Goal: Information Seeking & Learning: Learn about a topic

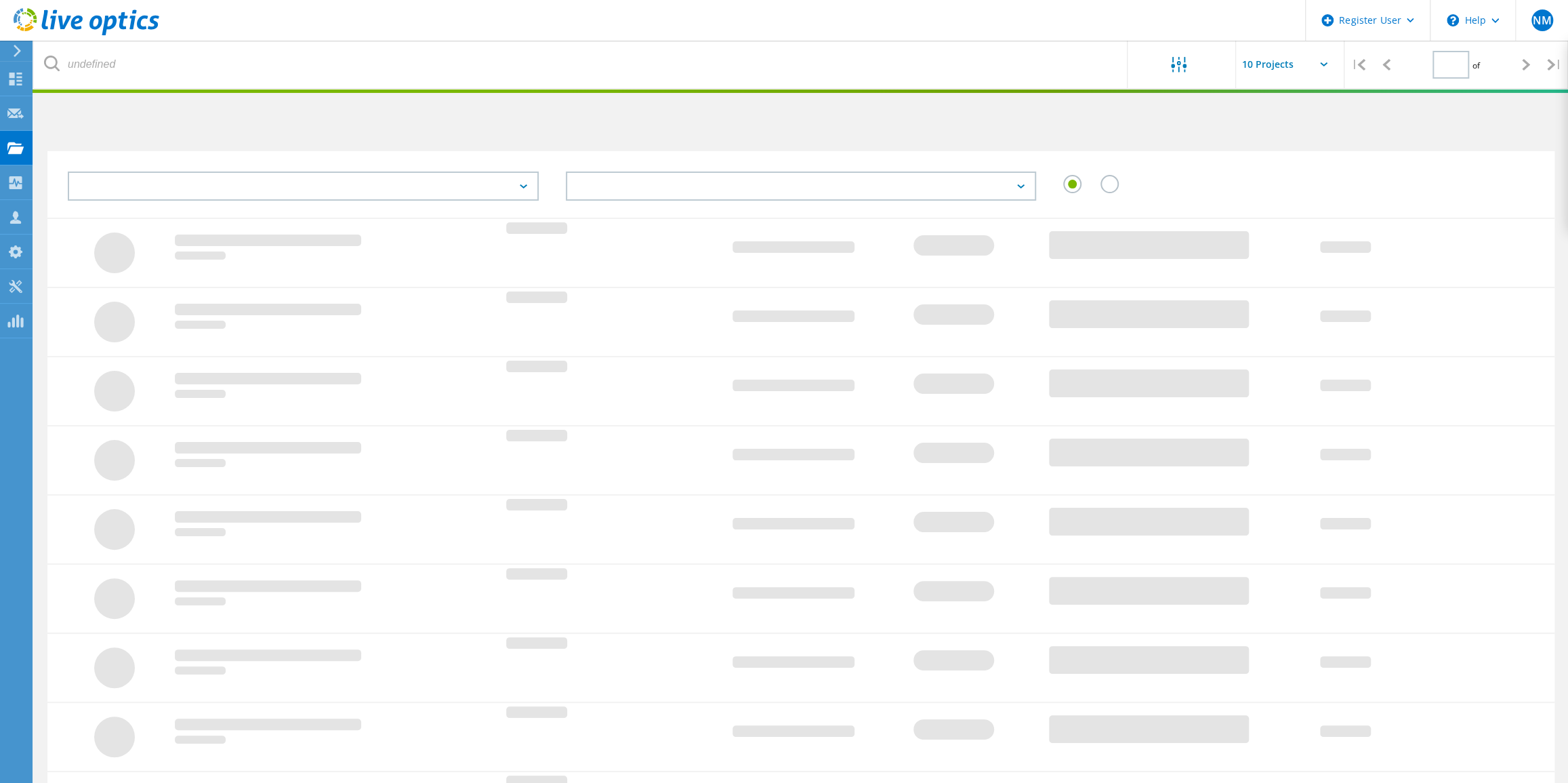
type input "1"
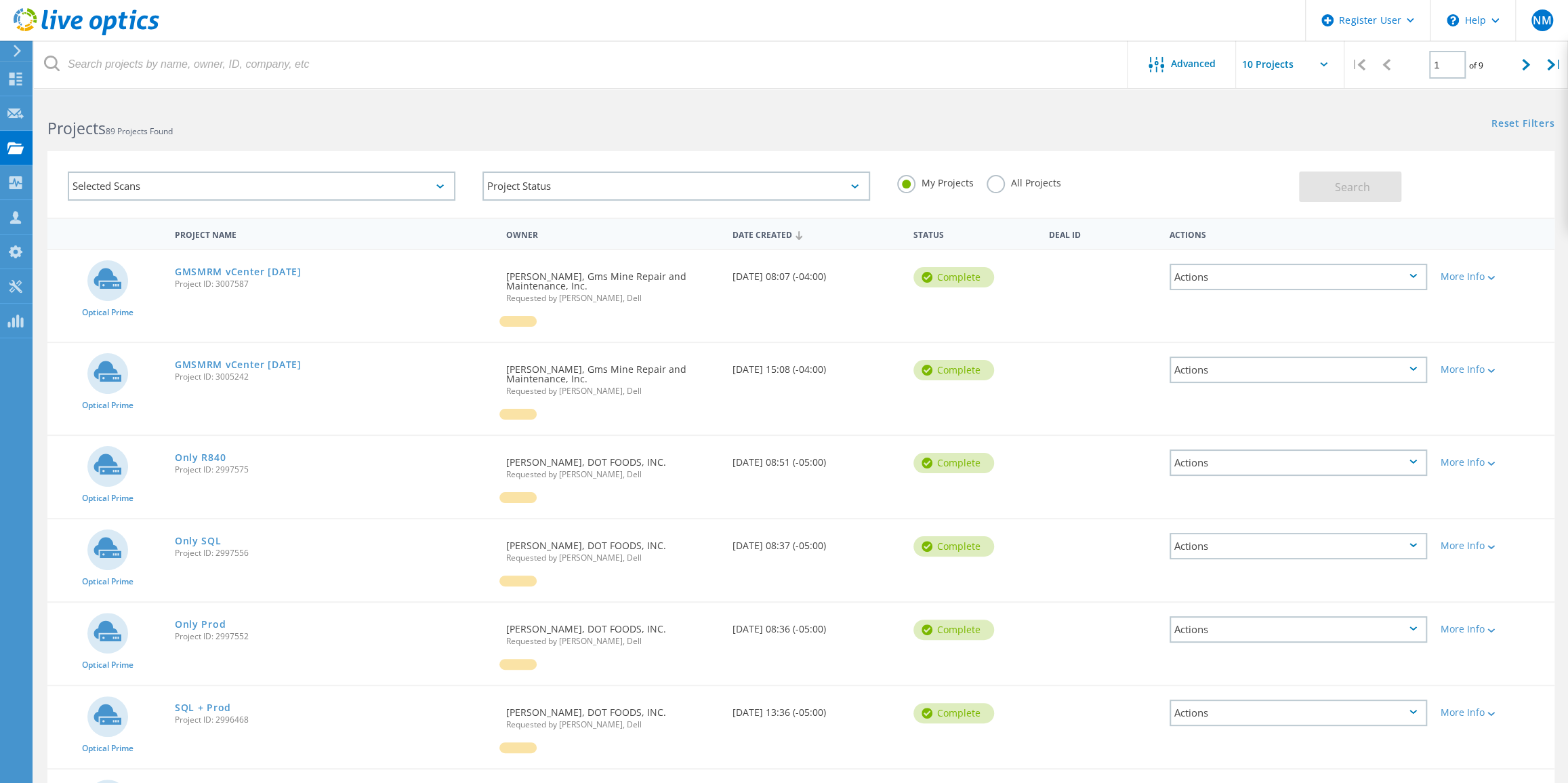
click at [984, 187] on div "My Projects All Projects" at bounding box center [1091, 183] width 415 height 50
click at [964, 187] on label "My Projects" at bounding box center [935, 181] width 76 height 13
click at [0, 0] on input "My Projects" at bounding box center [0, 0] width 0 height 0
click at [1002, 182] on label "All Projects" at bounding box center [1024, 181] width 74 height 13
click at [0, 0] on input "All Projects" at bounding box center [0, 0] width 0 height 0
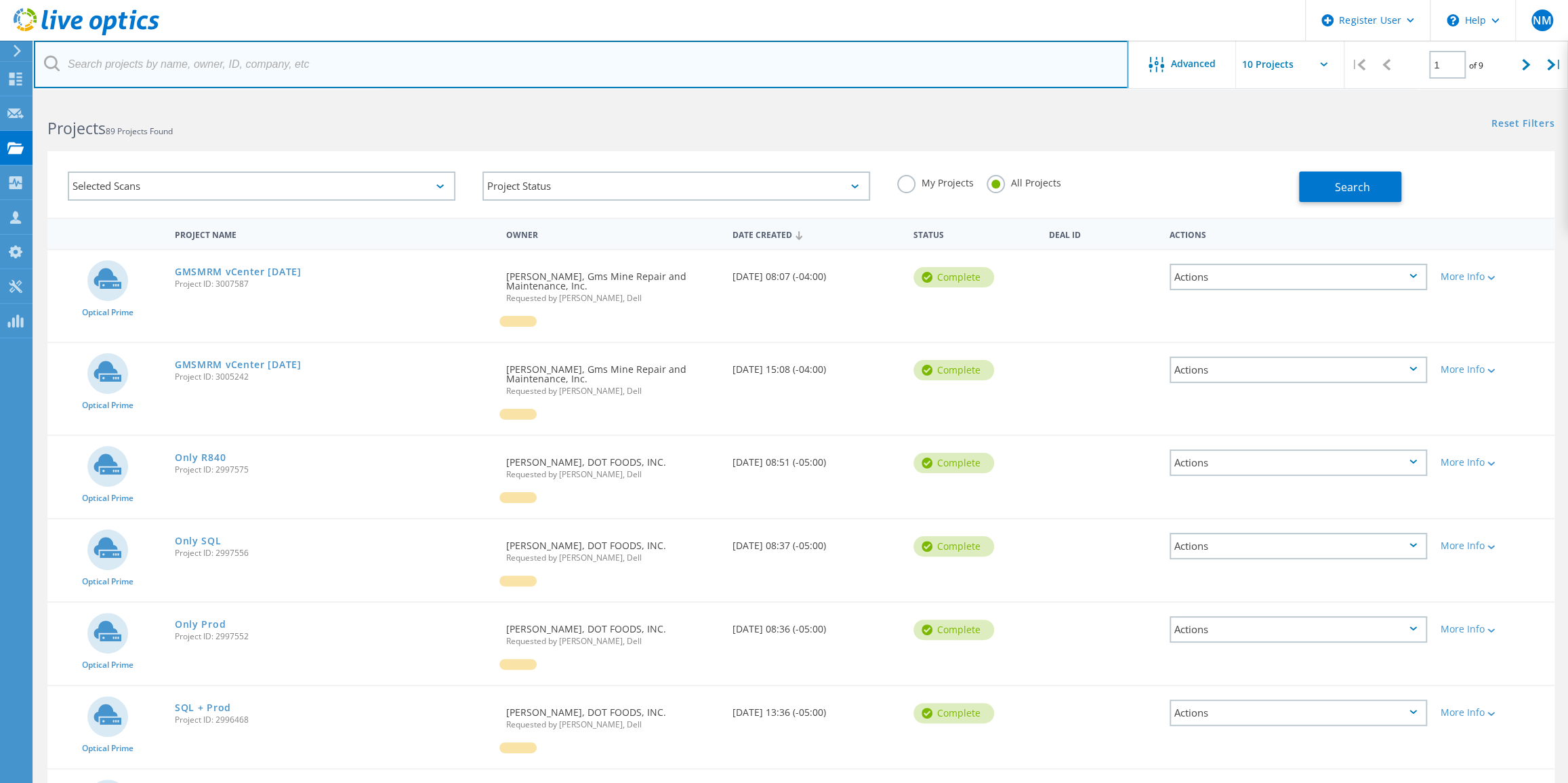
click at [287, 73] on input "text" at bounding box center [582, 64] width 1095 height 48
type input "petfood experts"
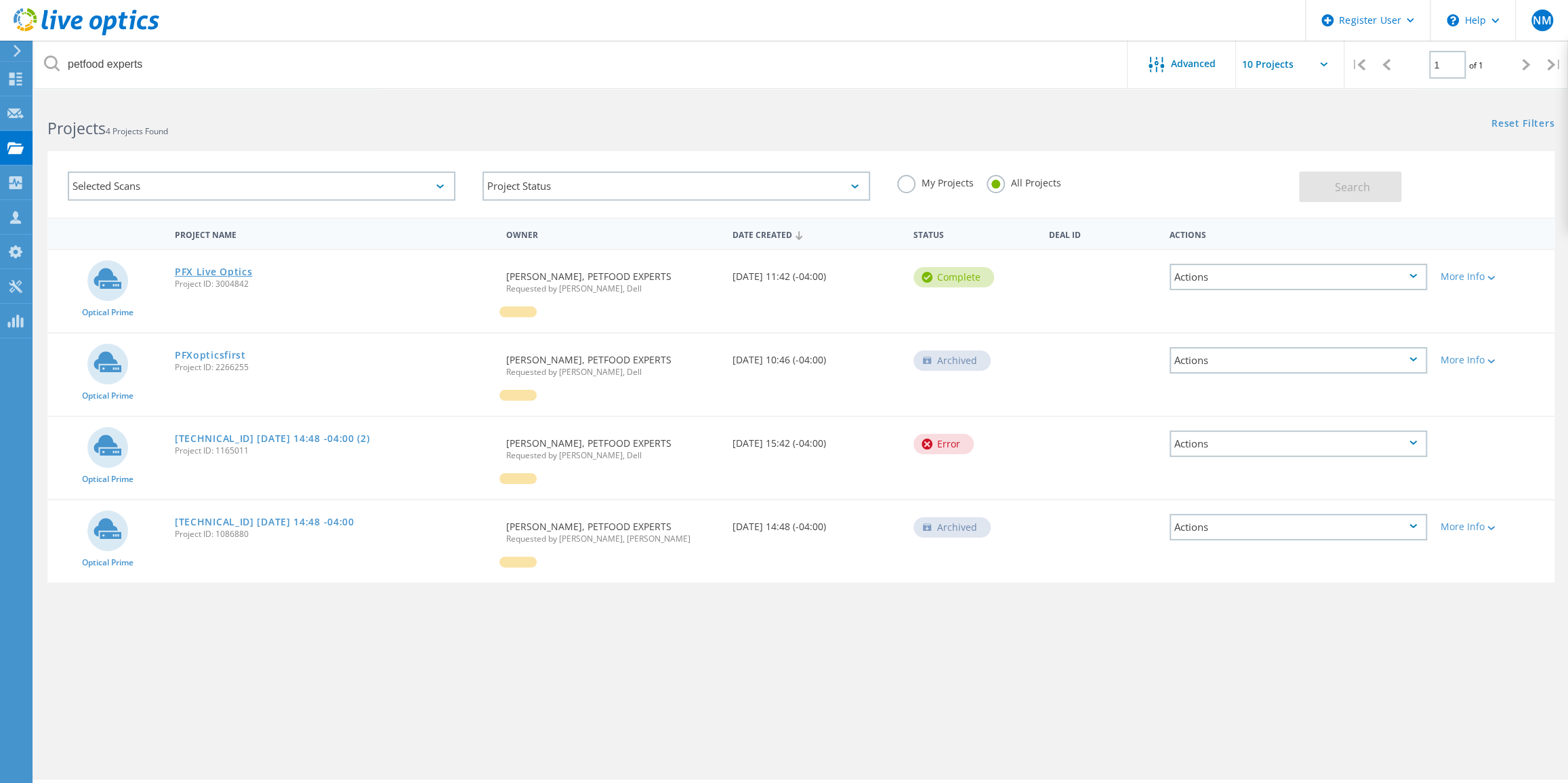
click at [229, 267] on link "PFX Live Optics" at bounding box center [213, 272] width 78 height 9
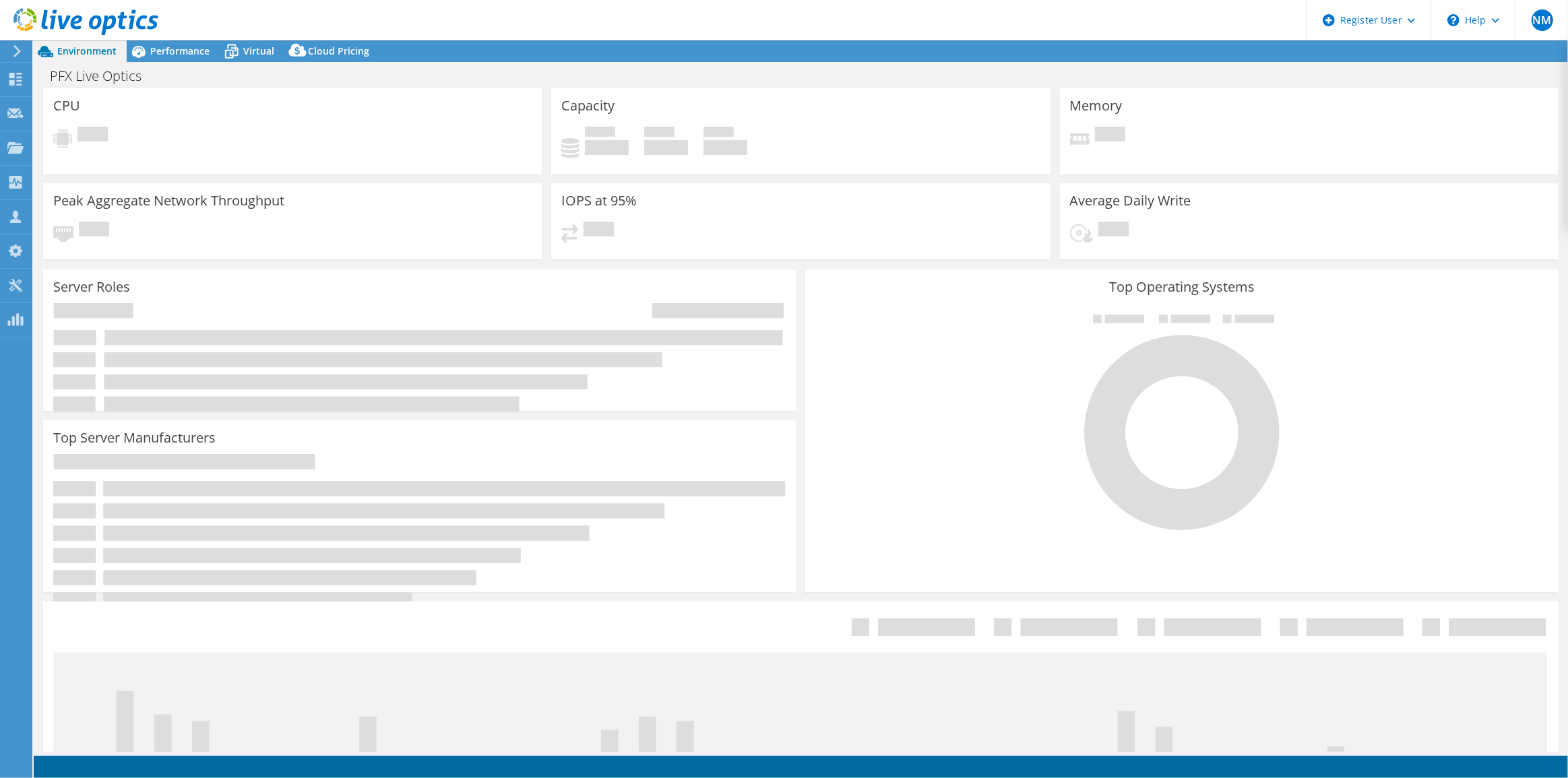
select select "USD"
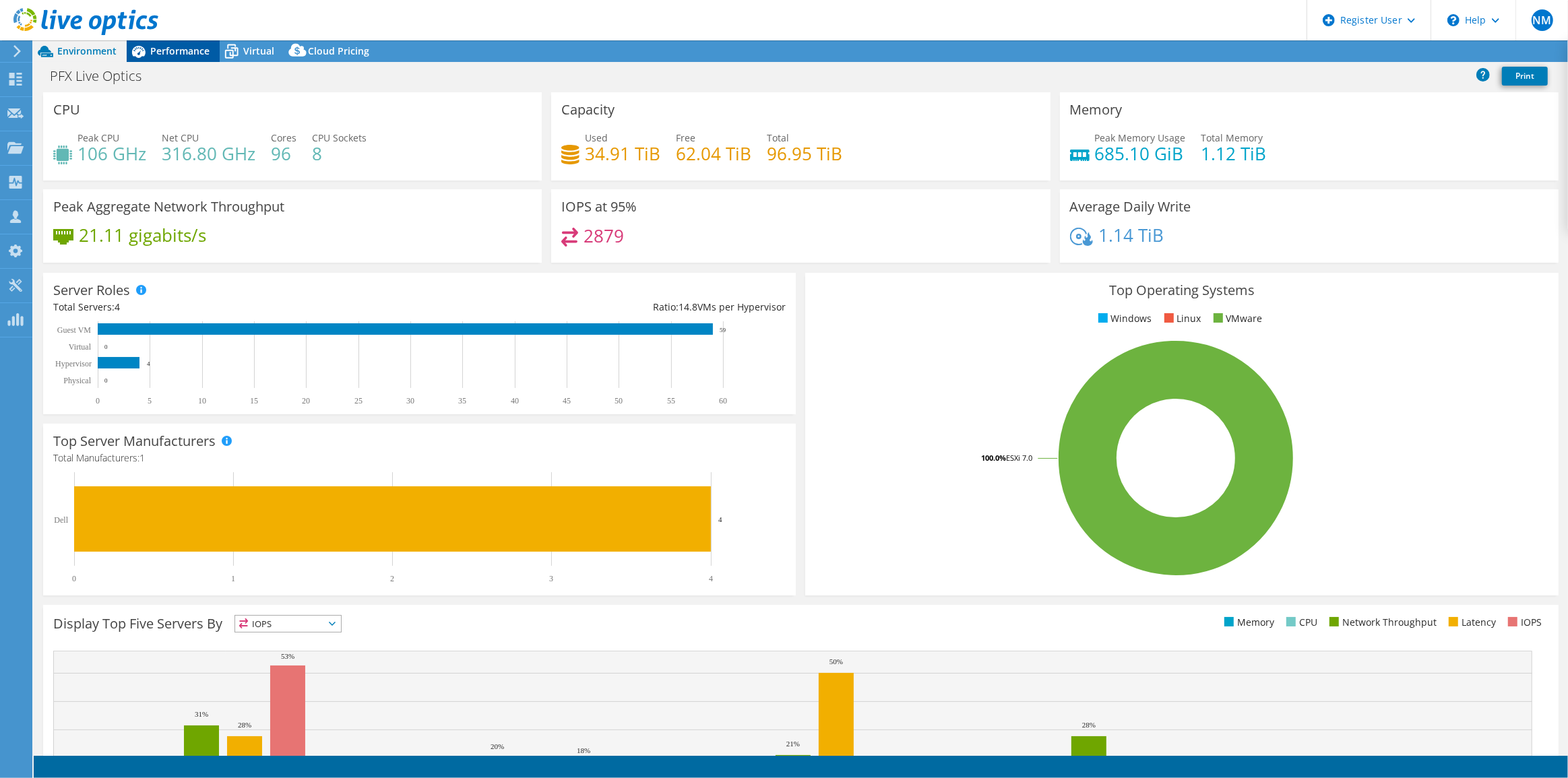
click at [197, 54] on span "Performance" at bounding box center [180, 51] width 60 height 13
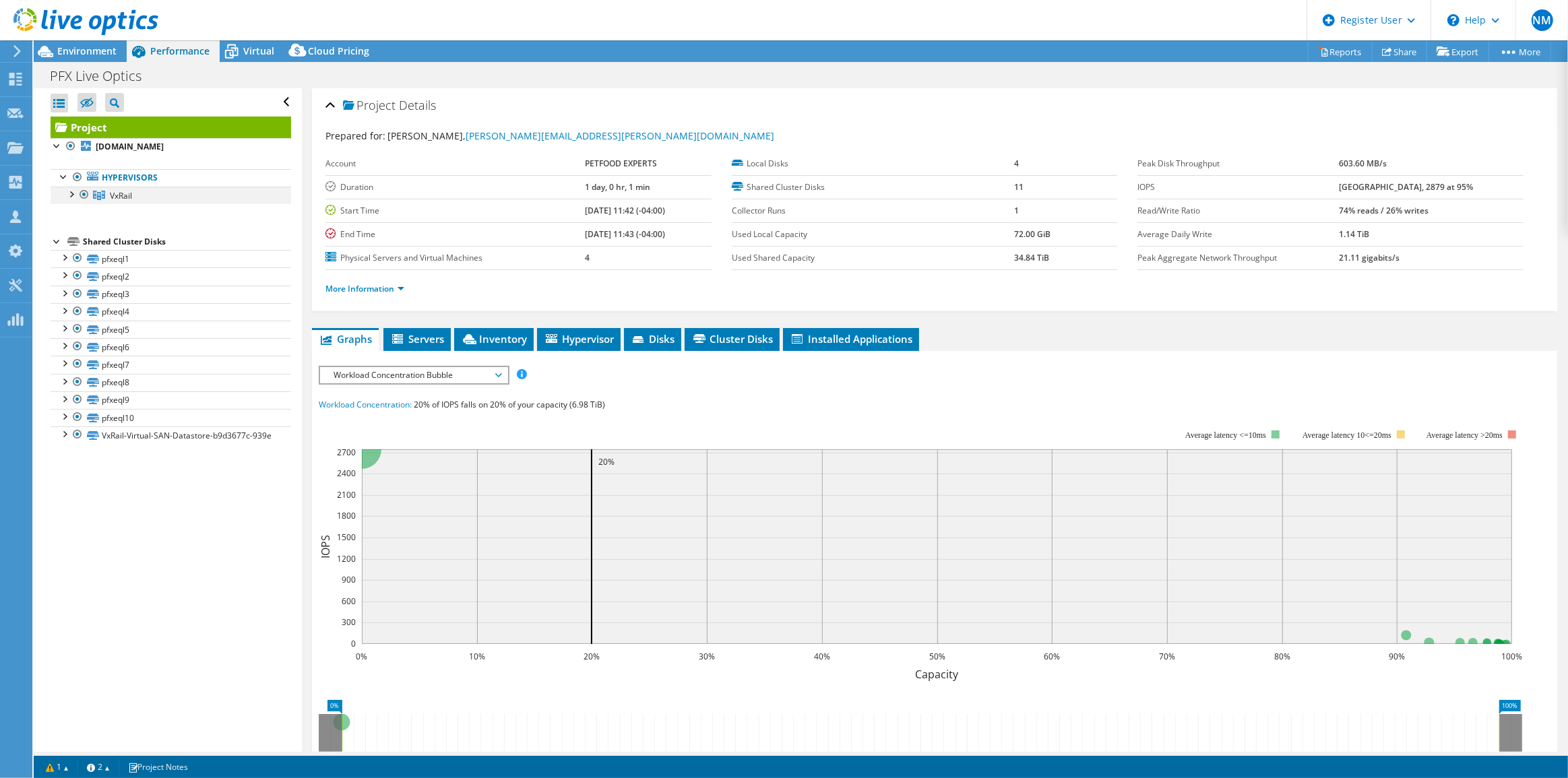
click at [74, 198] on div at bounding box center [70, 193] width 13 height 13
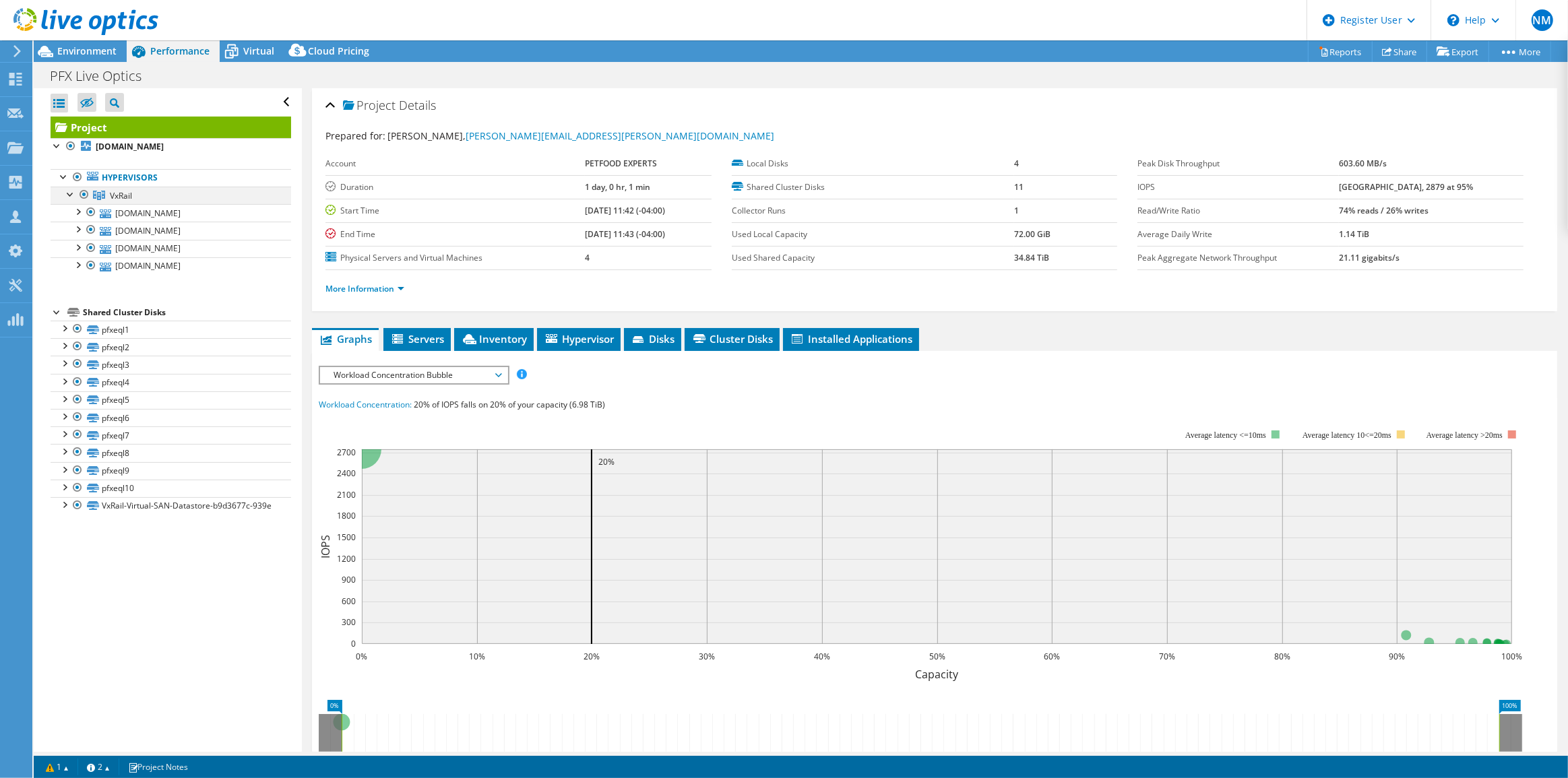
click at [72, 196] on div at bounding box center [70, 193] width 13 height 13
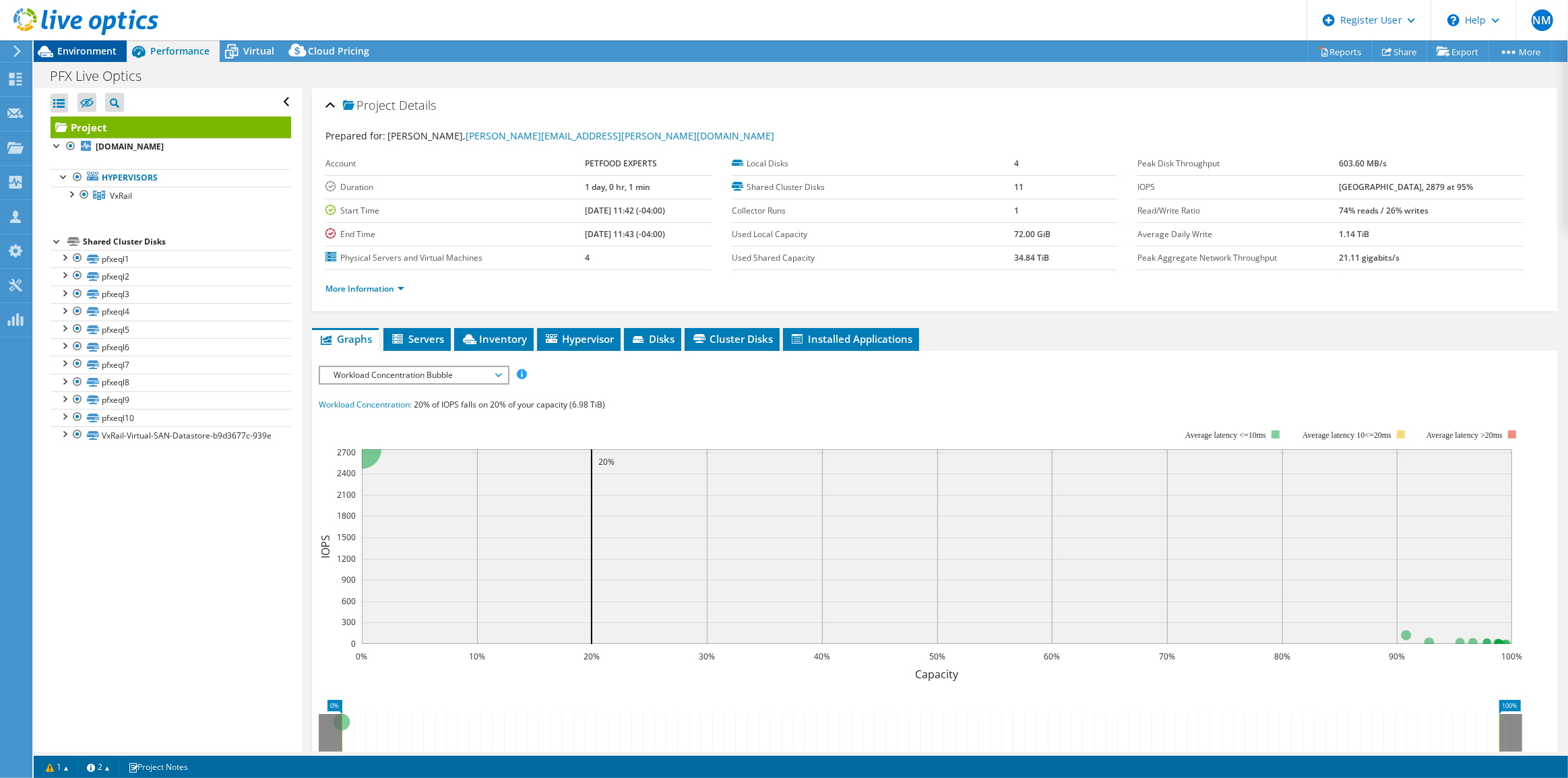
click at [62, 47] on span "Environment" at bounding box center [87, 51] width 60 height 13
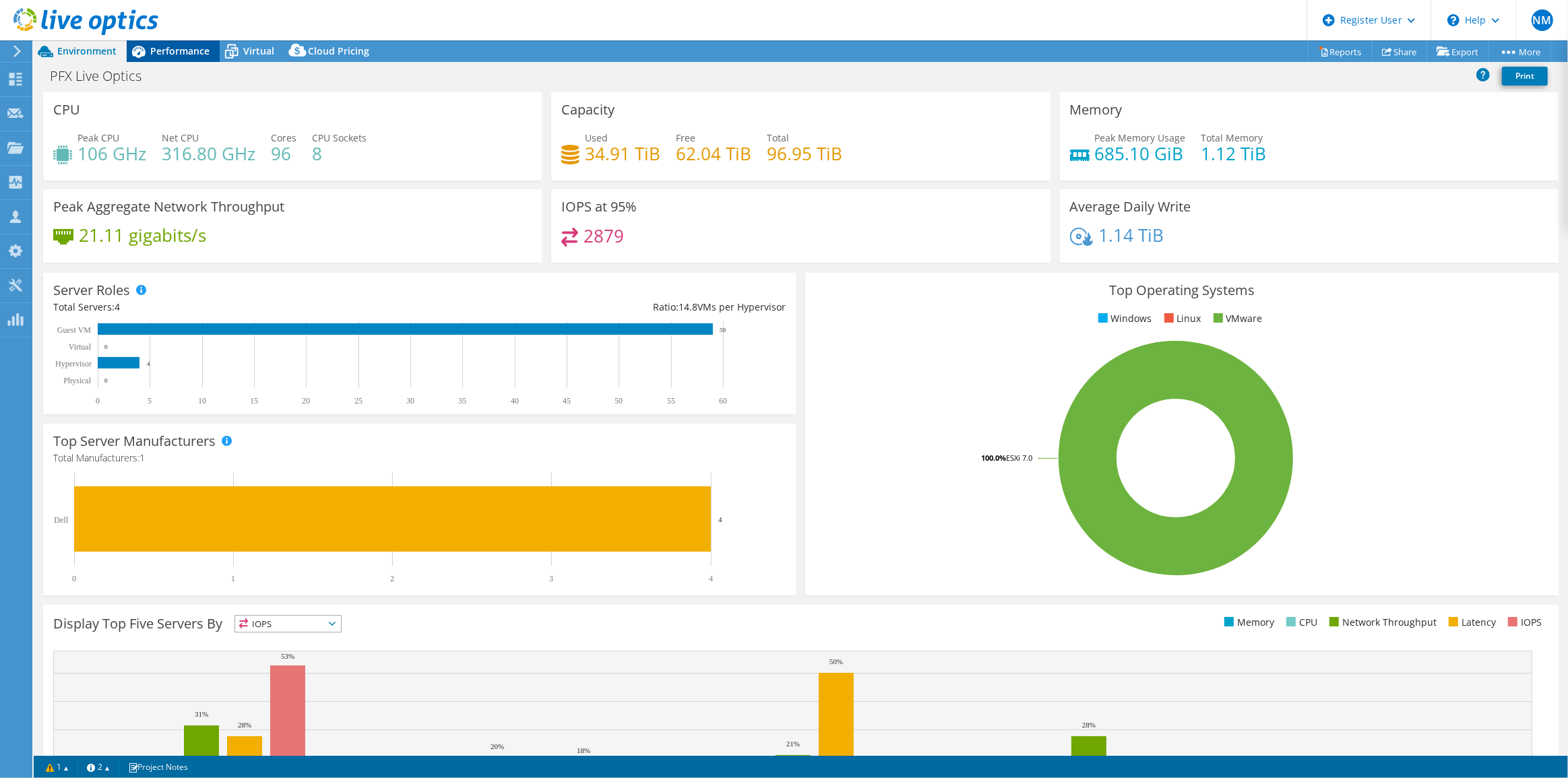
click at [175, 52] on span "Performance" at bounding box center [180, 51] width 60 height 13
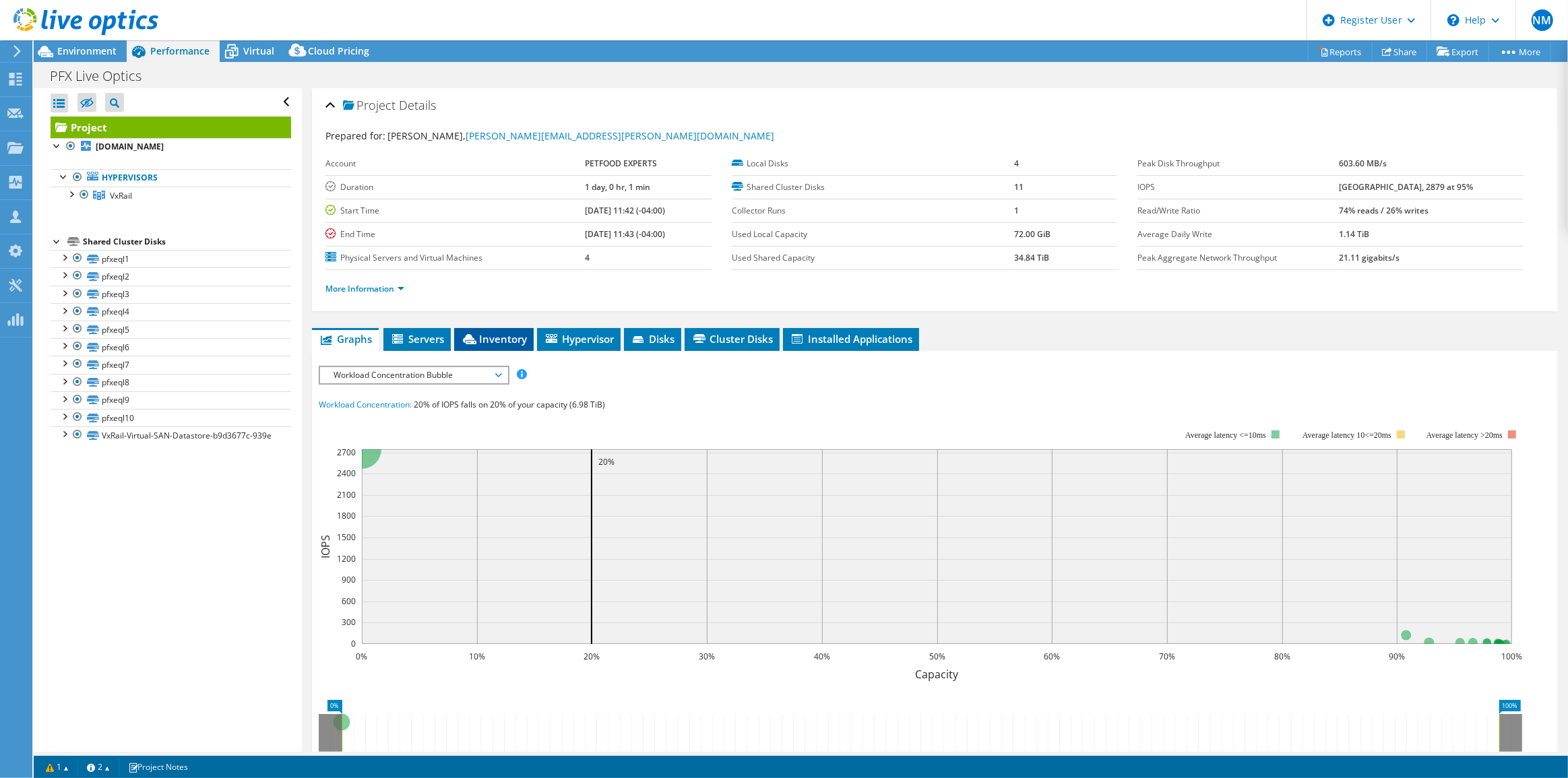
click at [495, 337] on span "Inventory" at bounding box center [493, 339] width 66 height 13
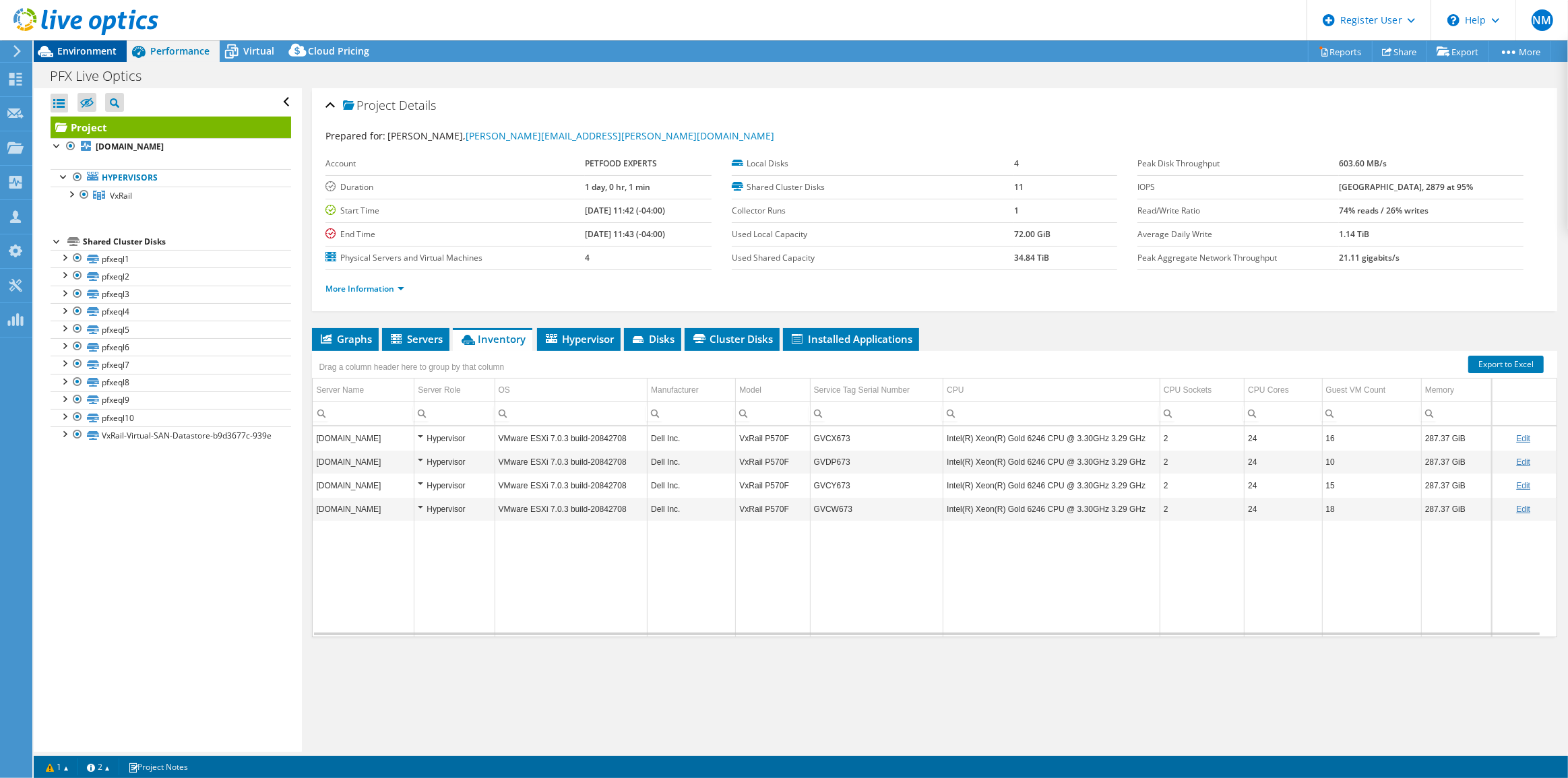
click at [104, 48] on span "Environment" at bounding box center [87, 51] width 60 height 13
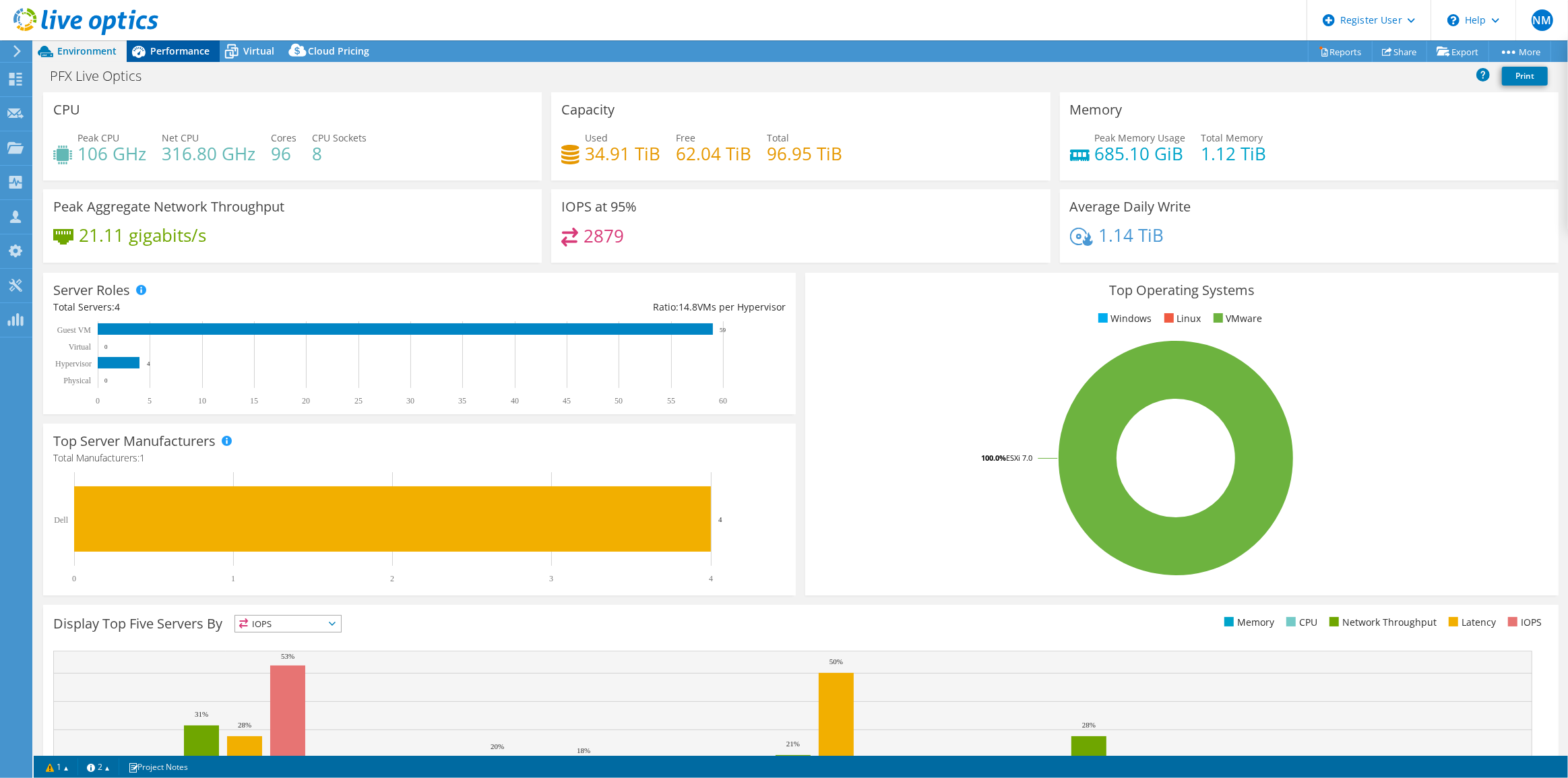
click at [194, 53] on span "Performance" at bounding box center [180, 51] width 60 height 13
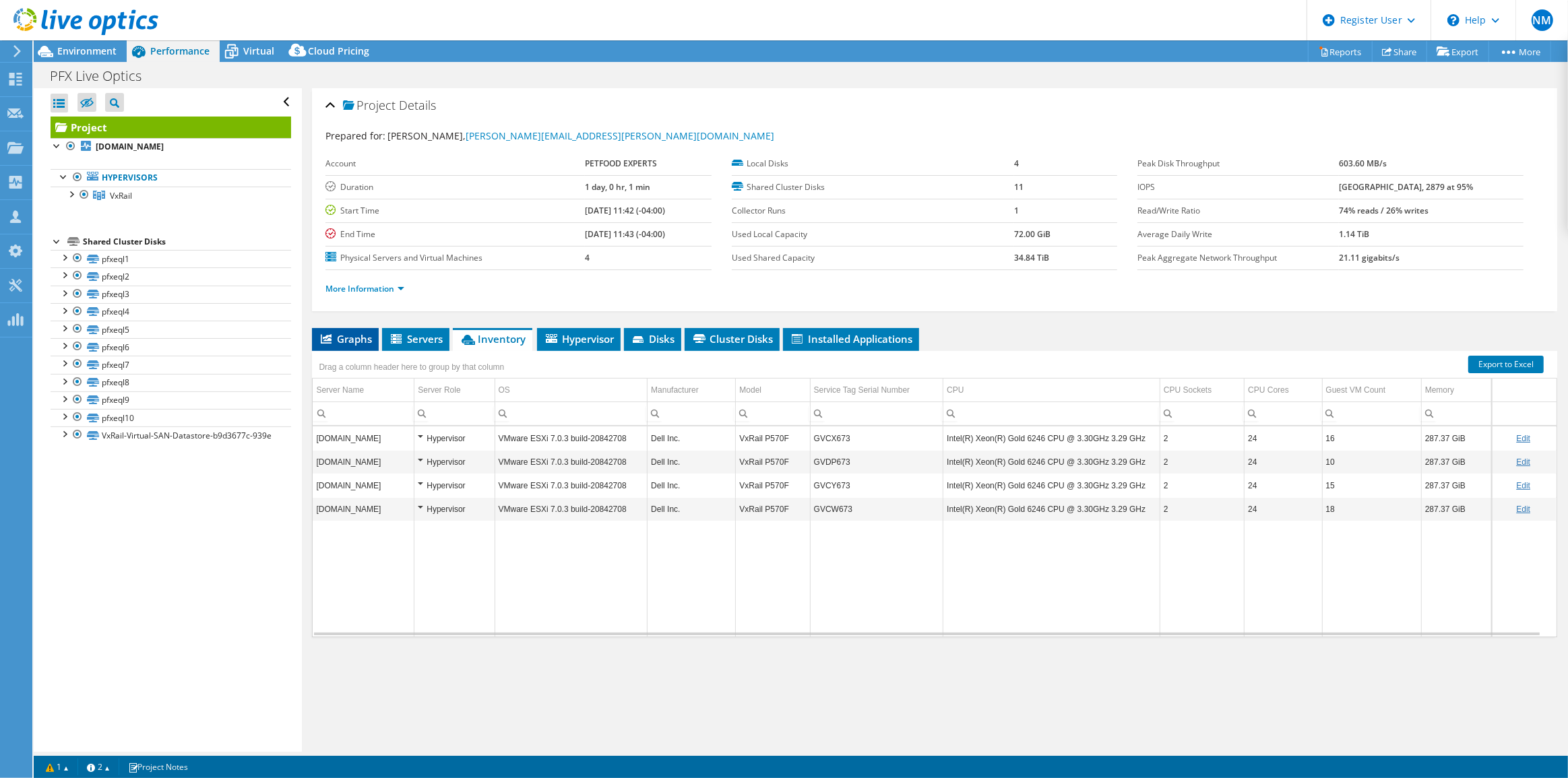
click at [343, 334] on span "Graphs" at bounding box center [345, 339] width 53 height 13
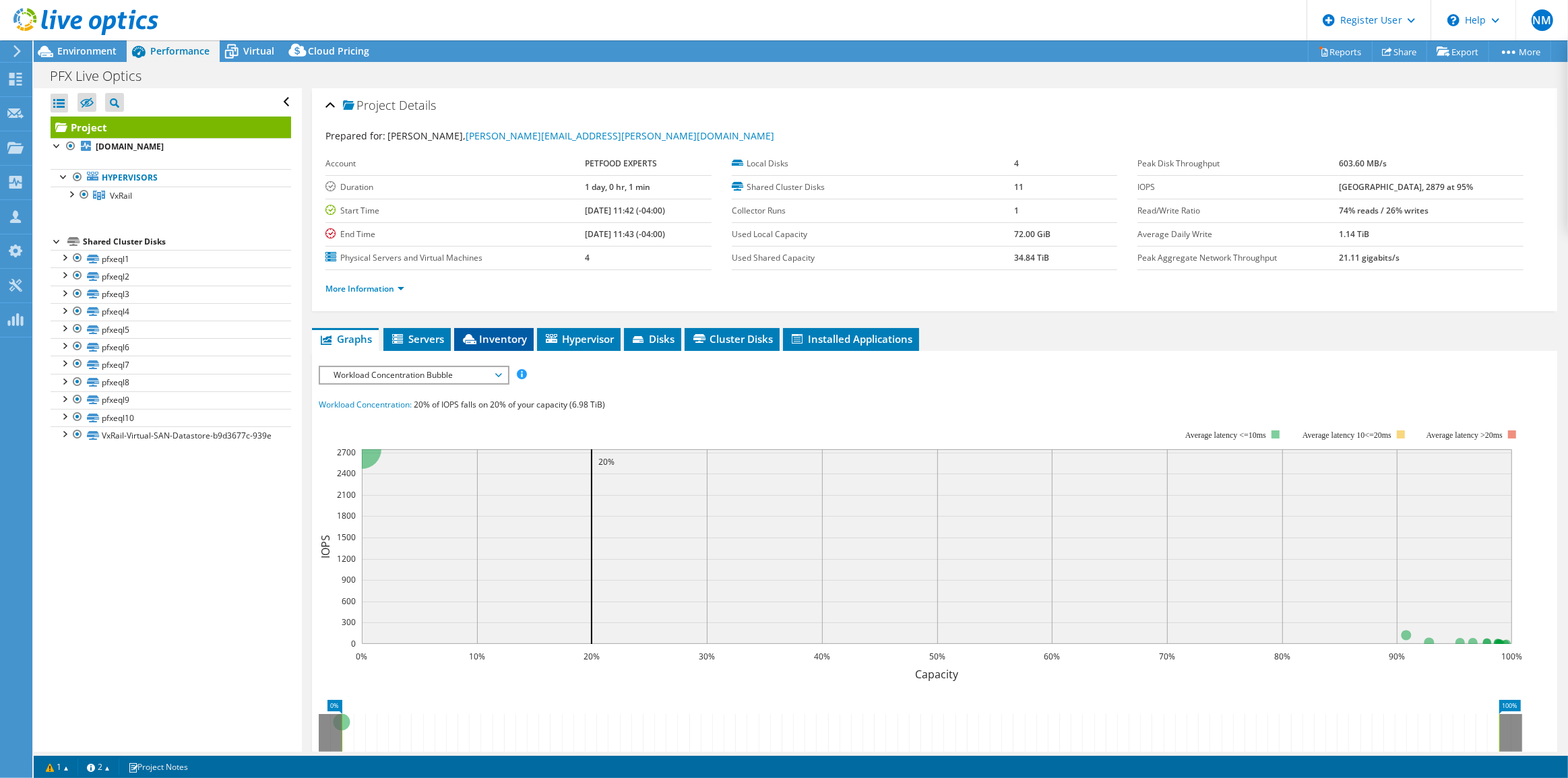
click at [488, 336] on span "Inventory" at bounding box center [493, 339] width 66 height 13
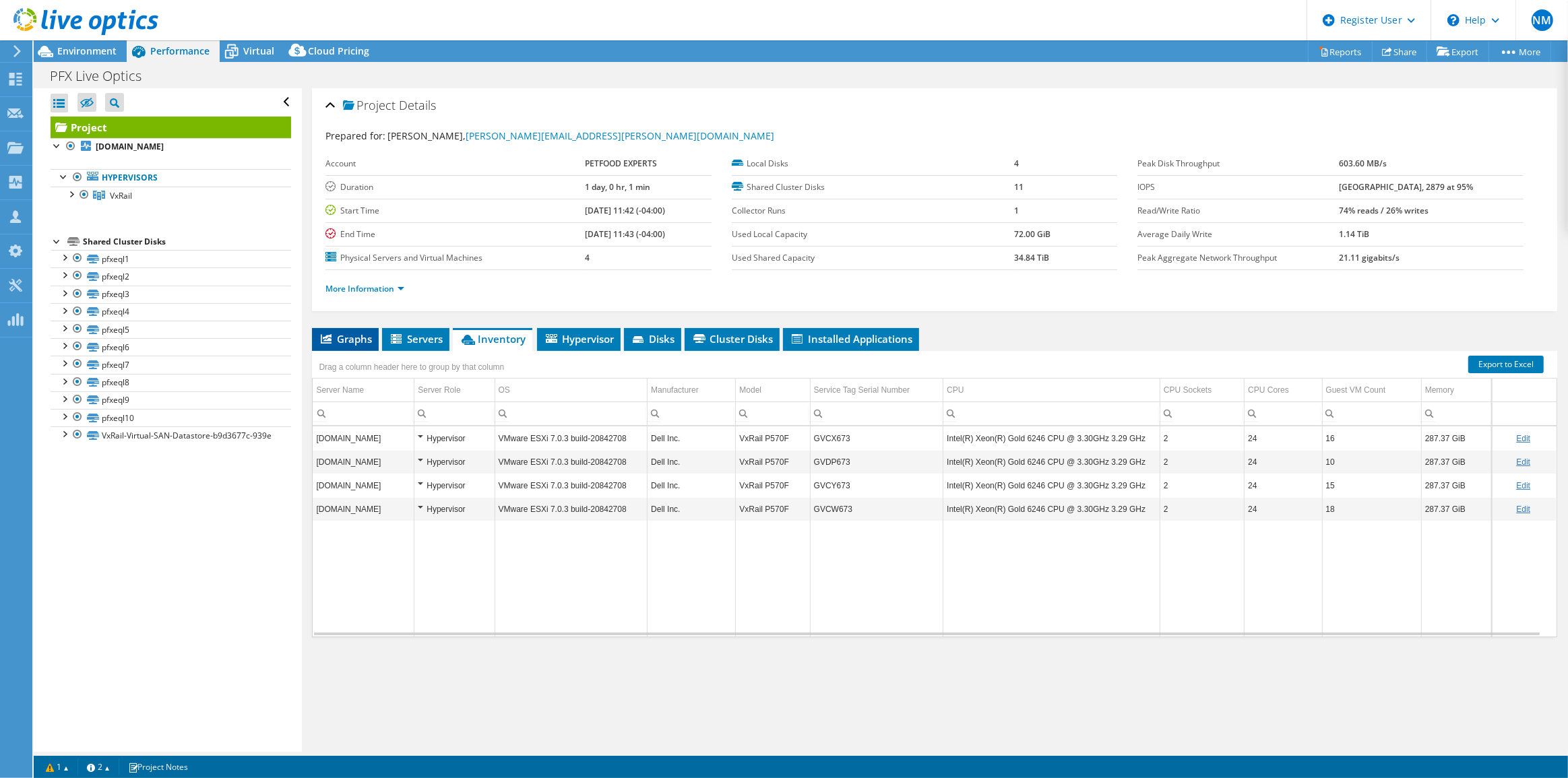
click at [363, 334] on span "Graphs" at bounding box center [345, 339] width 53 height 13
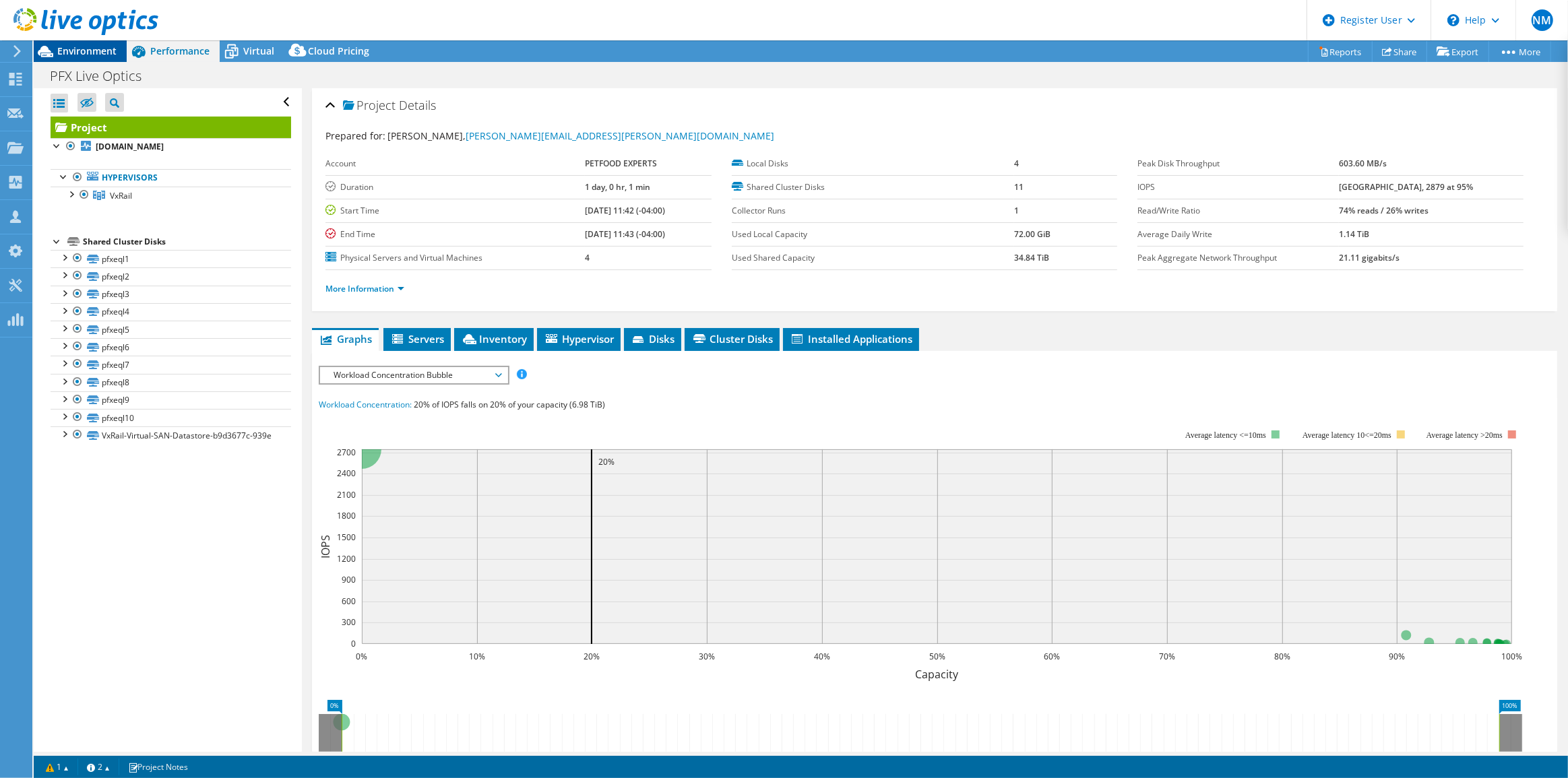
click at [77, 58] on div "Environment" at bounding box center [80, 51] width 93 height 21
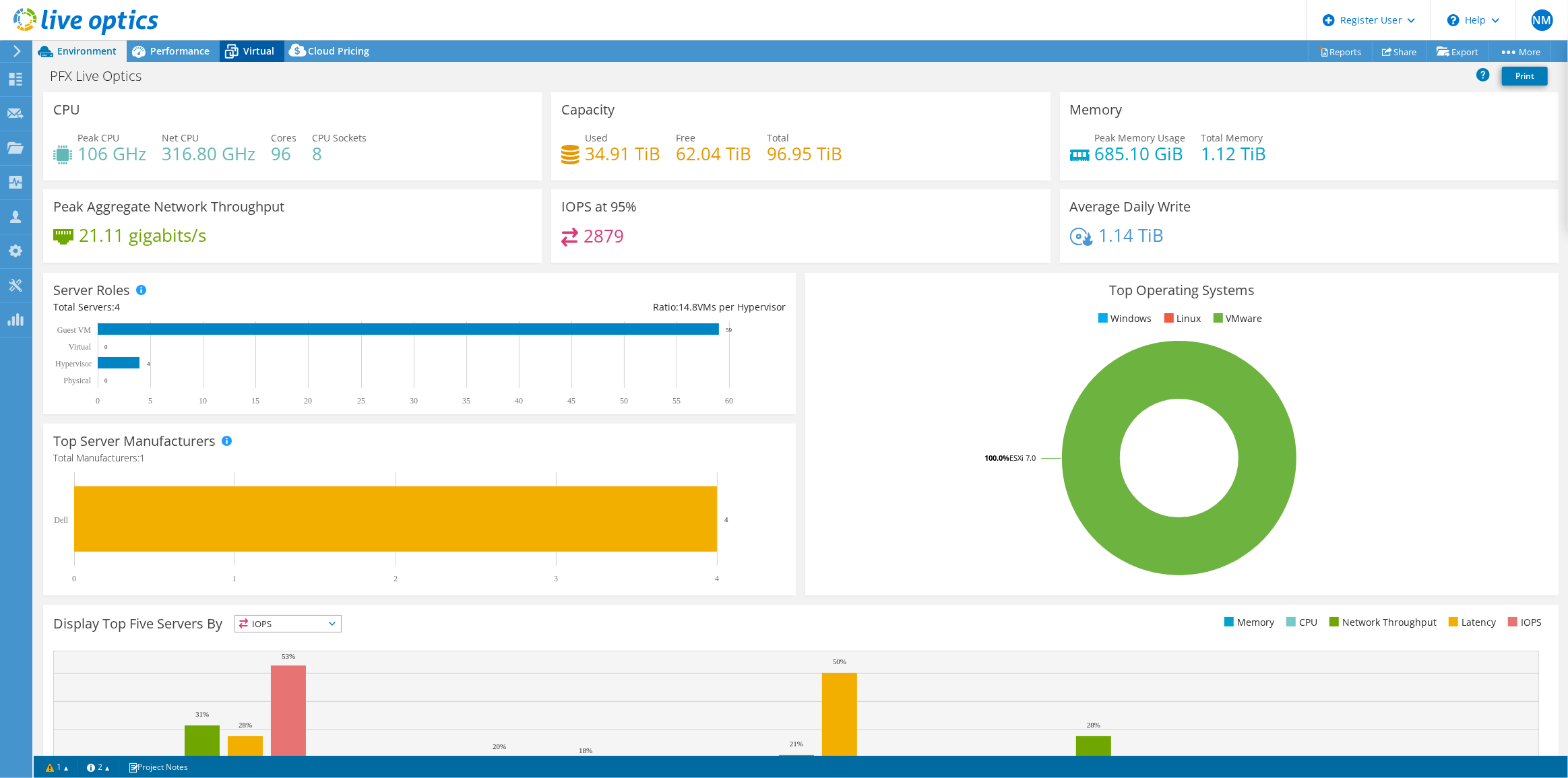
click at [259, 54] on span "Virtual" at bounding box center [259, 51] width 31 height 13
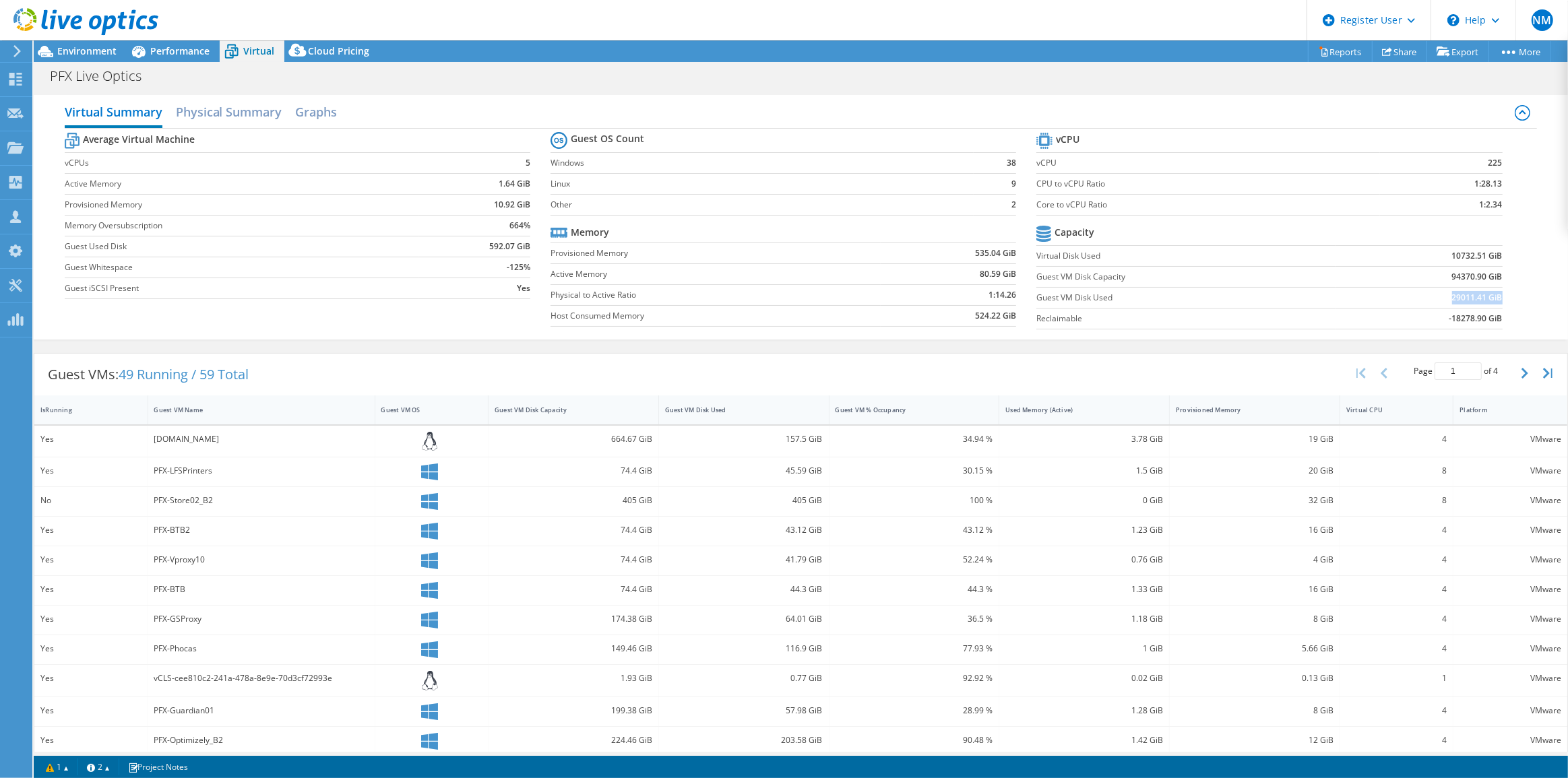
drag, startPoint x: 1441, startPoint y: 298, endPoint x: 1491, endPoint y: 289, distance: 50.8
click at [1491, 289] on td "29011.41 GiB" at bounding box center [1418, 297] width 167 height 21
click at [99, 48] on span "Environment" at bounding box center [87, 51] width 60 height 13
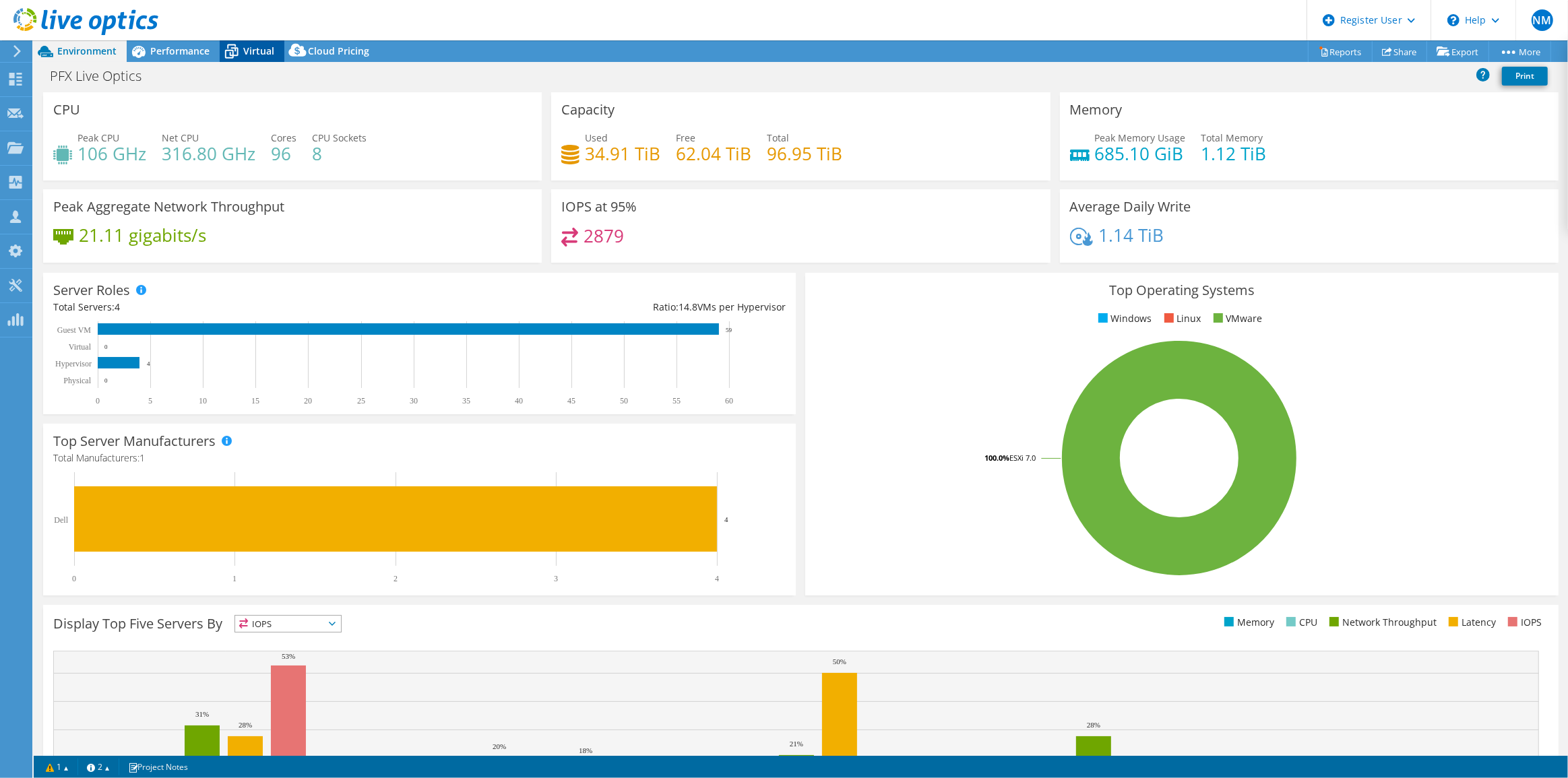
click at [254, 52] on span "Virtual" at bounding box center [259, 51] width 31 height 13
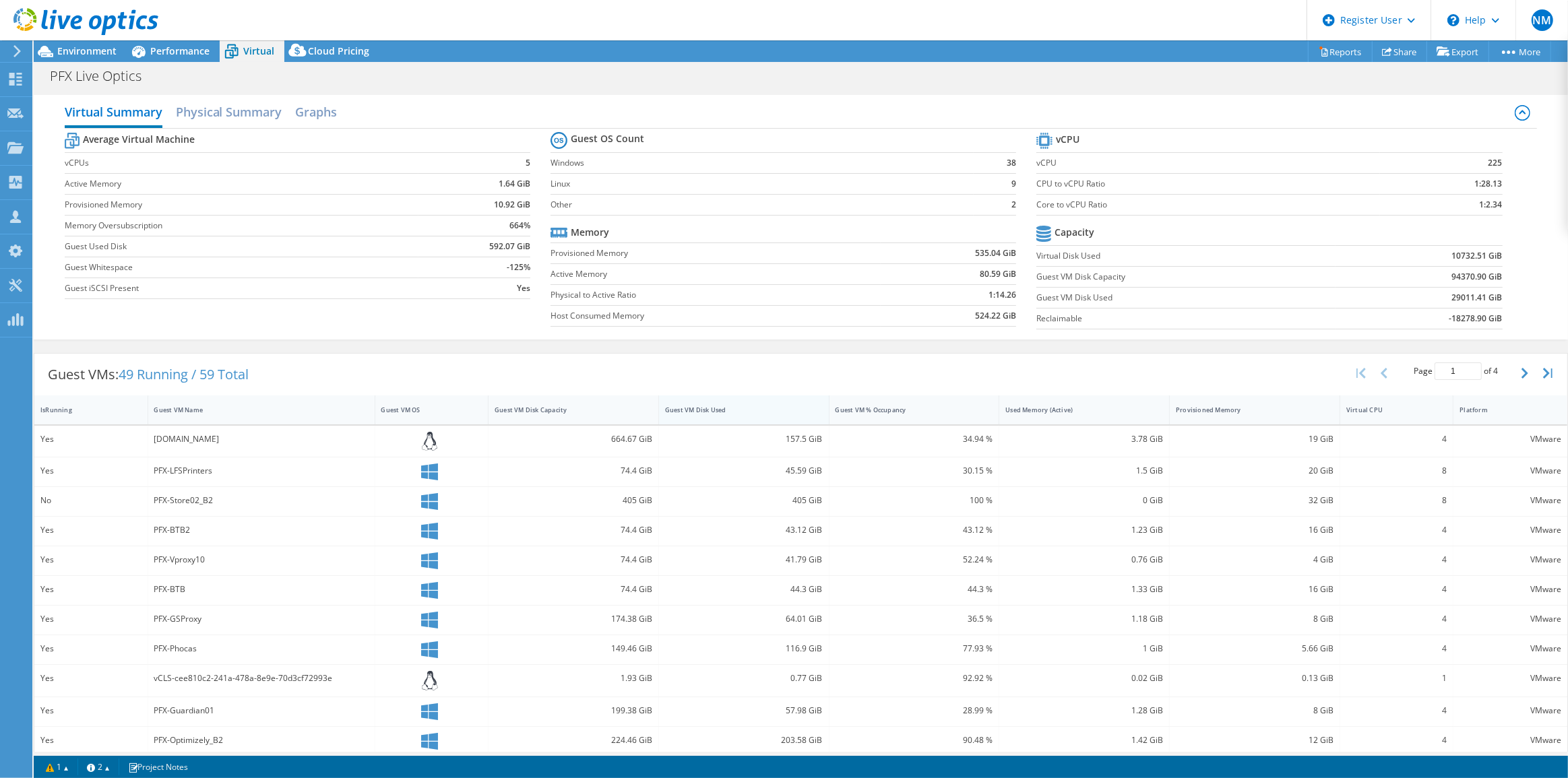
click at [707, 416] on div "Guest VM Disk Used" at bounding box center [735, 410] width 154 height 21
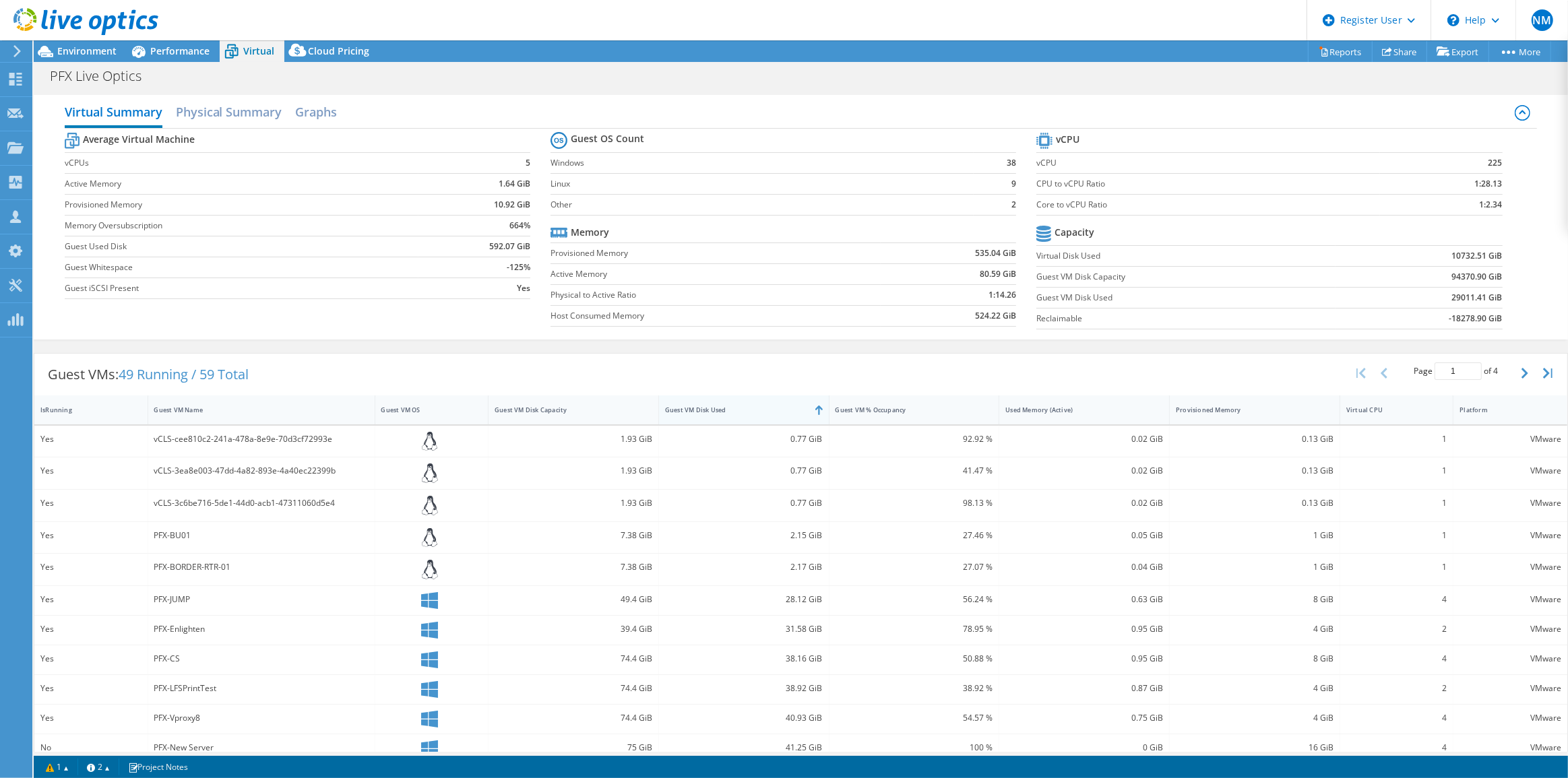
click at [707, 416] on div "Guest VM Disk Used" at bounding box center [735, 410] width 154 height 21
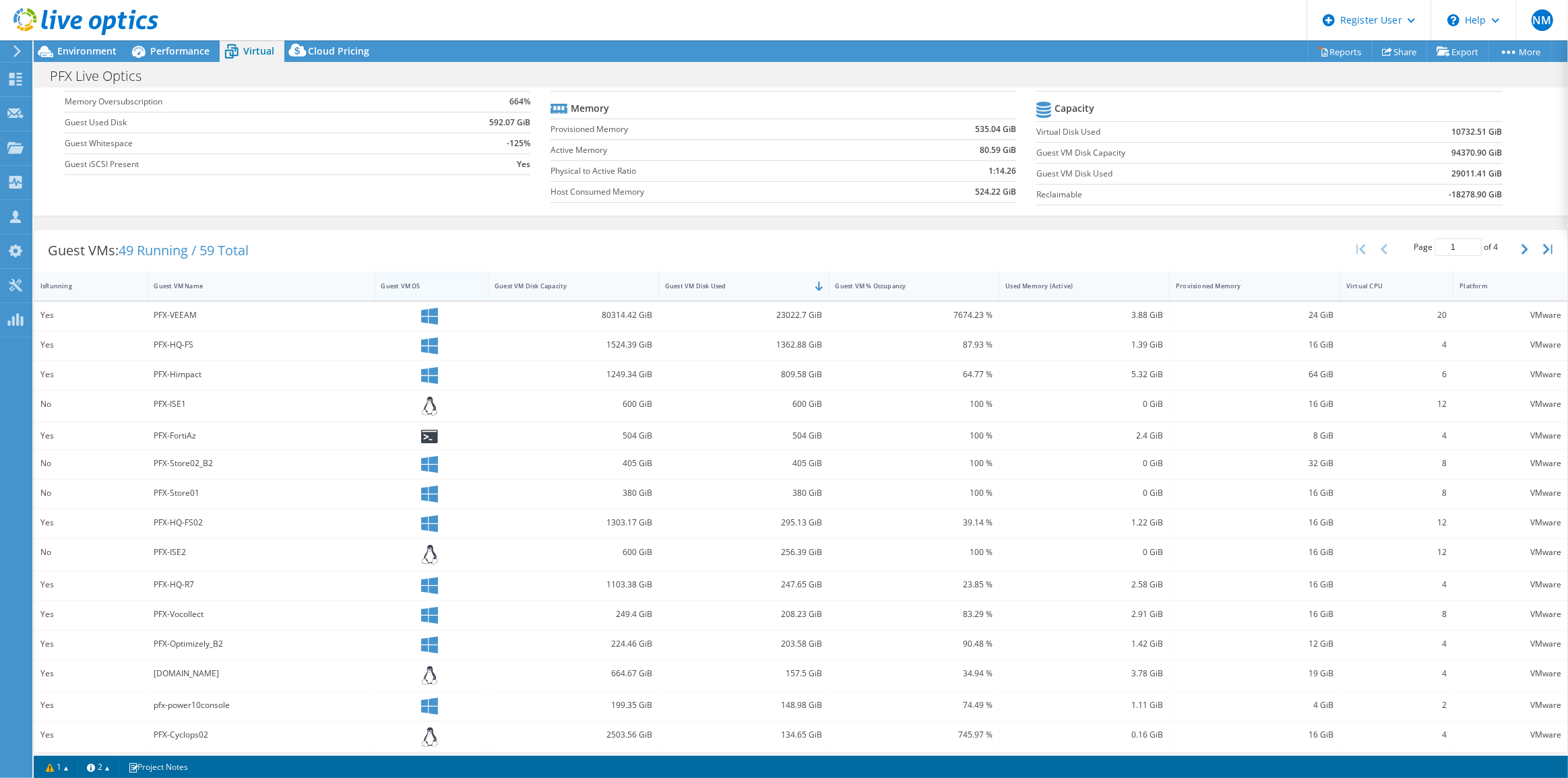
scroll to position [130, 0]
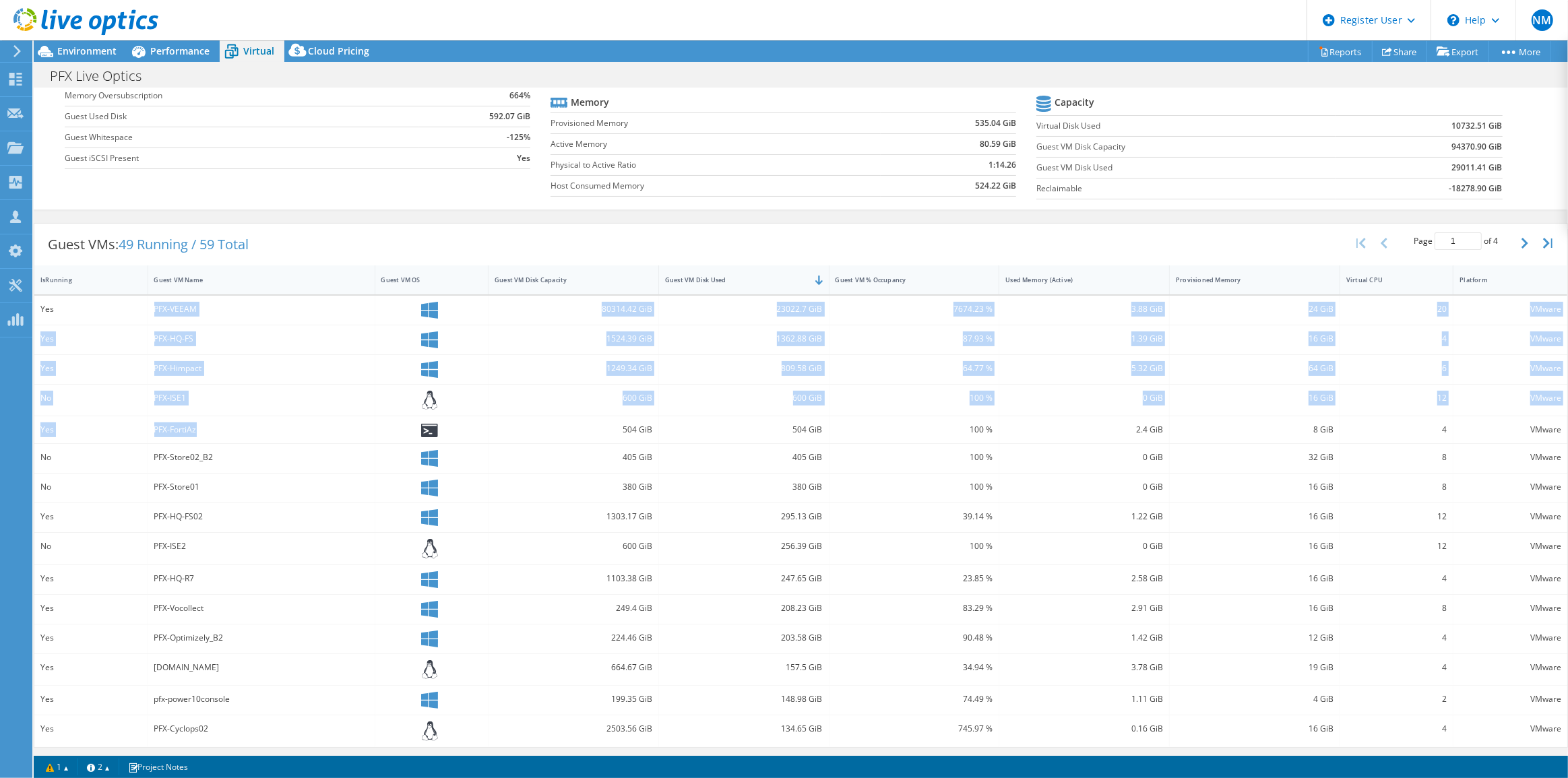
drag, startPoint x: 152, startPoint y: 309, endPoint x: 313, endPoint y: 428, distance: 200.2
click at [313, 428] on div "Yes PFX-VEEAM 80314.42 GiB 23022.7 GiB 7674.23 % 3.88 GiB 24 GiB 20 VMware Yes …" at bounding box center [800, 521] width 1533 height 451
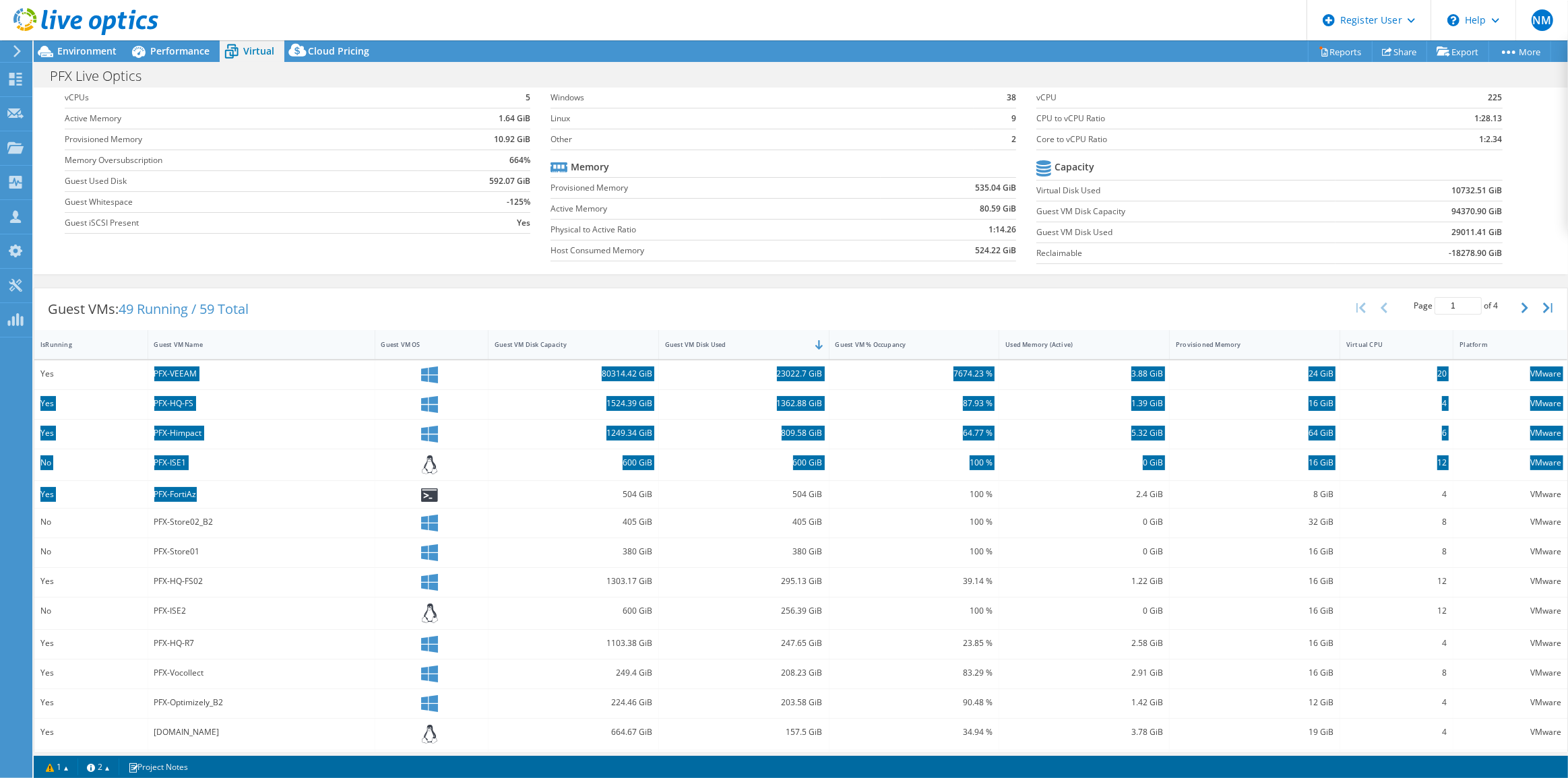
scroll to position [0, 0]
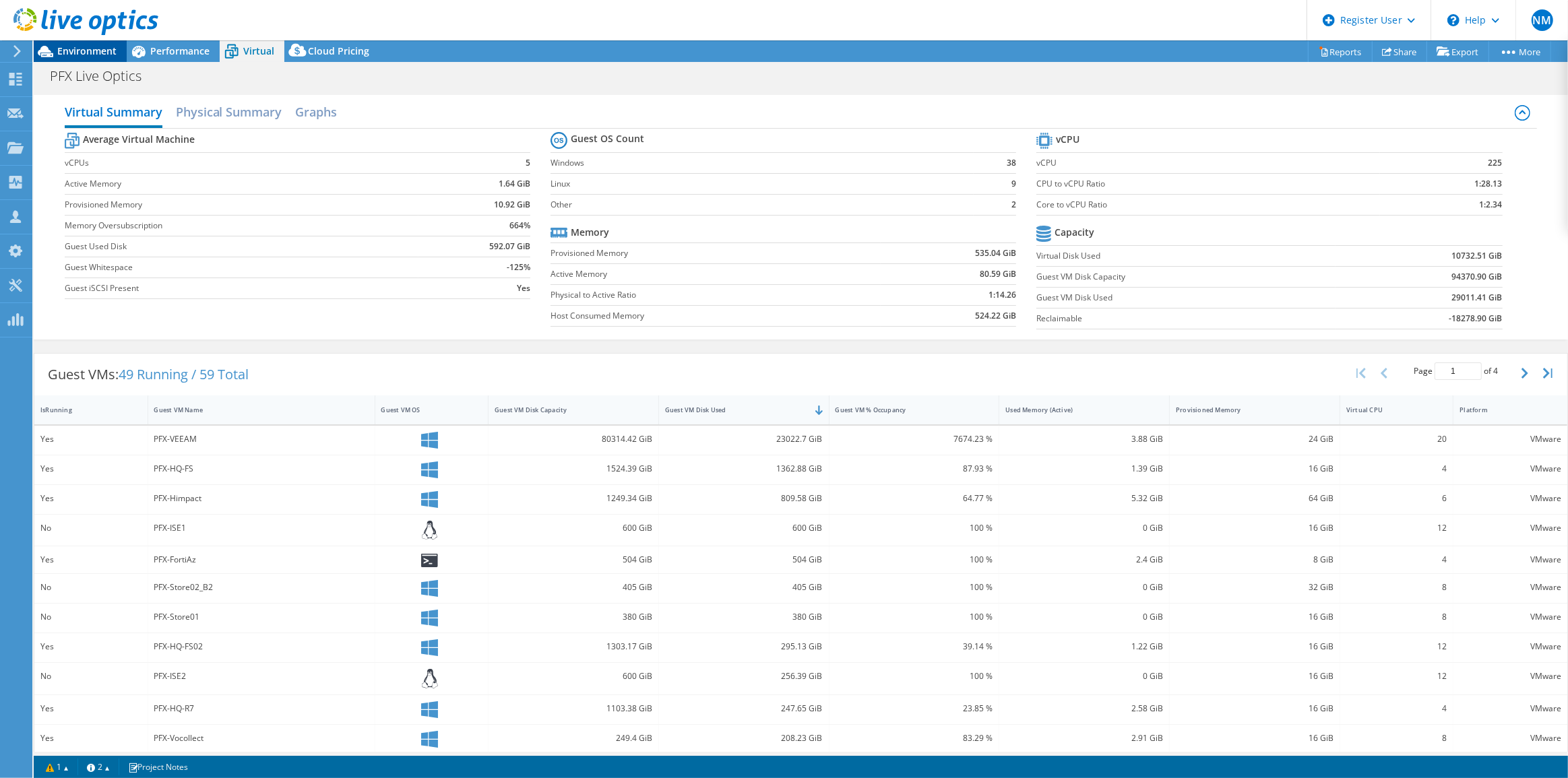
click at [91, 52] on span "Environment" at bounding box center [87, 51] width 60 height 13
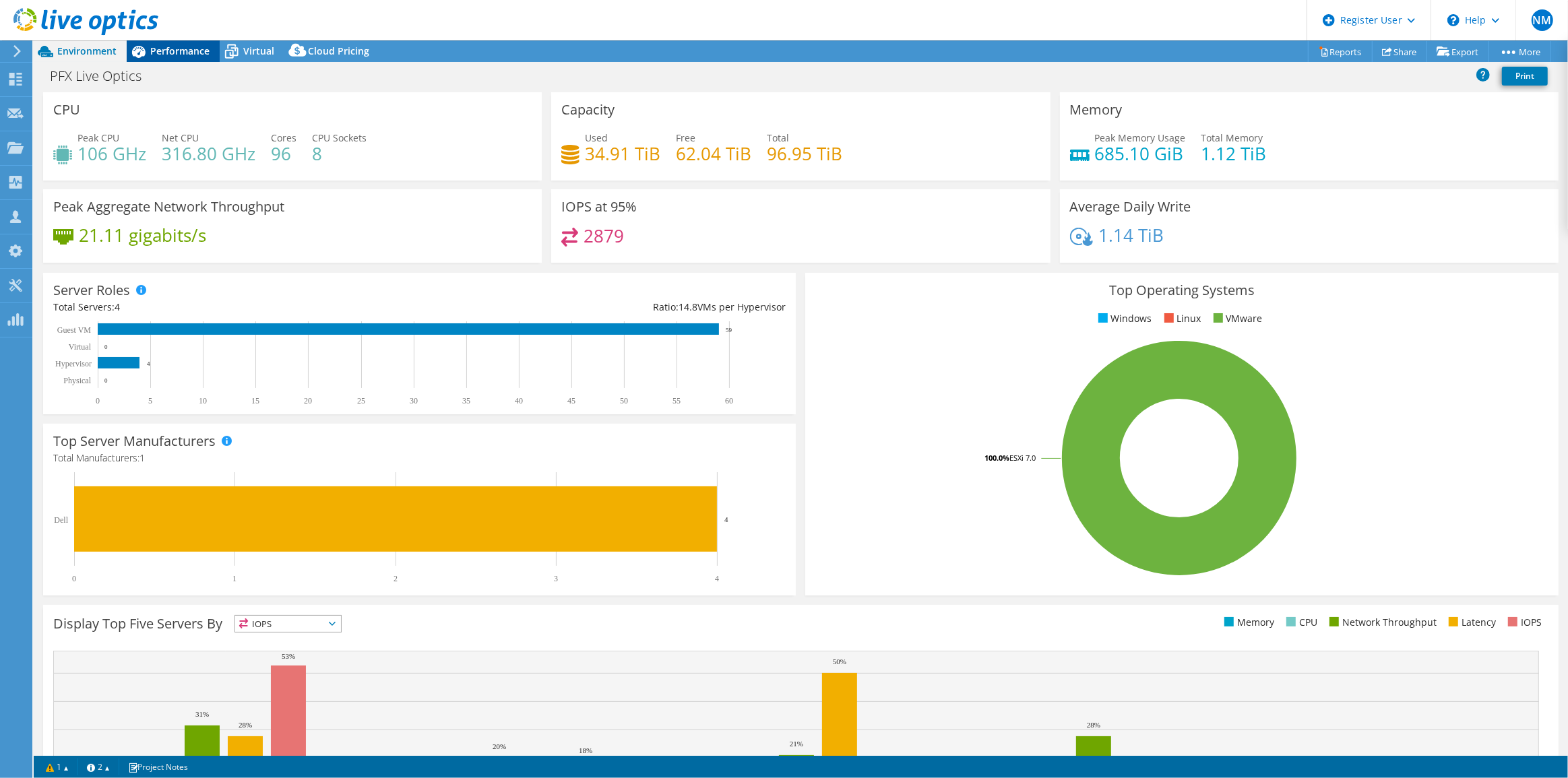
click at [157, 47] on span "Performance" at bounding box center [180, 51] width 60 height 13
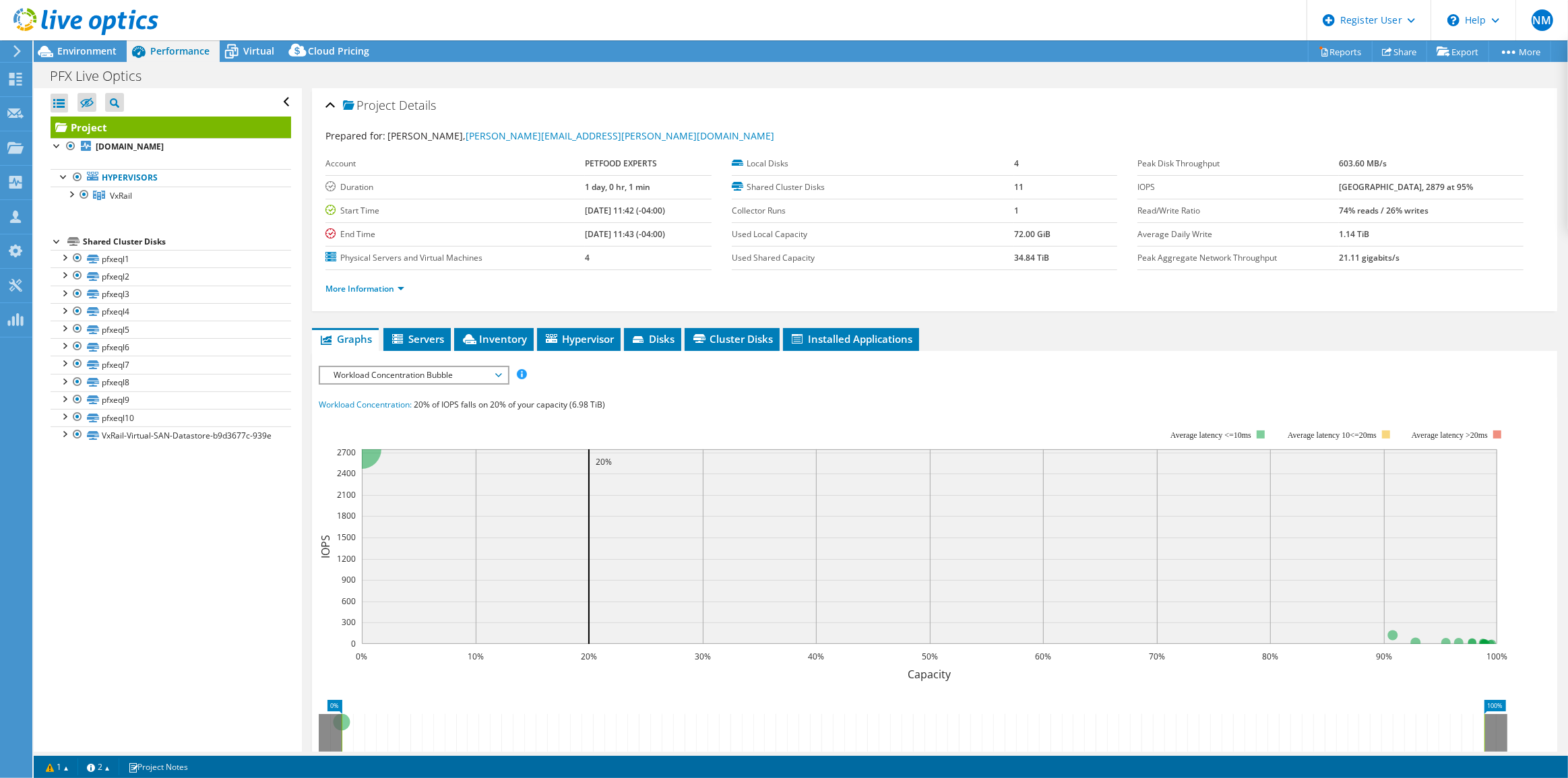
click at [425, 375] on span "Workload Concentration Bubble" at bounding box center [413, 375] width 173 height 16
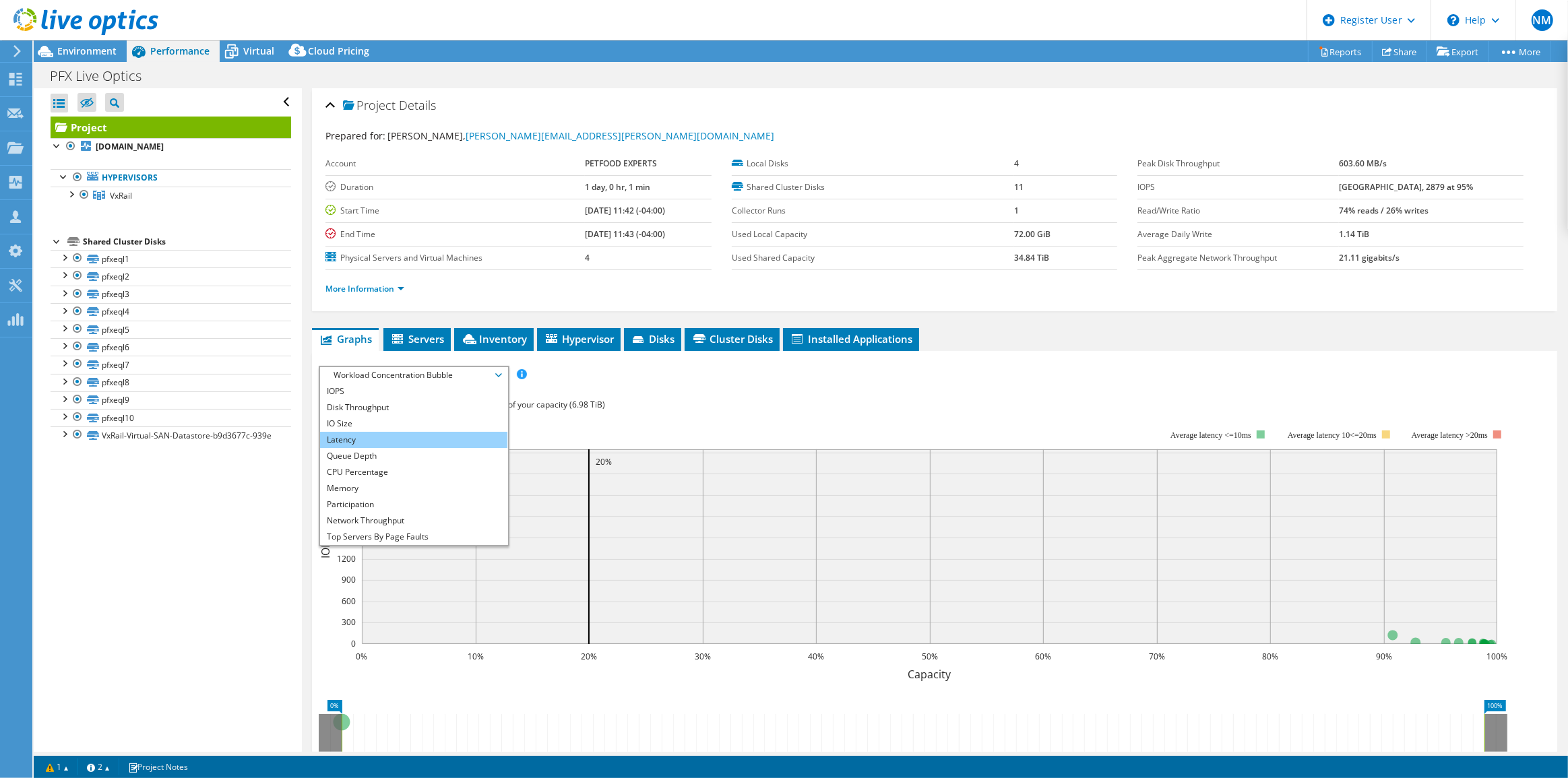
click at [413, 436] on li "Latency" at bounding box center [413, 440] width 186 height 16
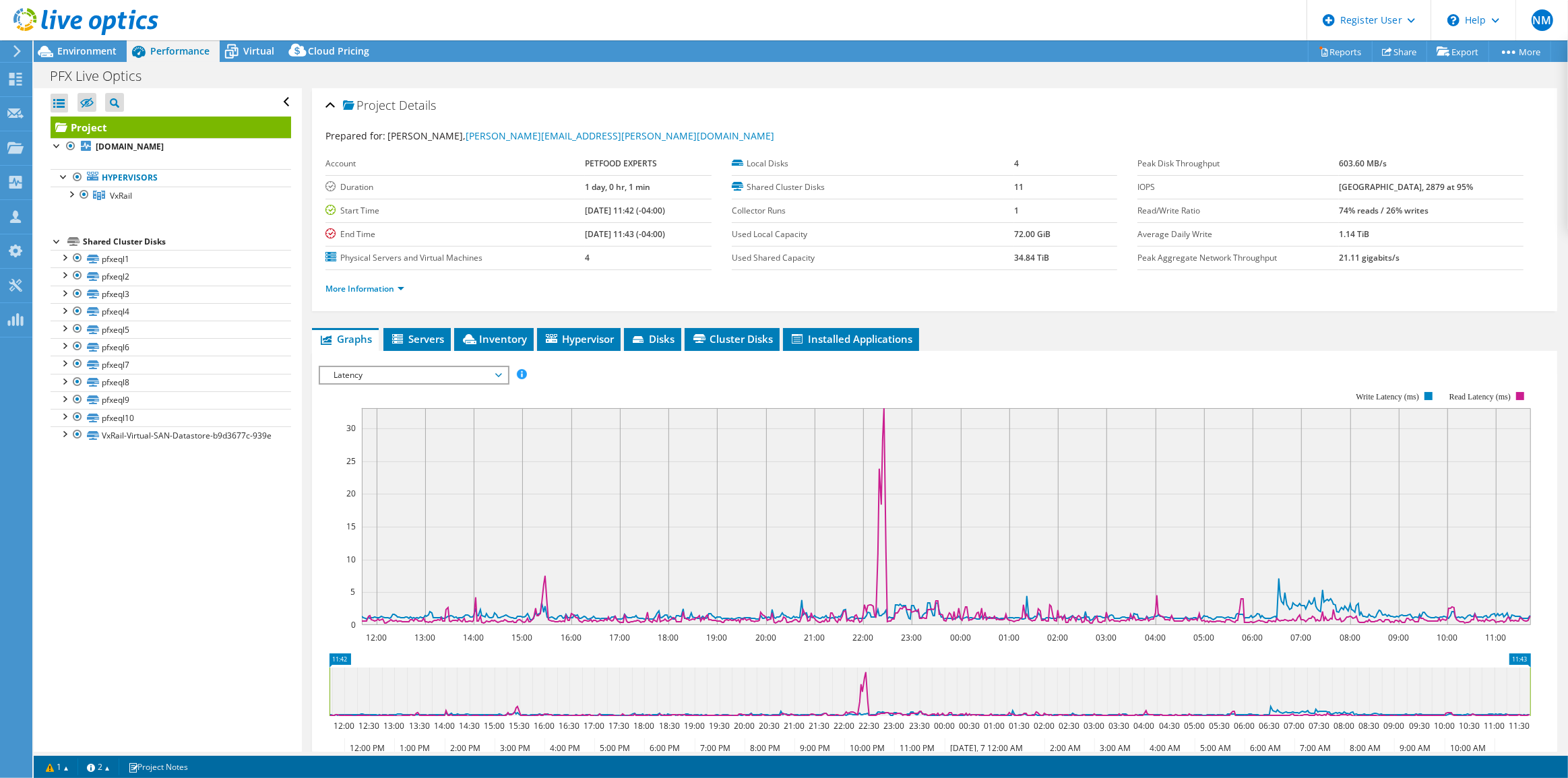
click at [430, 378] on span "Latency" at bounding box center [413, 375] width 173 height 16
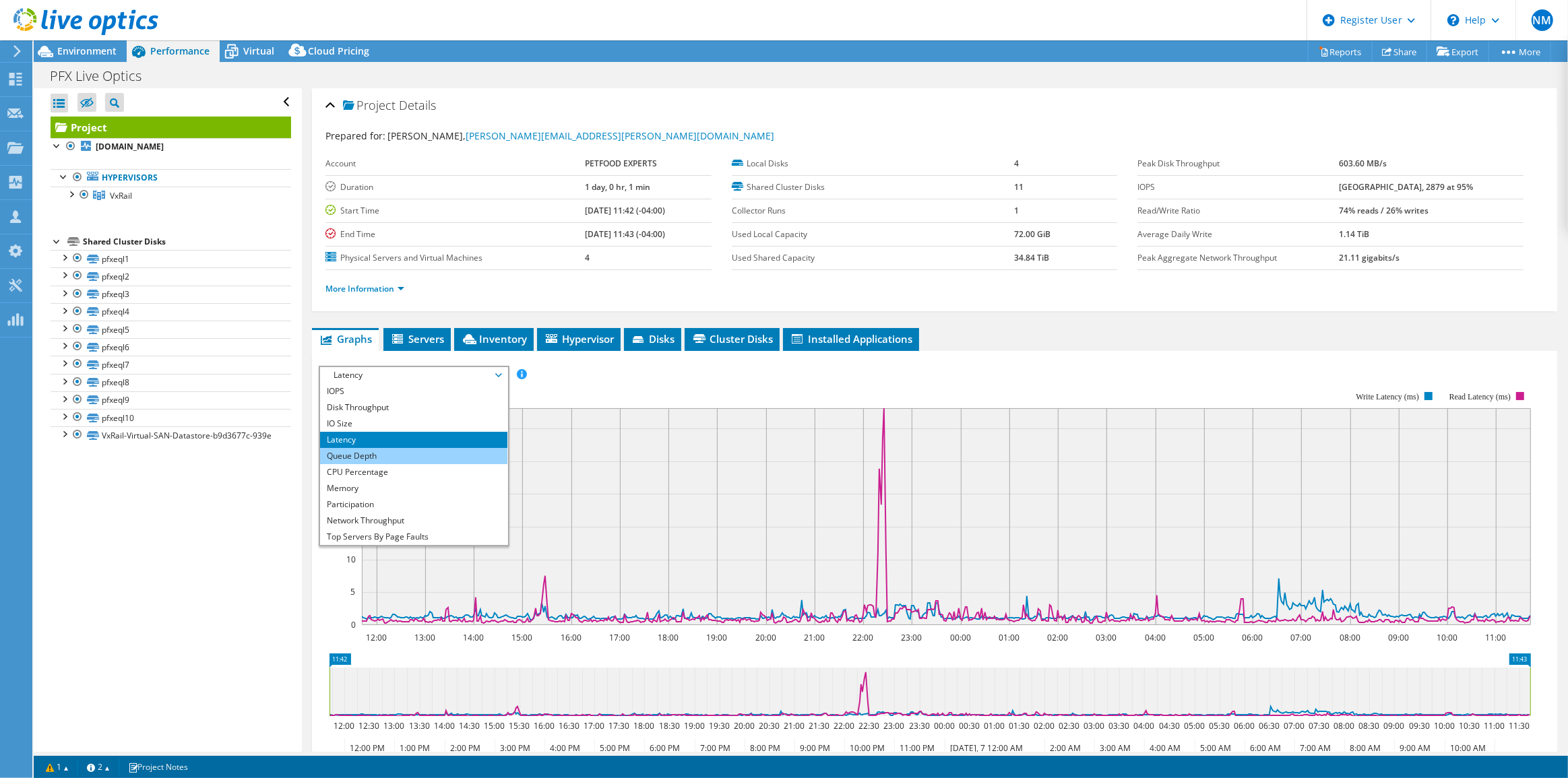
click at [403, 453] on li "Queue Depth" at bounding box center [413, 456] width 186 height 16
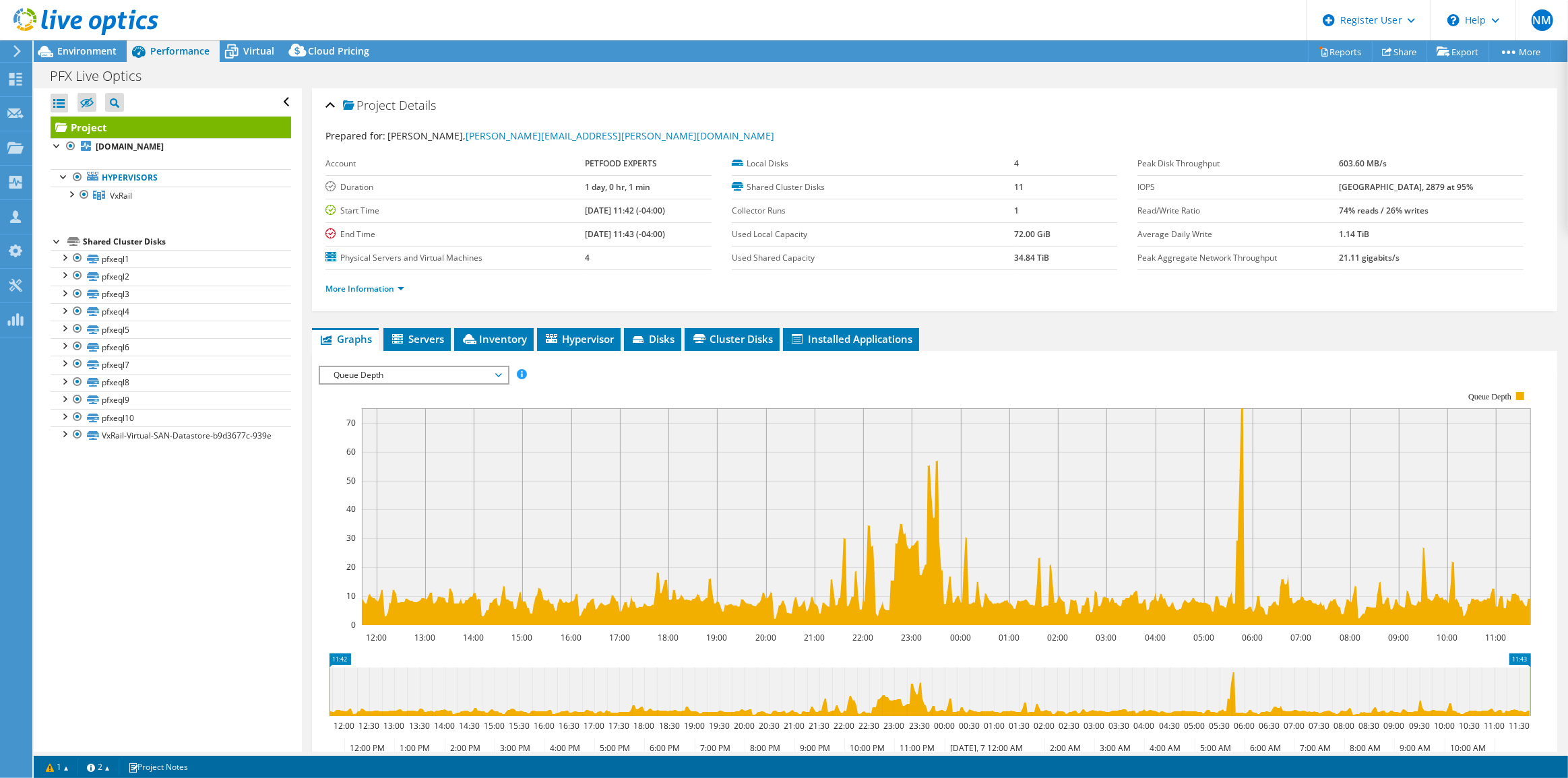
click at [427, 373] on span "Queue Depth" at bounding box center [413, 375] width 173 height 16
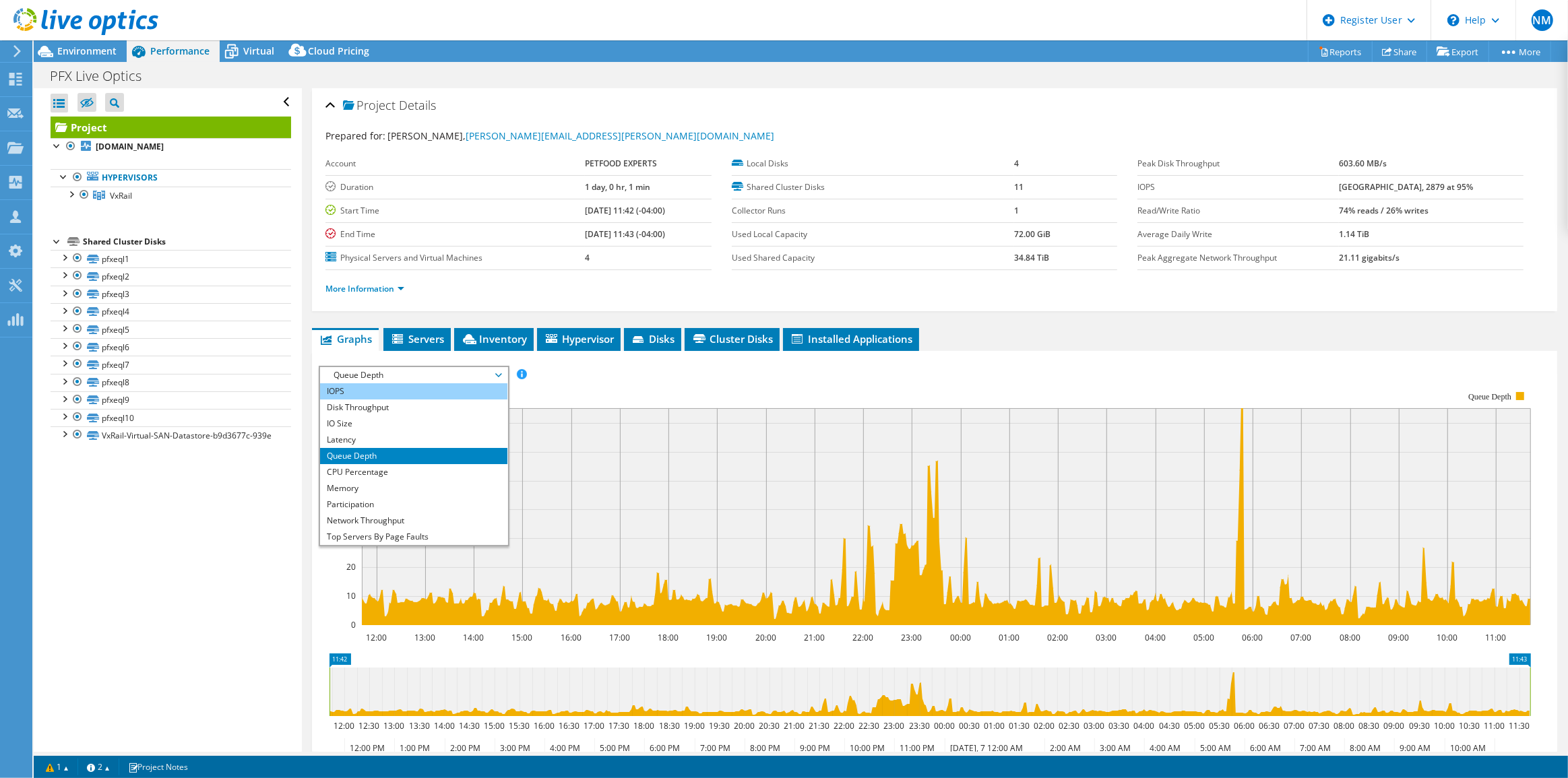
click at [419, 394] on li "IOPS" at bounding box center [413, 391] width 186 height 16
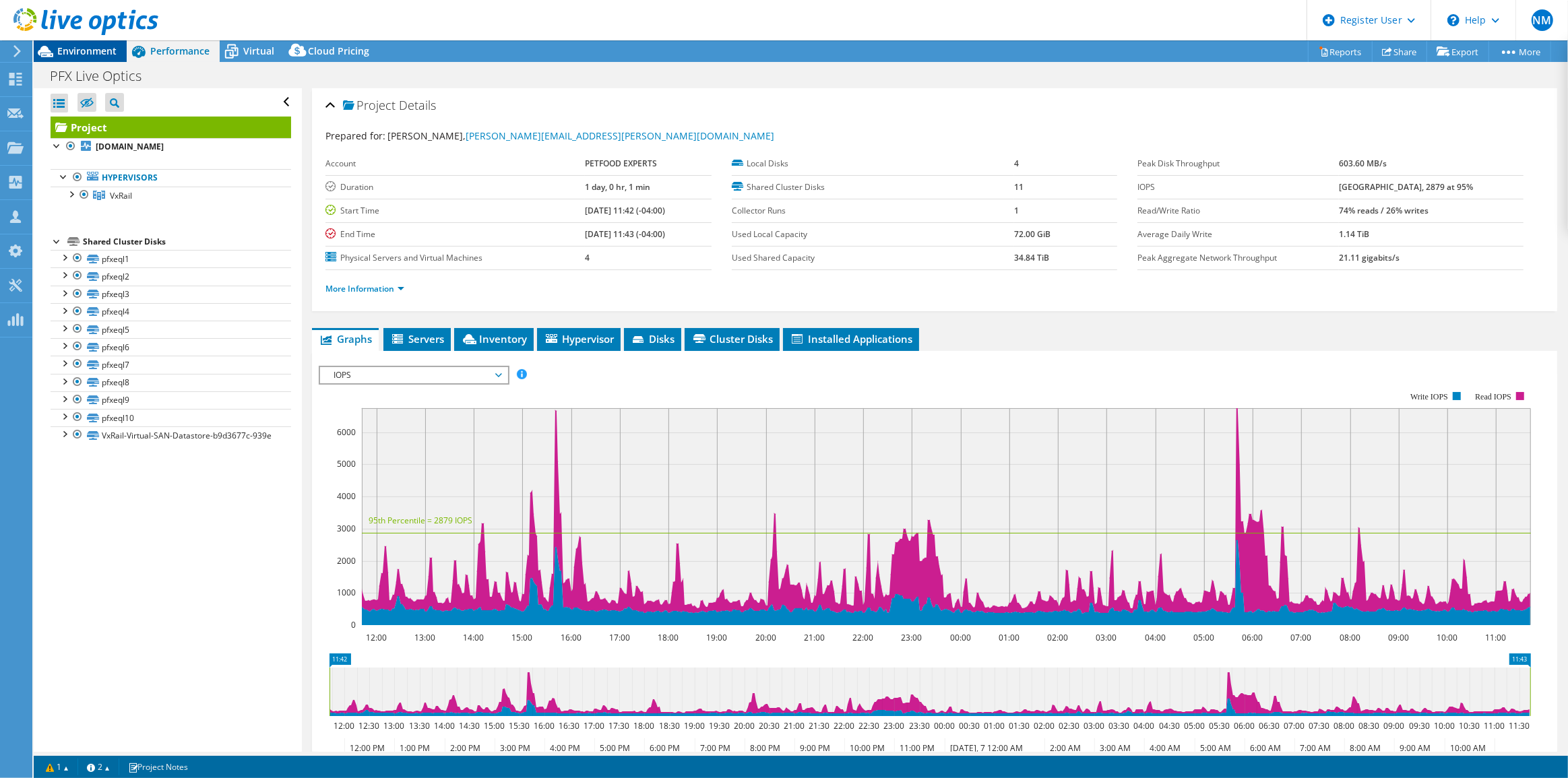
click at [100, 48] on span "Environment" at bounding box center [87, 51] width 60 height 13
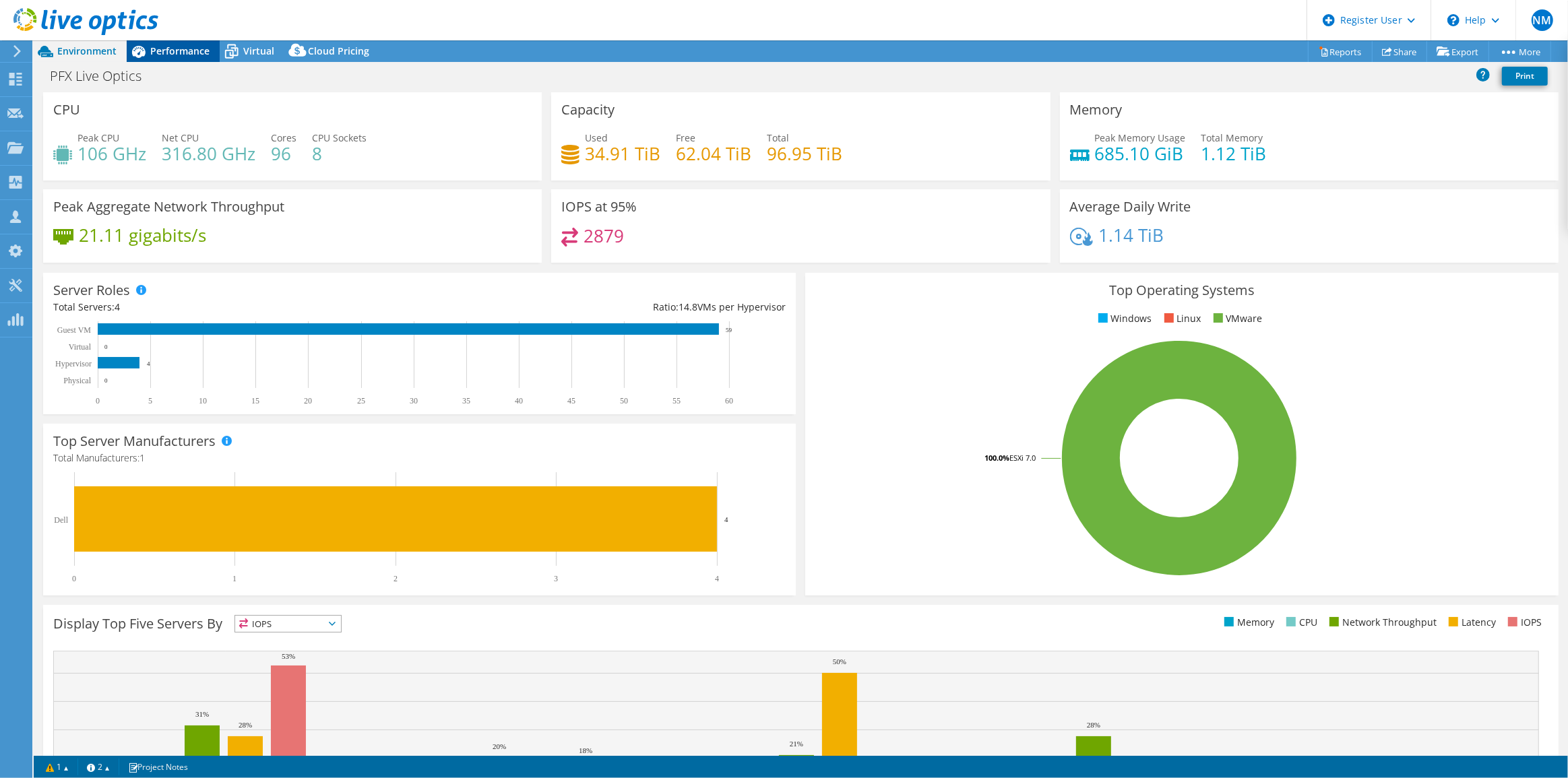
click at [195, 48] on span "Performance" at bounding box center [180, 51] width 60 height 13
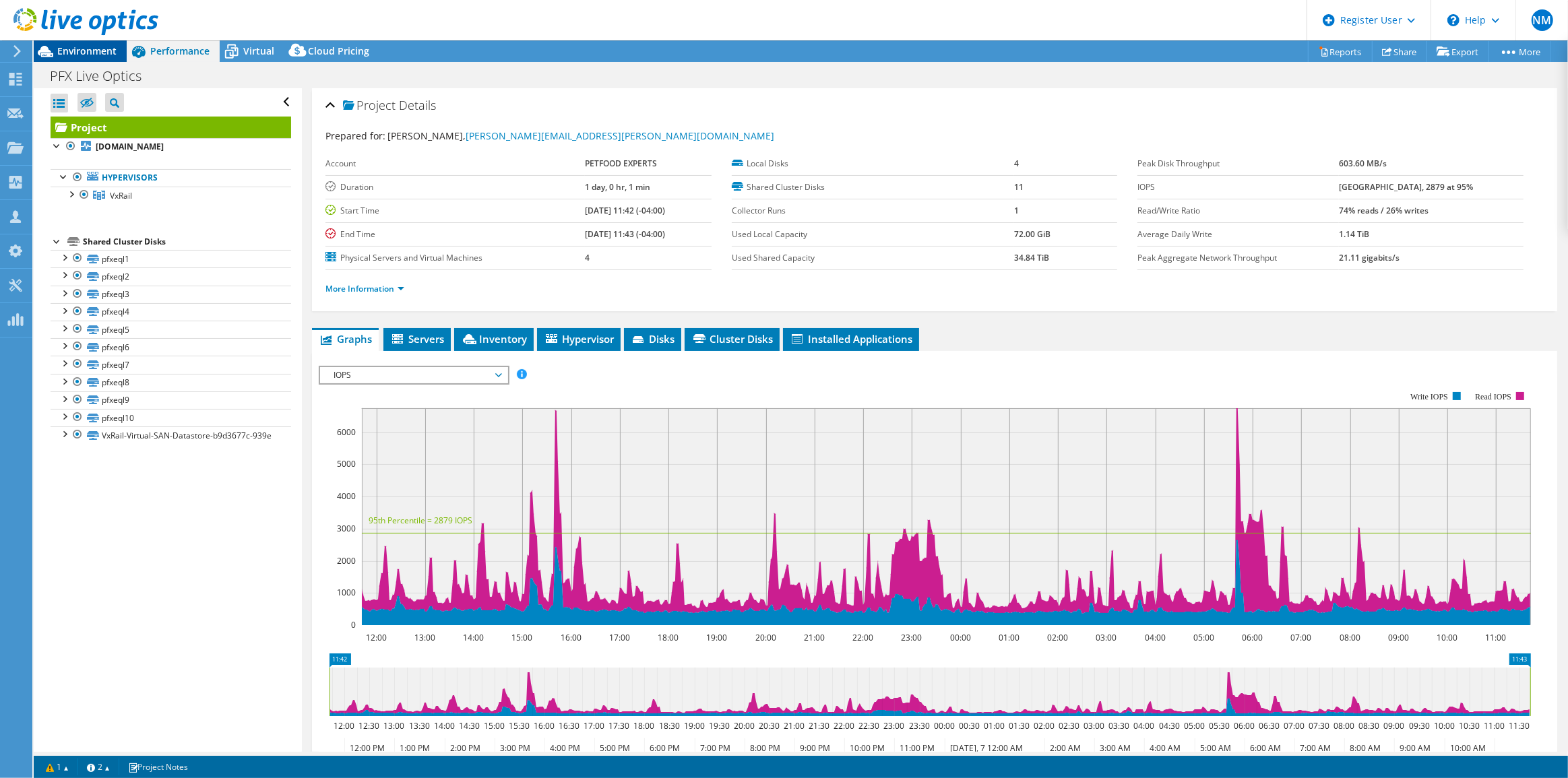
click at [105, 48] on span "Environment" at bounding box center [87, 51] width 60 height 13
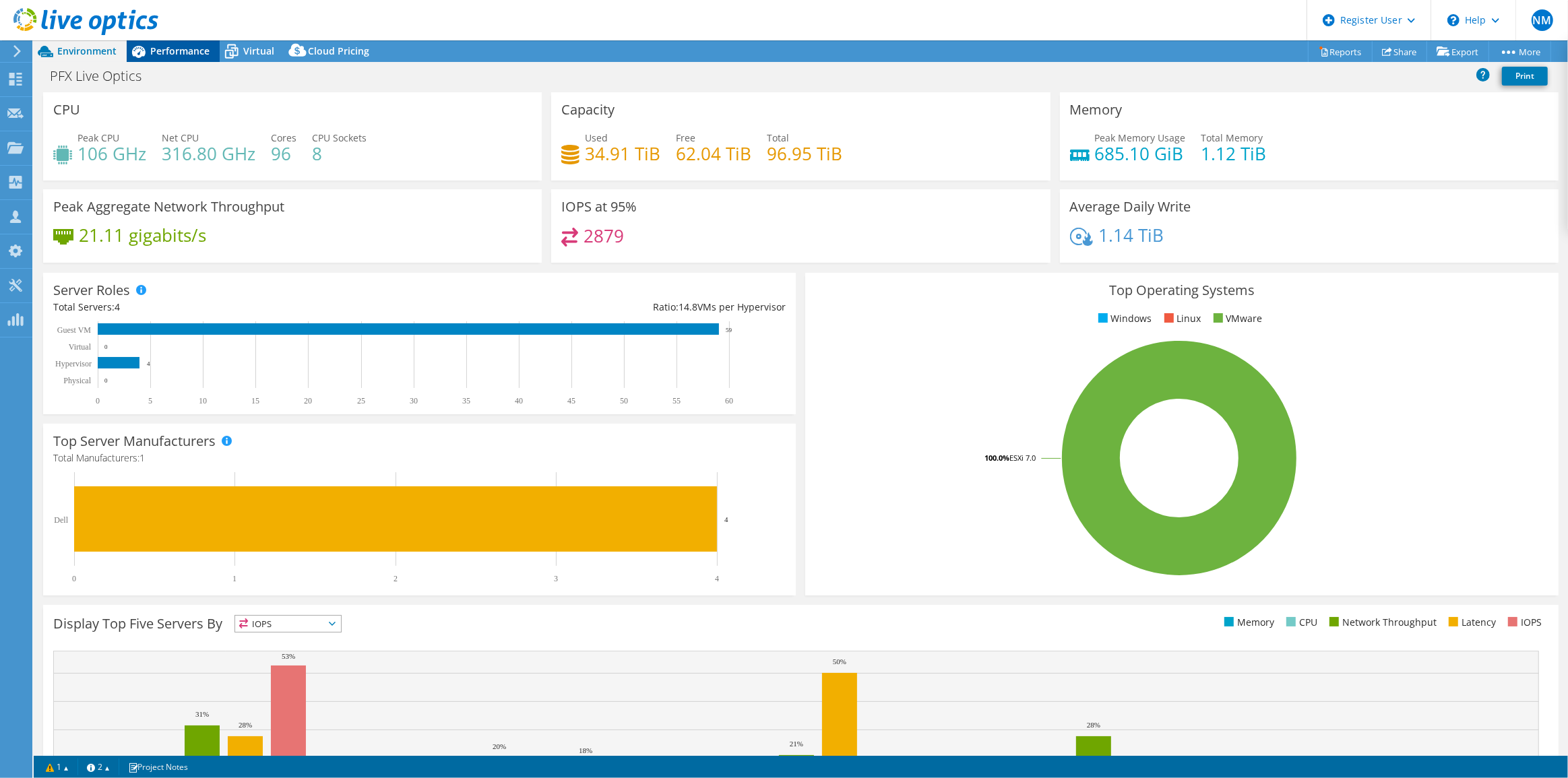
click at [179, 52] on span "Performance" at bounding box center [180, 51] width 60 height 13
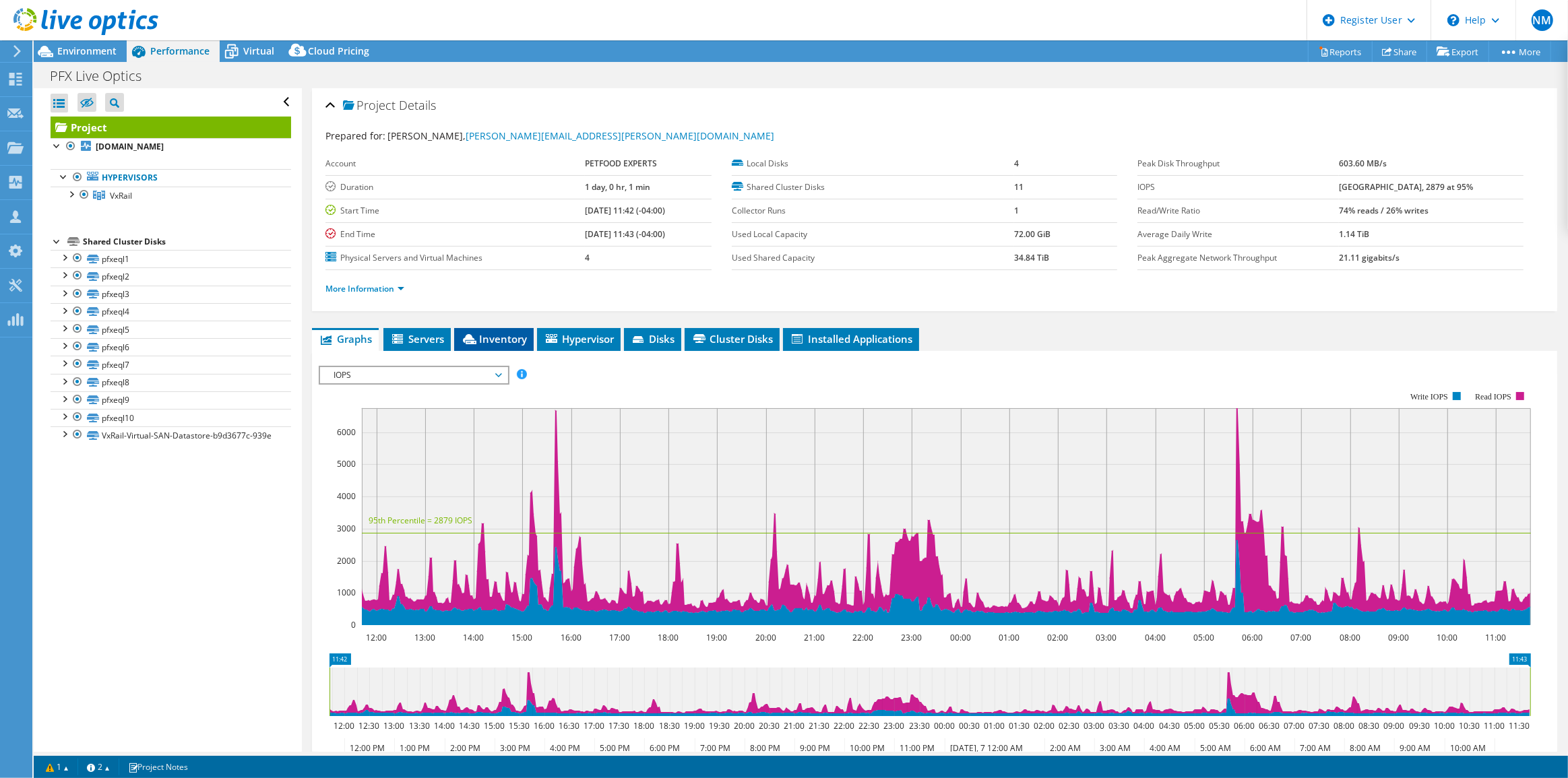
click at [486, 342] on span "Inventory" at bounding box center [493, 339] width 66 height 13
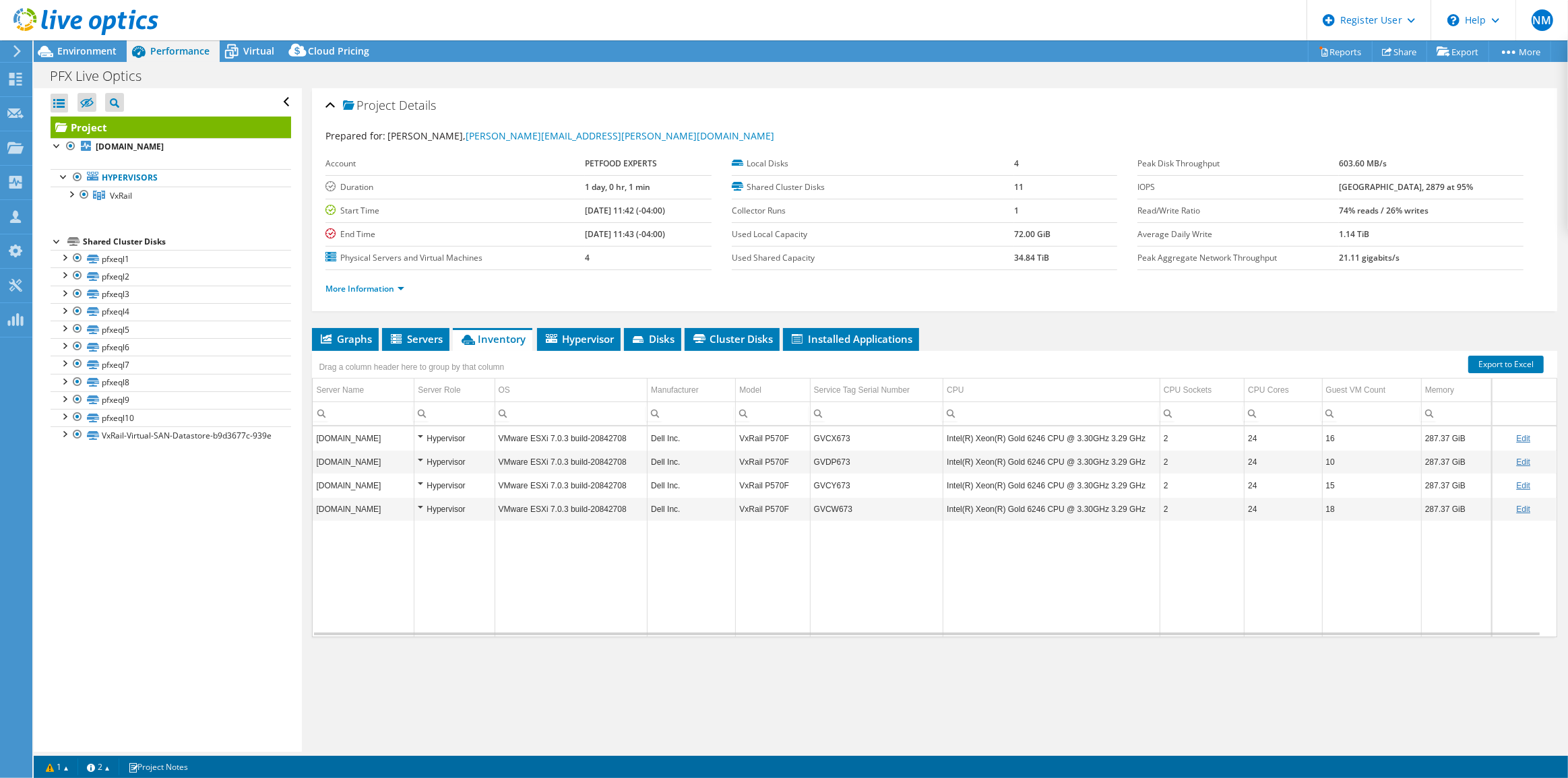
click at [833, 432] on td "GVCX673" at bounding box center [876, 438] width 132 height 23
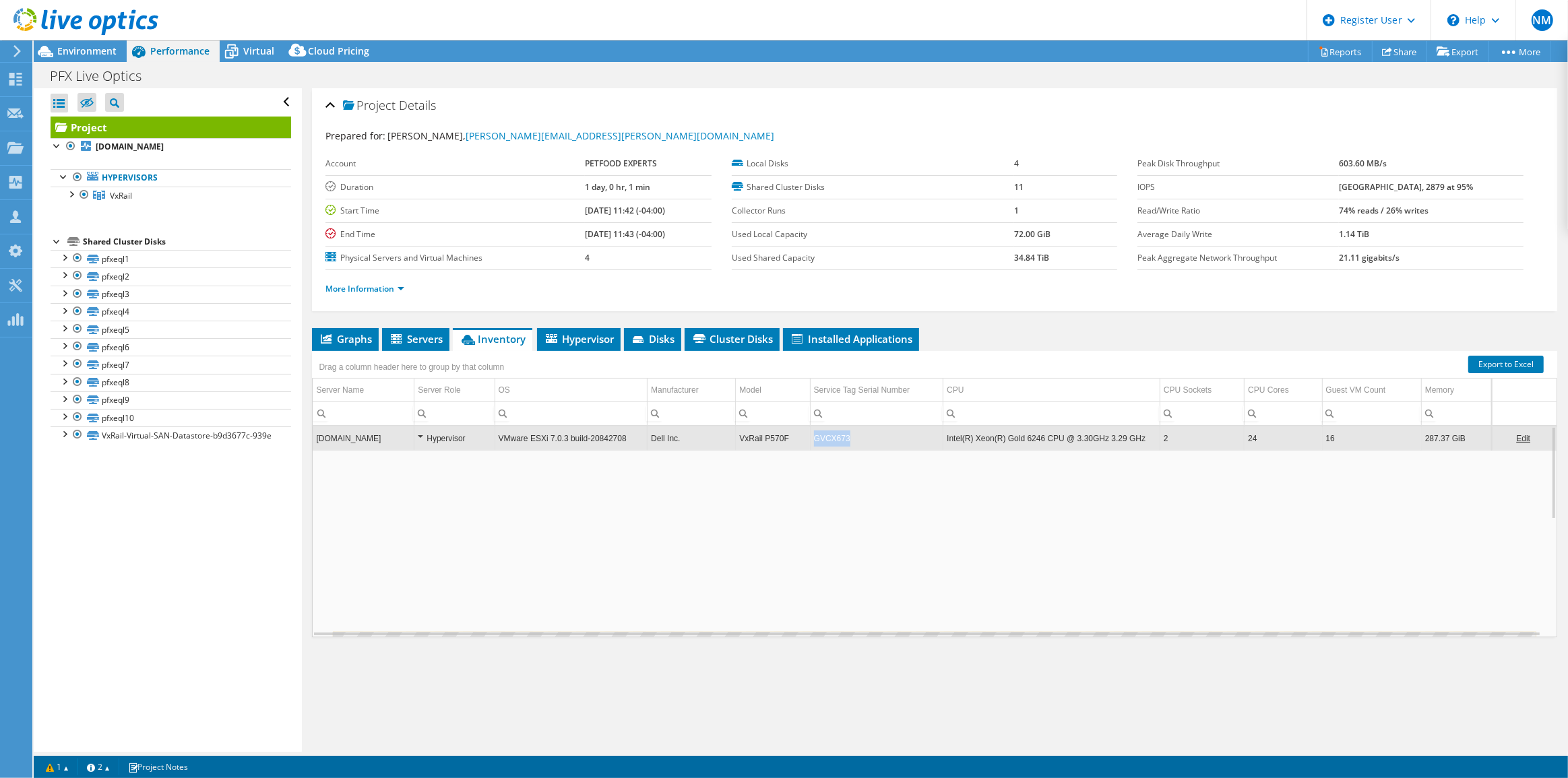
click at [833, 432] on td "GVCX673" at bounding box center [876, 438] width 132 height 23
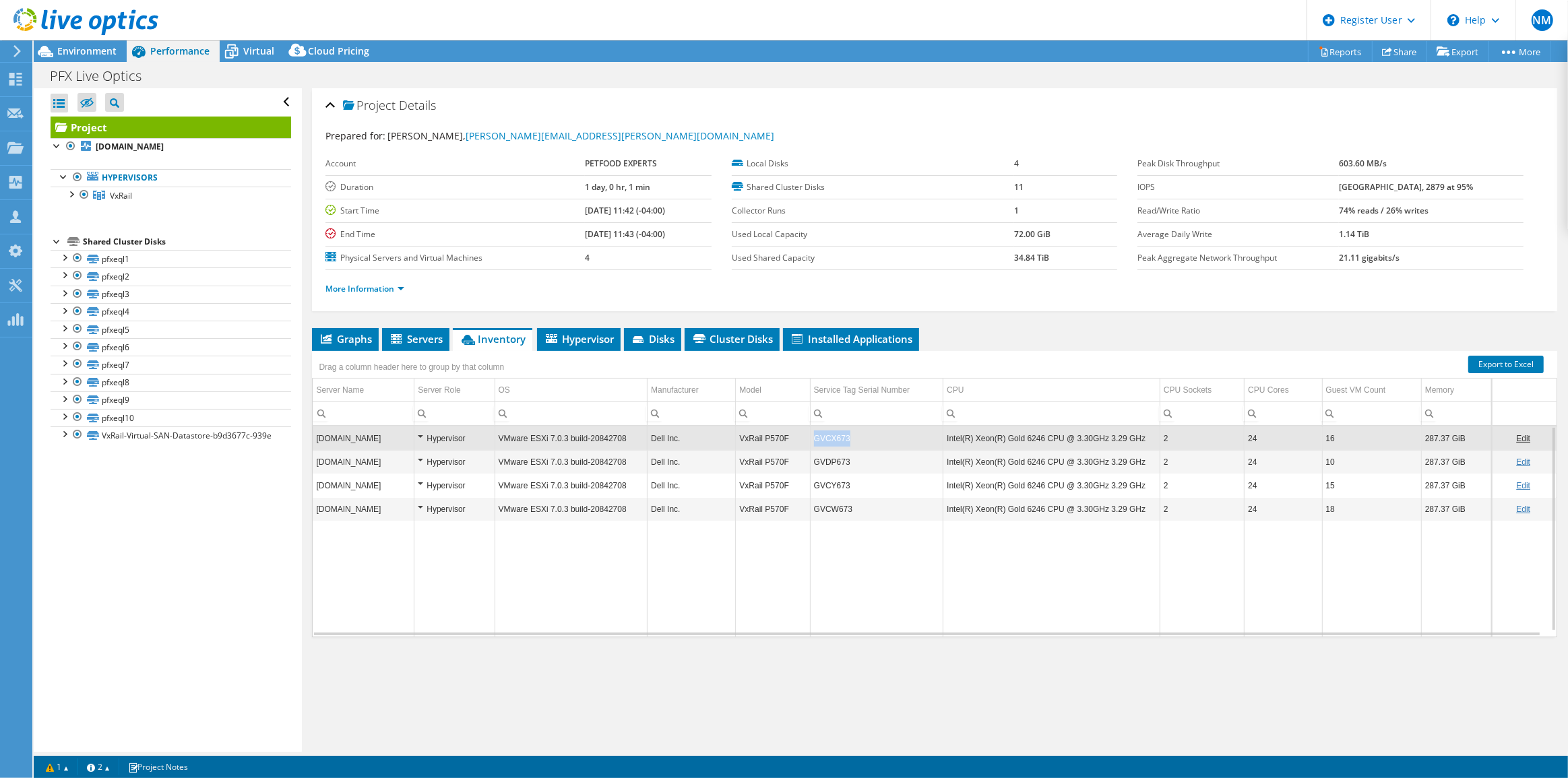
copy tr "GVCX673"
drag, startPoint x: 850, startPoint y: 433, endPoint x: 807, endPoint y: 441, distance: 43.7
click at [807, 441] on tr "[DOMAIN_NAME] Hypervisor VMware ESXi 7.0.3 build-20842708 Dell Inc. VxRail P570…" at bounding box center [934, 438] width 1243 height 23
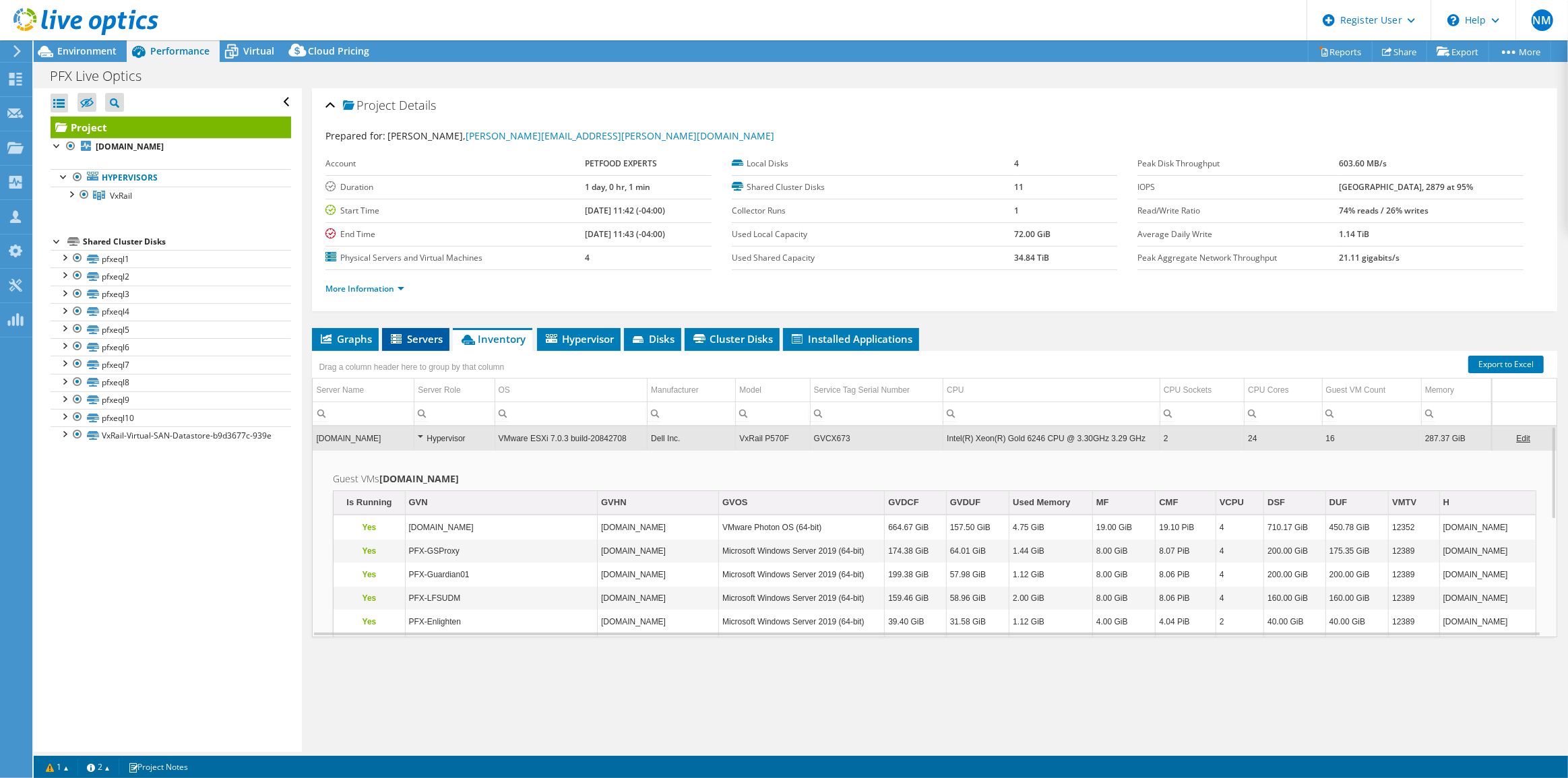
click at [430, 334] on span "Servers" at bounding box center [416, 339] width 54 height 13
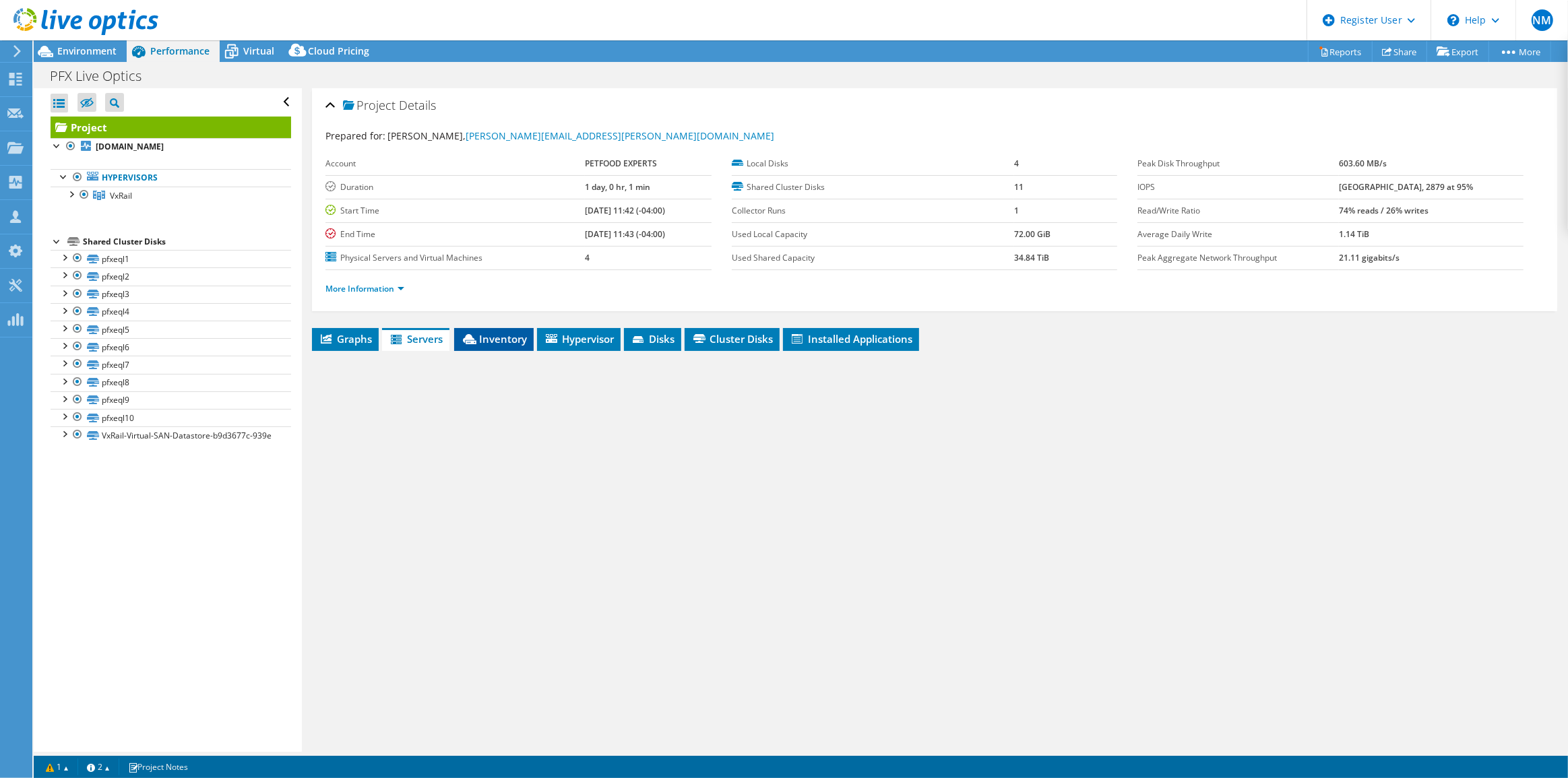
click at [487, 334] on span "Inventory" at bounding box center [493, 339] width 66 height 13
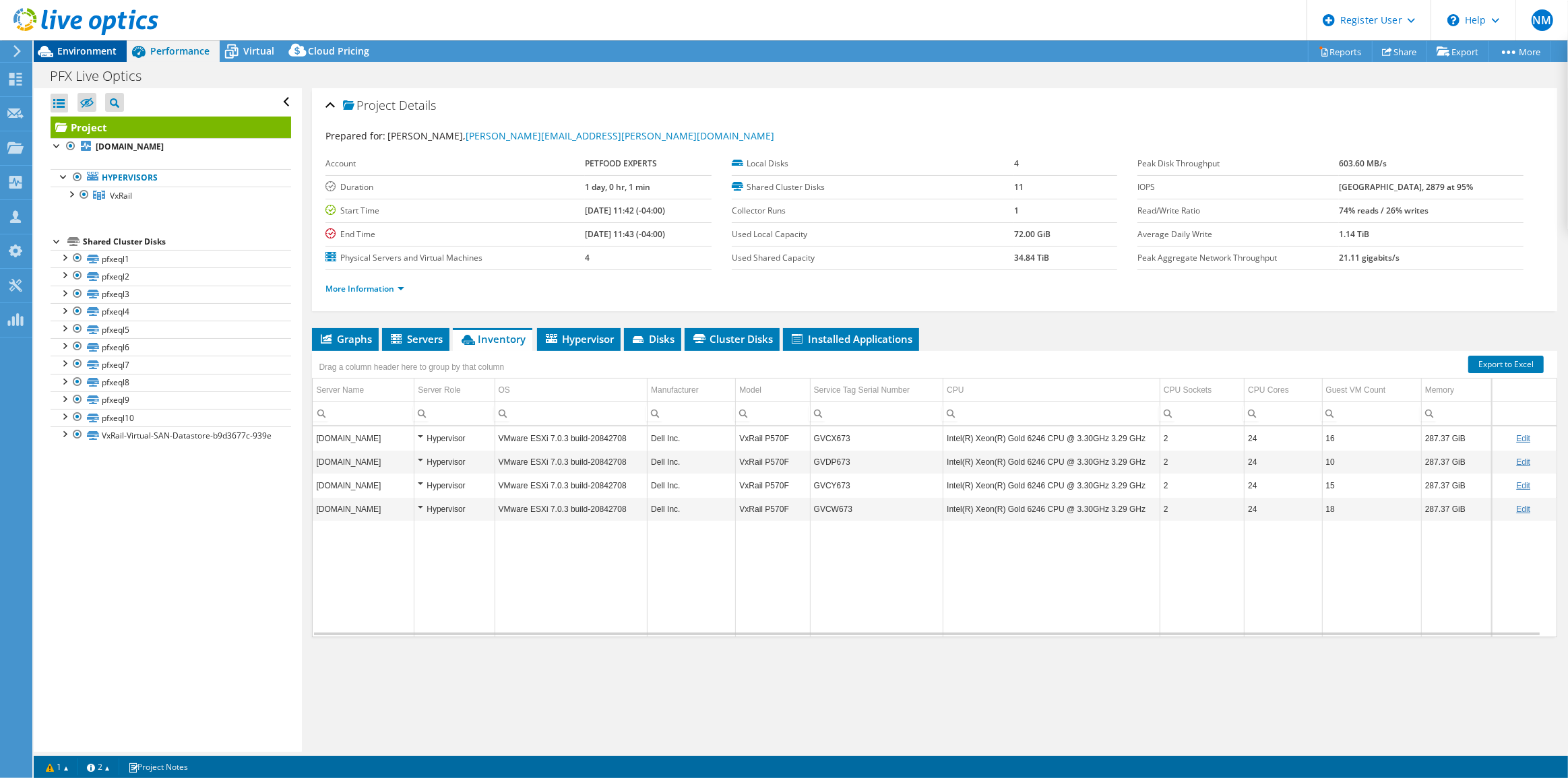
click at [92, 52] on span "Environment" at bounding box center [87, 51] width 60 height 13
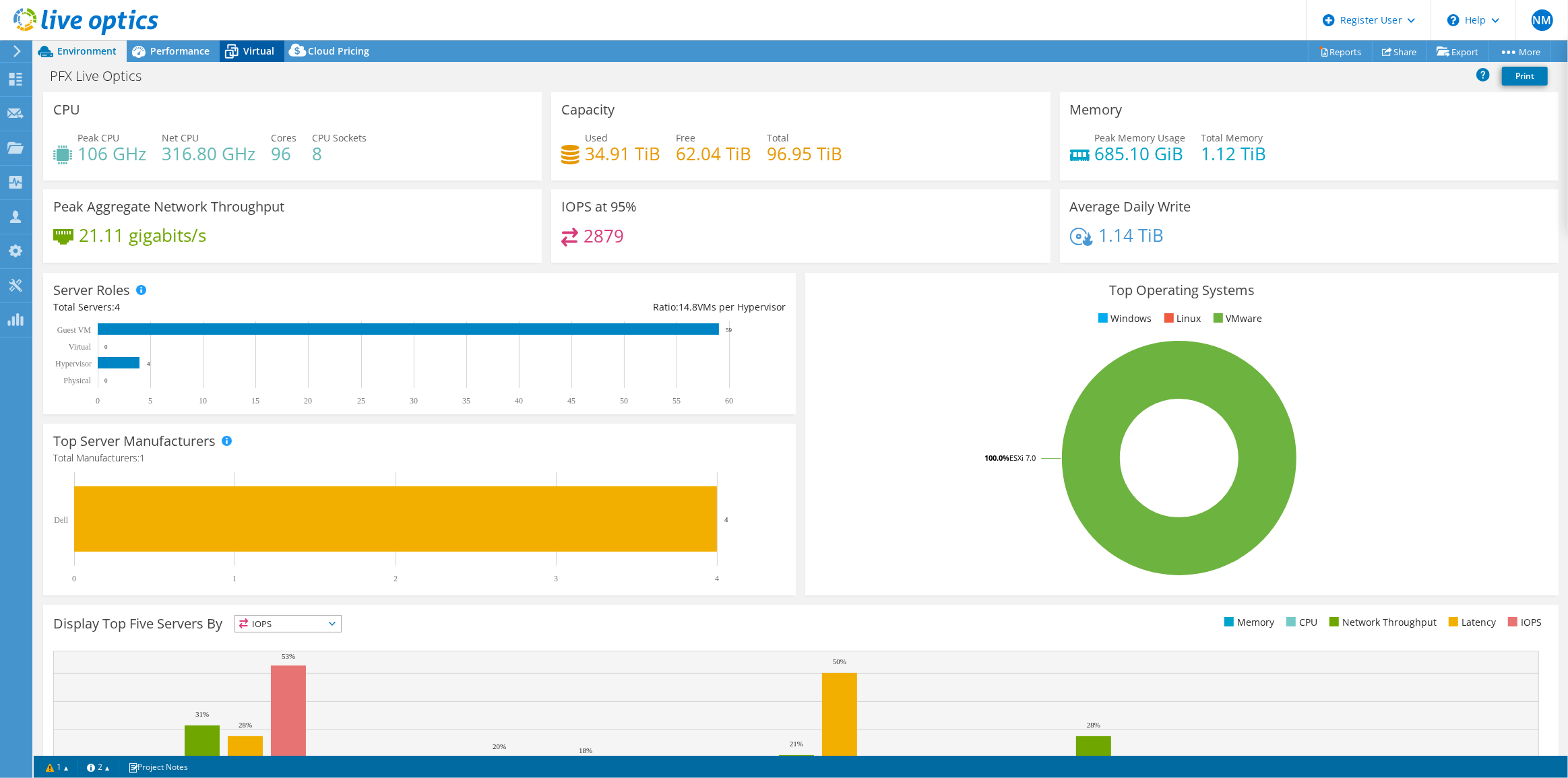
click at [248, 47] on span "Virtual" at bounding box center [259, 51] width 31 height 13
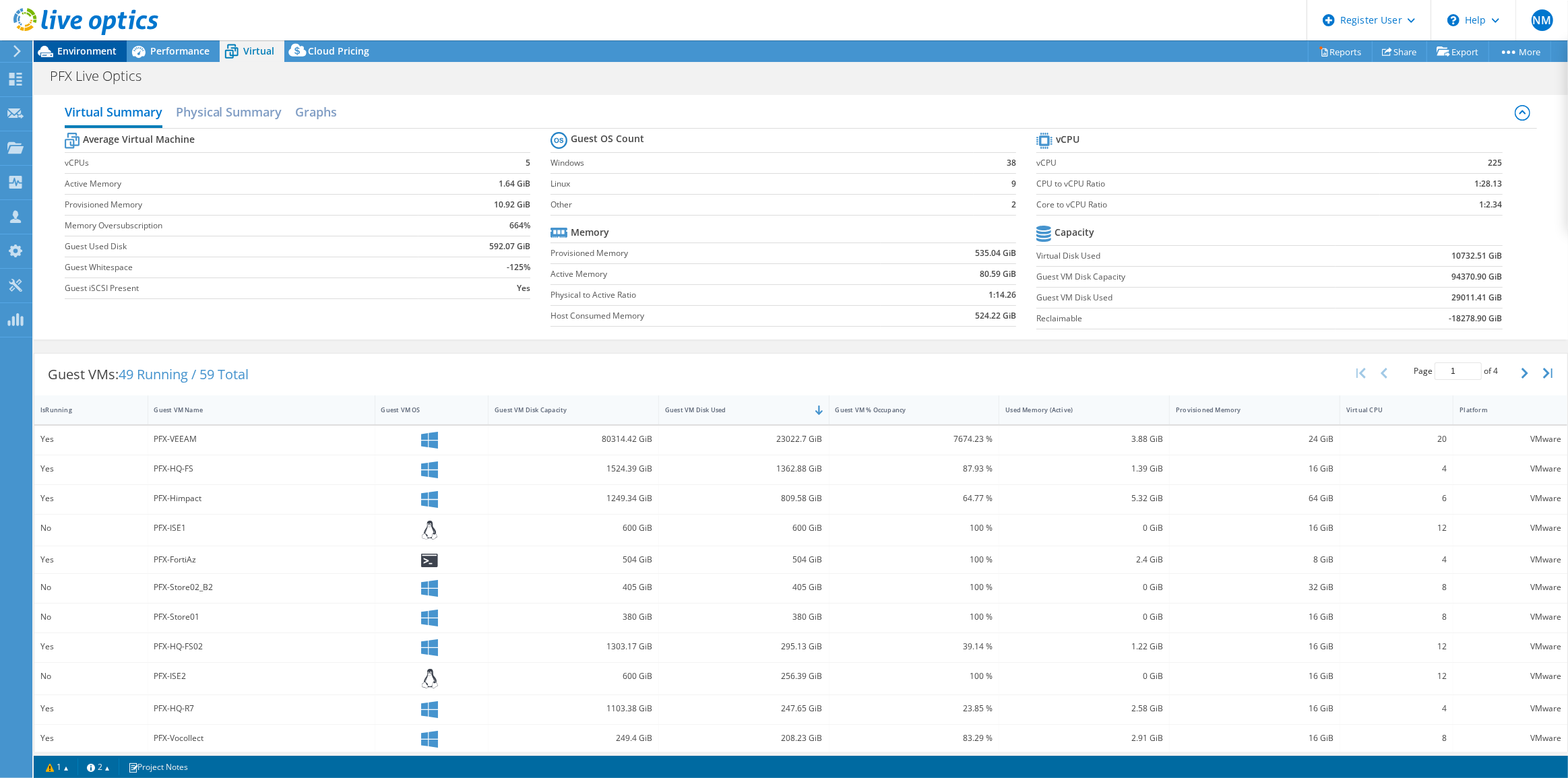
click at [92, 55] on span "Environment" at bounding box center [87, 51] width 60 height 13
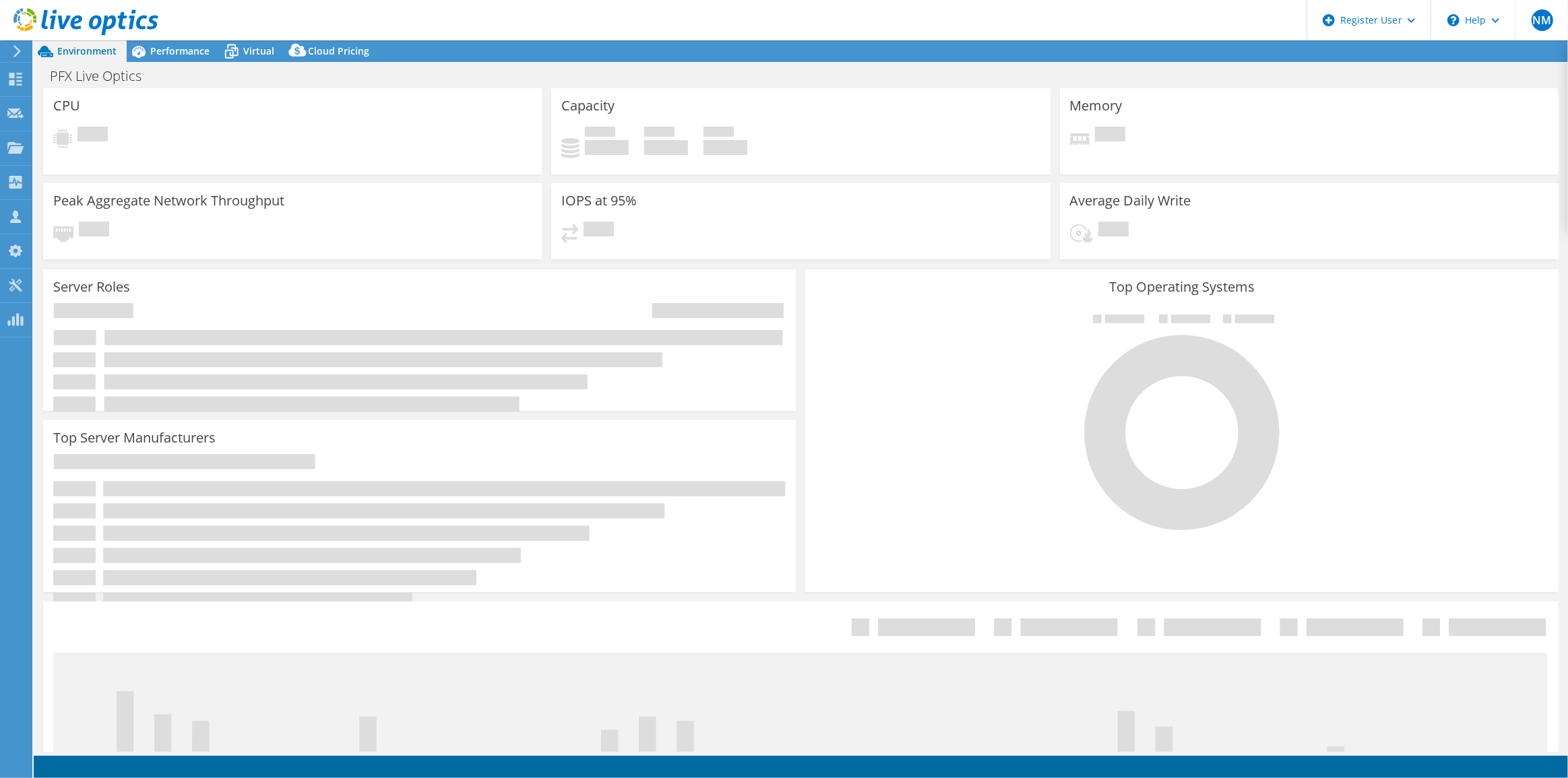
select select "USD"
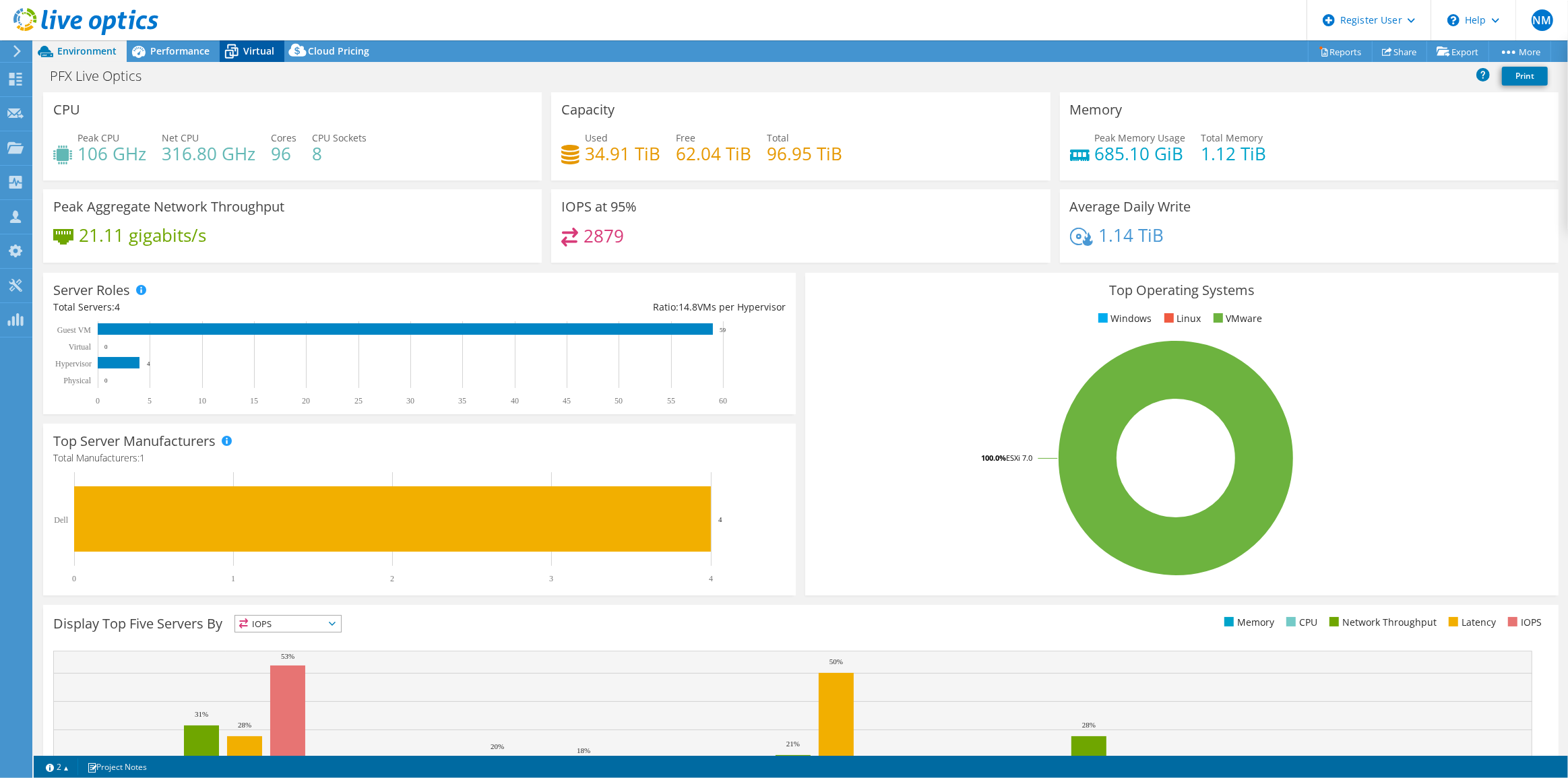
click at [239, 55] on icon at bounding box center [231, 51] width 23 height 23
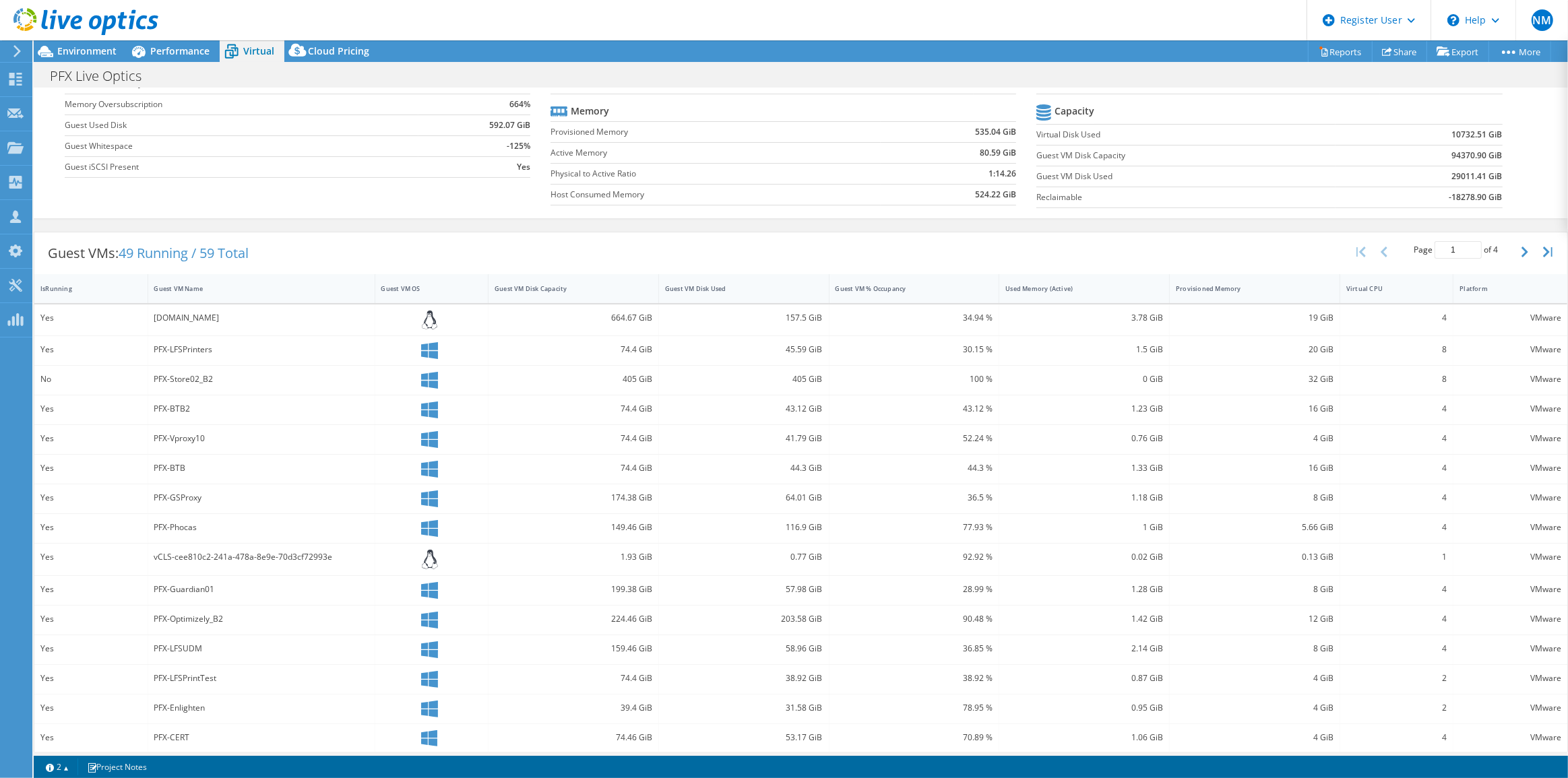
scroll to position [122, 0]
click at [757, 290] on div "Guest VM Disk Used" at bounding box center [736, 288] width 142 height 9
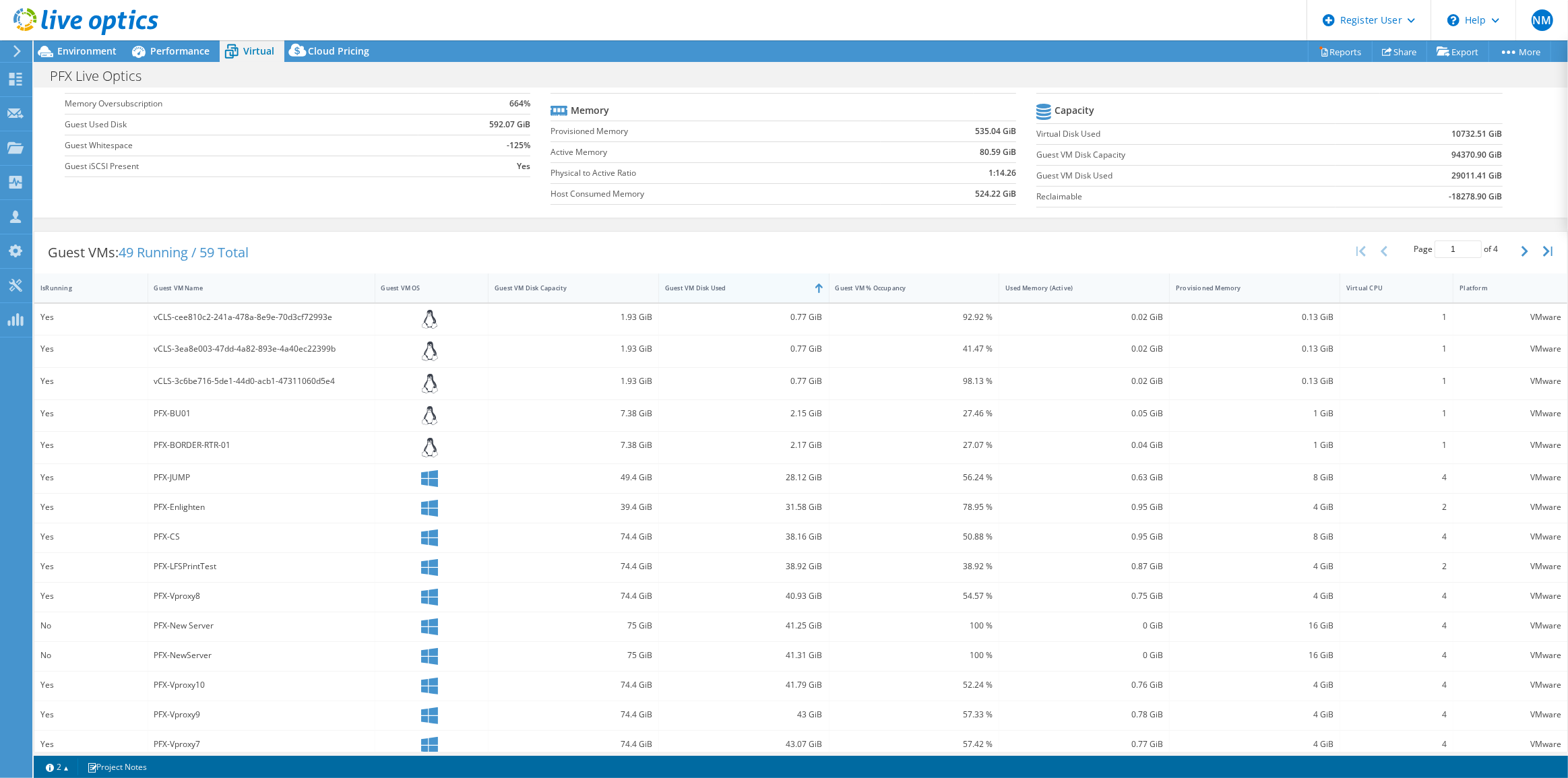
click at [757, 290] on div "Guest VM Disk Used" at bounding box center [736, 288] width 142 height 9
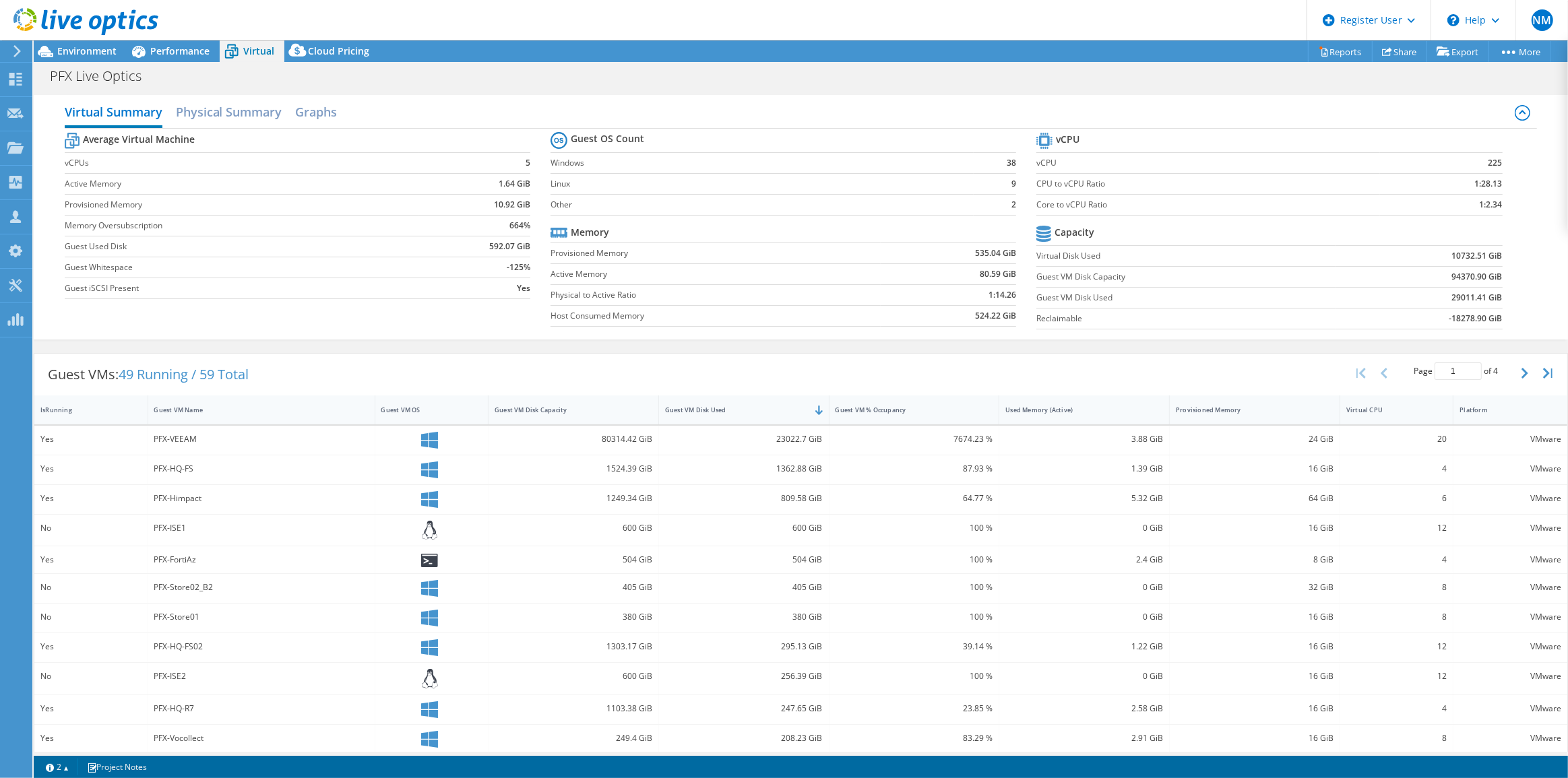
scroll to position [0, 0]
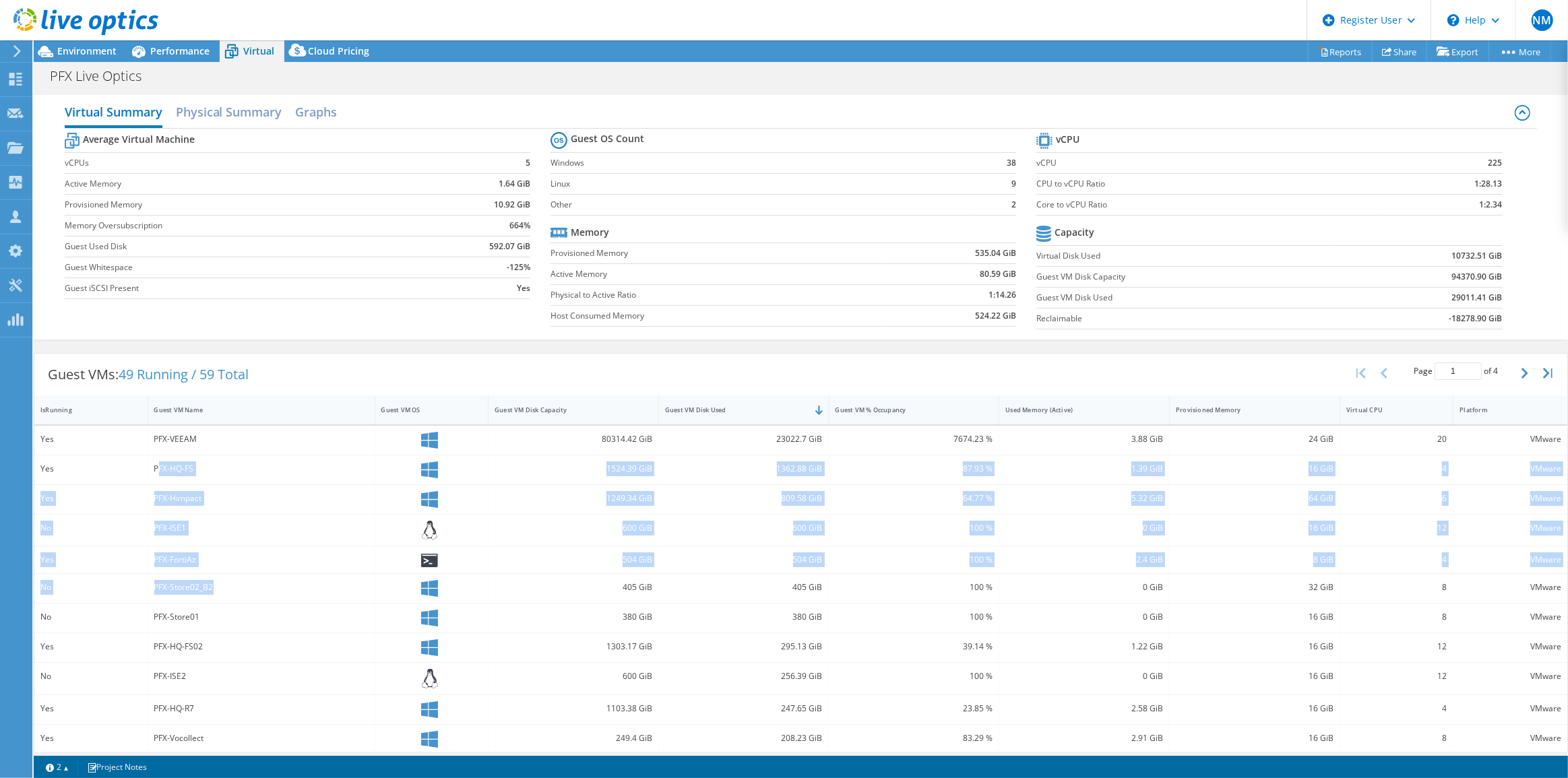
drag, startPoint x: 167, startPoint y: 469, endPoint x: 282, endPoint y: 577, distance: 157.8
click at [282, 577] on div "Yes PFX-VEEAM 80314.42 GiB 23022.7 GiB 7674.23 % 3.88 GiB 24 GiB 20 VMware Yes …" at bounding box center [800, 651] width 1533 height 451
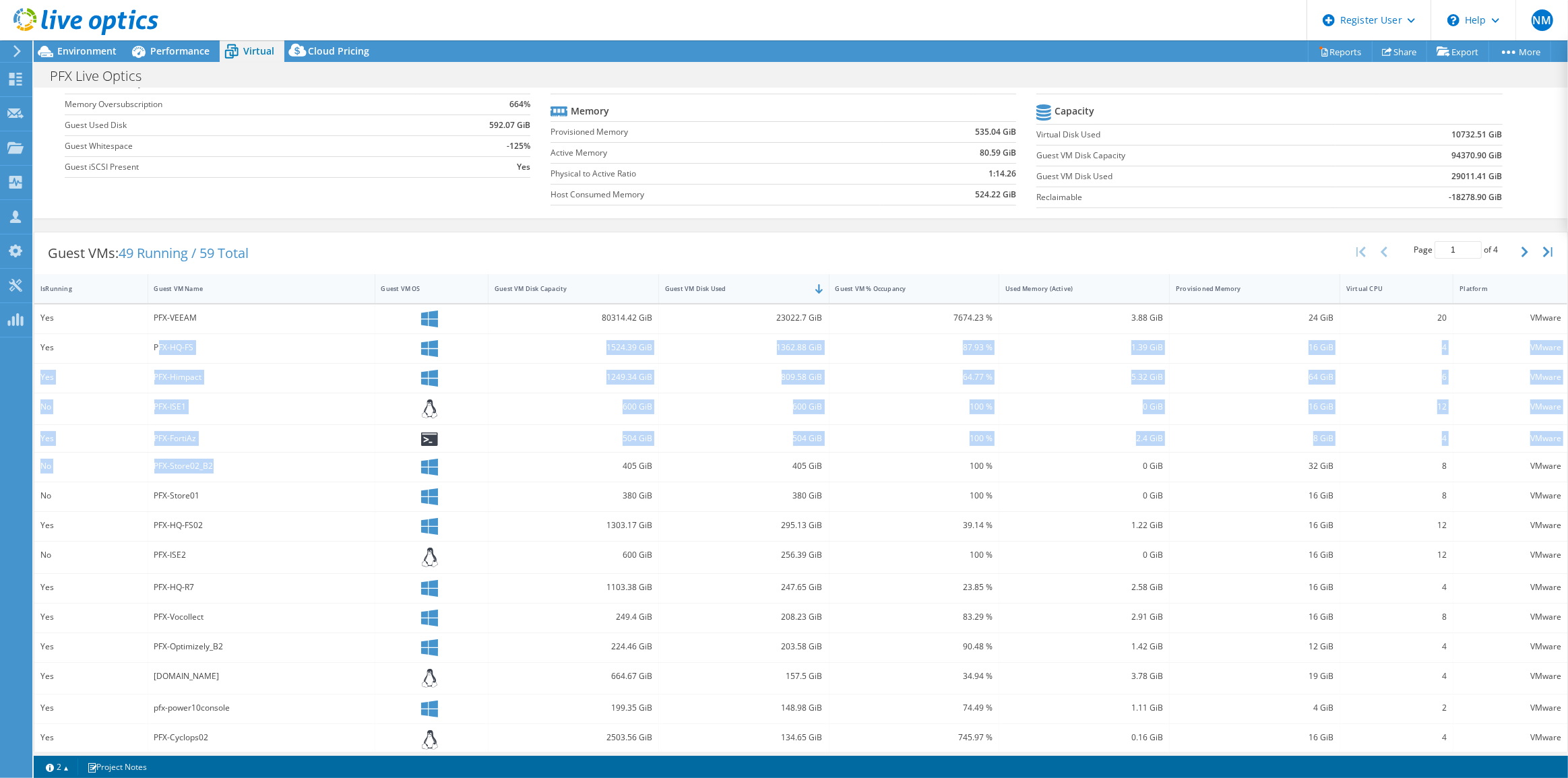
scroll to position [122, 0]
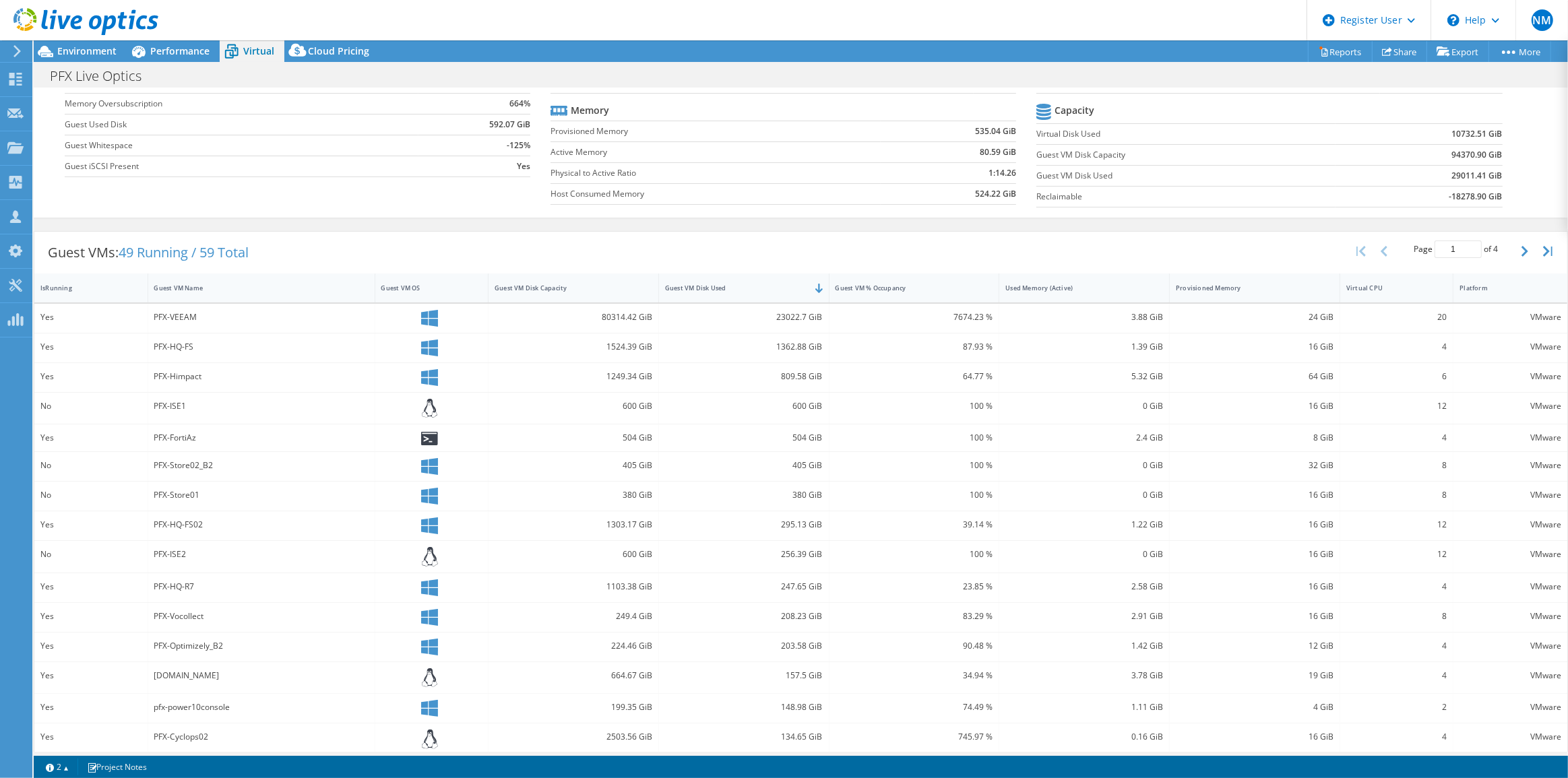
click at [441, 156] on td "Yes" at bounding box center [475, 166] width 112 height 21
drag, startPoint x: 151, startPoint y: 338, endPoint x: 196, endPoint y: 343, distance: 45.3
click at [196, 343] on div "PFX-HQ-FS" at bounding box center [261, 339] width 227 height 29
click at [205, 373] on div "PFX-Himpact" at bounding box center [261, 368] width 214 height 15
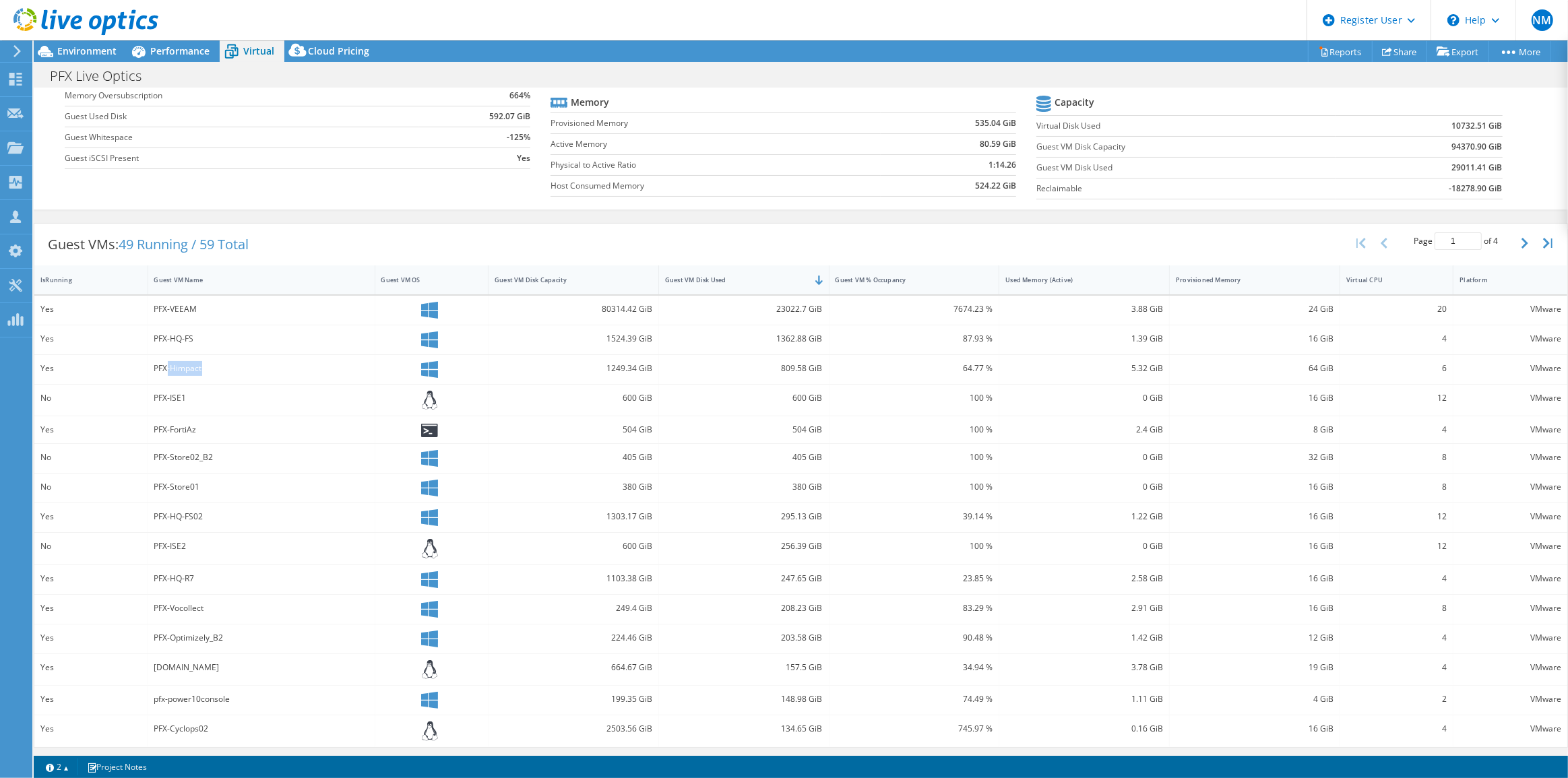
drag, startPoint x: 168, startPoint y: 371, endPoint x: 212, endPoint y: 357, distance: 46.2
click at [212, 357] on div "PFX-Himpact" at bounding box center [261, 369] width 227 height 29
drag, startPoint x: 199, startPoint y: 238, endPoint x: 216, endPoint y: 237, distance: 17.0
click at [216, 237] on span "49 Running / 59 Total" at bounding box center [184, 244] width 130 height 18
click at [124, 284] on div "IsRunning" at bounding box center [82, 279] width 97 height 21
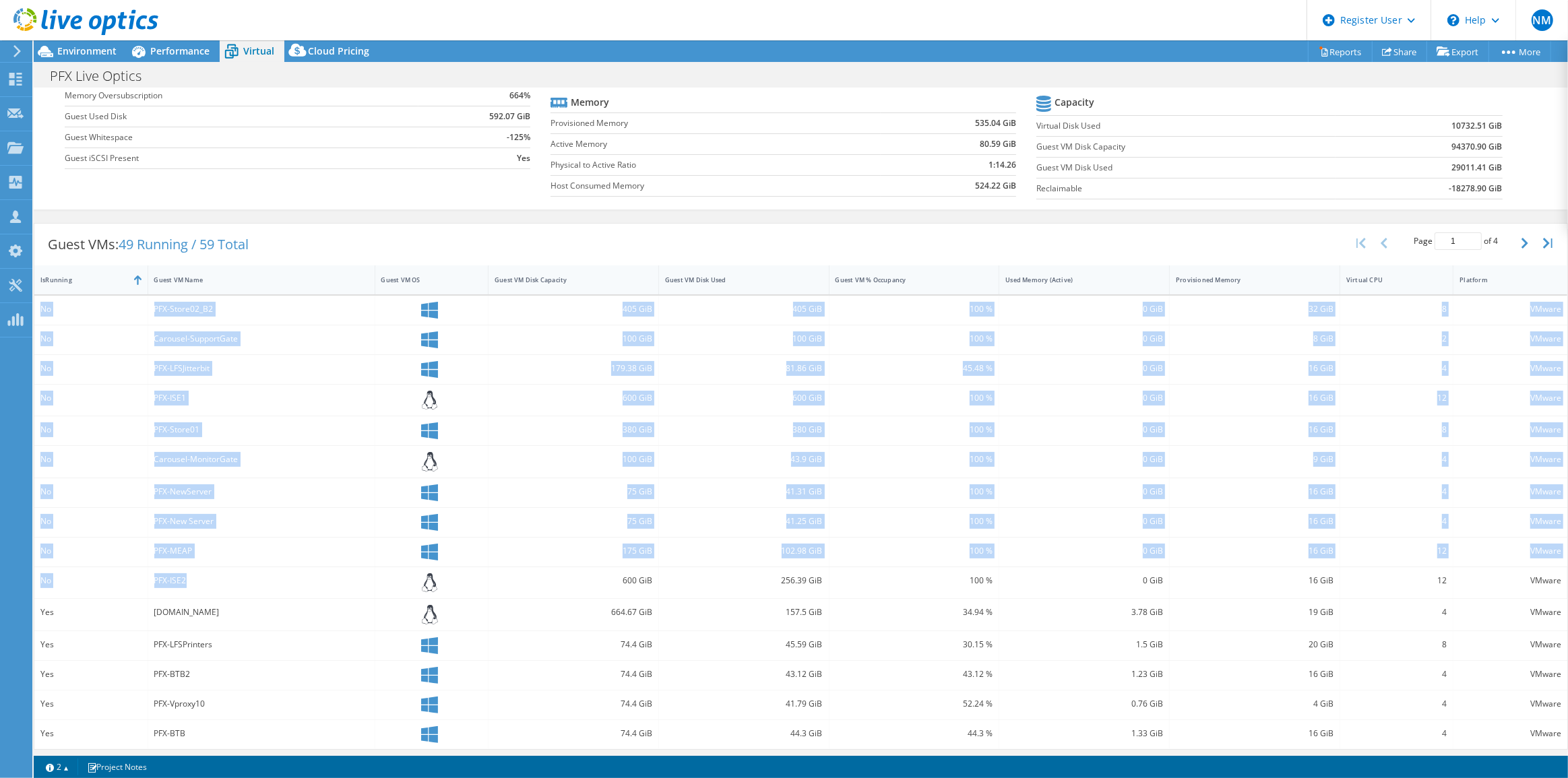
drag, startPoint x: 43, startPoint y: 299, endPoint x: 300, endPoint y: 580, distance: 380.8
click at [300, 580] on div "No PFX-Store02_B2 405 GiB 405 GiB 100 % 0 GiB 32 GiB 8 VMware No Carousel-Suppo…" at bounding box center [800, 522] width 1533 height 453
click at [209, 478] on div "PFX-NewServer" at bounding box center [261, 492] width 227 height 29
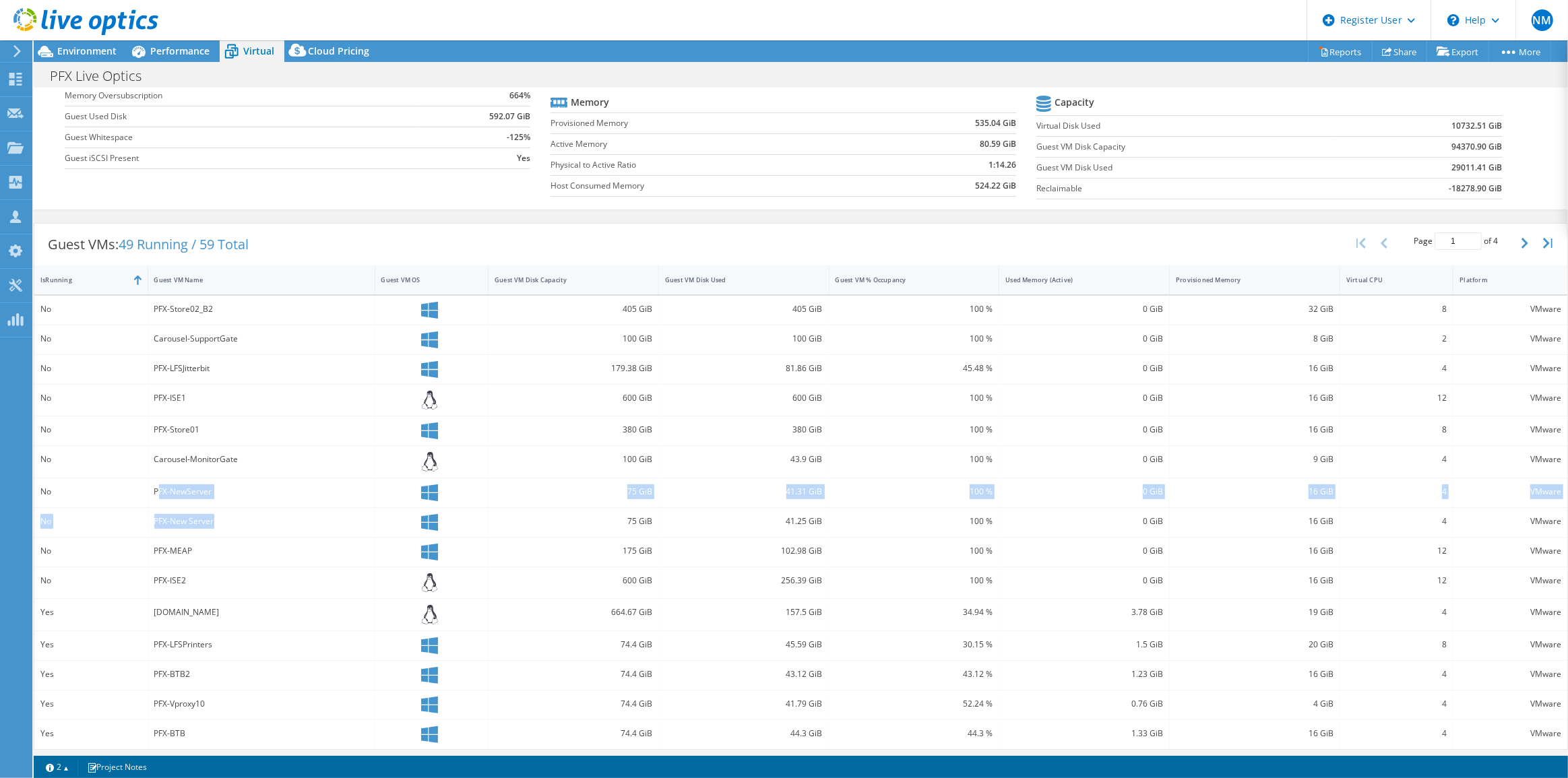
drag, startPoint x: 159, startPoint y: 485, endPoint x: 236, endPoint y: 513, distance: 81.9
click at [236, 513] on div "No PFX-Store02_B2 405 GiB 405 GiB 100 % 0 GiB 32 GiB 8 VMware No Carousel-Suppo…" at bounding box center [800, 522] width 1533 height 453
drag, startPoint x: 169, startPoint y: 550, endPoint x: 213, endPoint y: 555, distance: 44.3
click at [213, 555] on div "PFX-MEAP" at bounding box center [261, 551] width 214 height 15
click at [213, 503] on div "PFX-NewServer" at bounding box center [261, 492] width 227 height 29
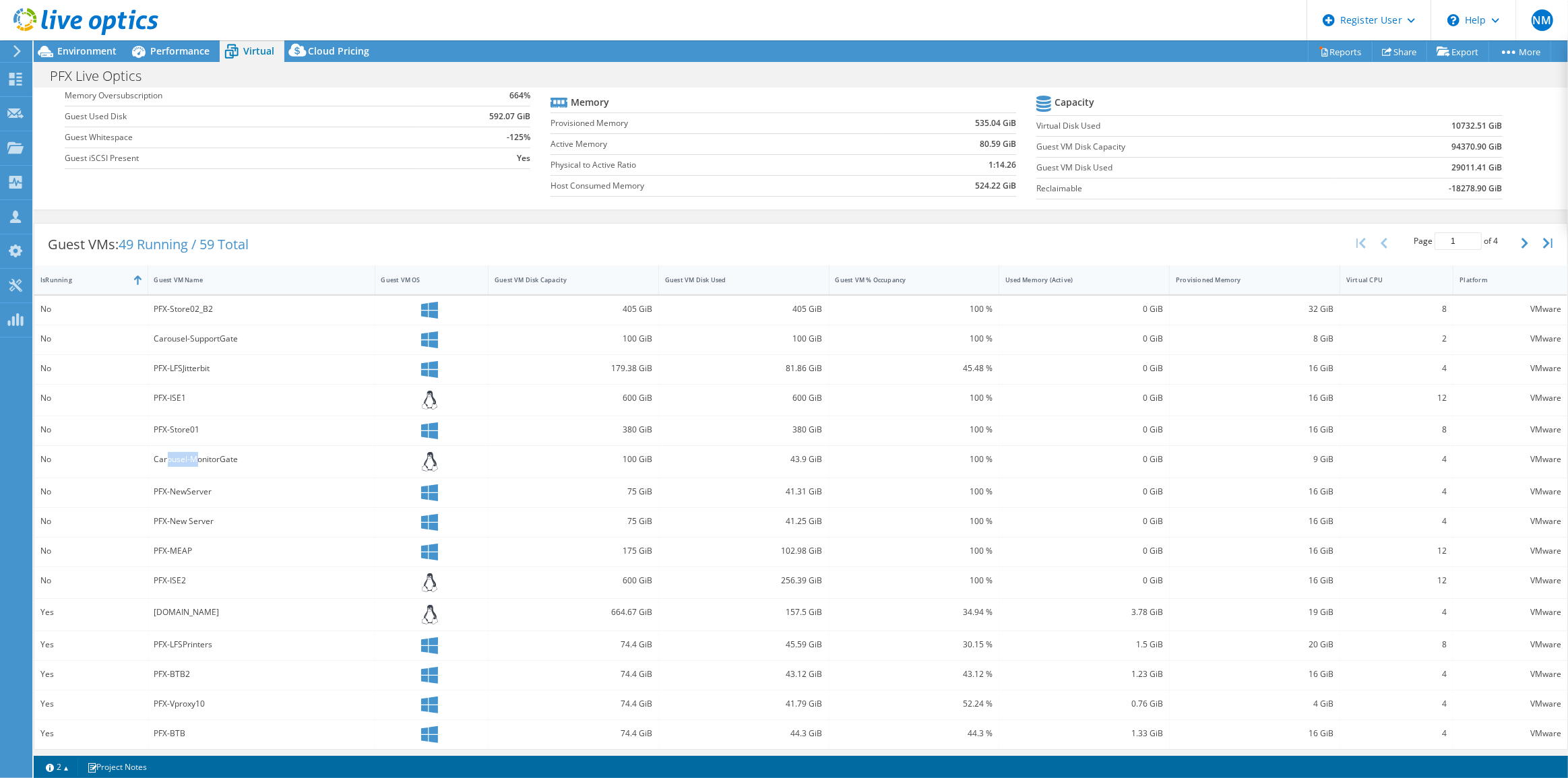
drag, startPoint x: 167, startPoint y: 450, endPoint x: 195, endPoint y: 456, distance: 28.6
click at [195, 456] on div "Carousel-MonitorGate" at bounding box center [261, 459] width 214 height 15
drag, startPoint x: 168, startPoint y: 434, endPoint x: 202, endPoint y: 428, distance: 34.5
click at [202, 428] on div "PFX-Store01" at bounding box center [261, 429] width 214 height 15
drag, startPoint x: 183, startPoint y: 309, endPoint x: 205, endPoint y: 309, distance: 22.0
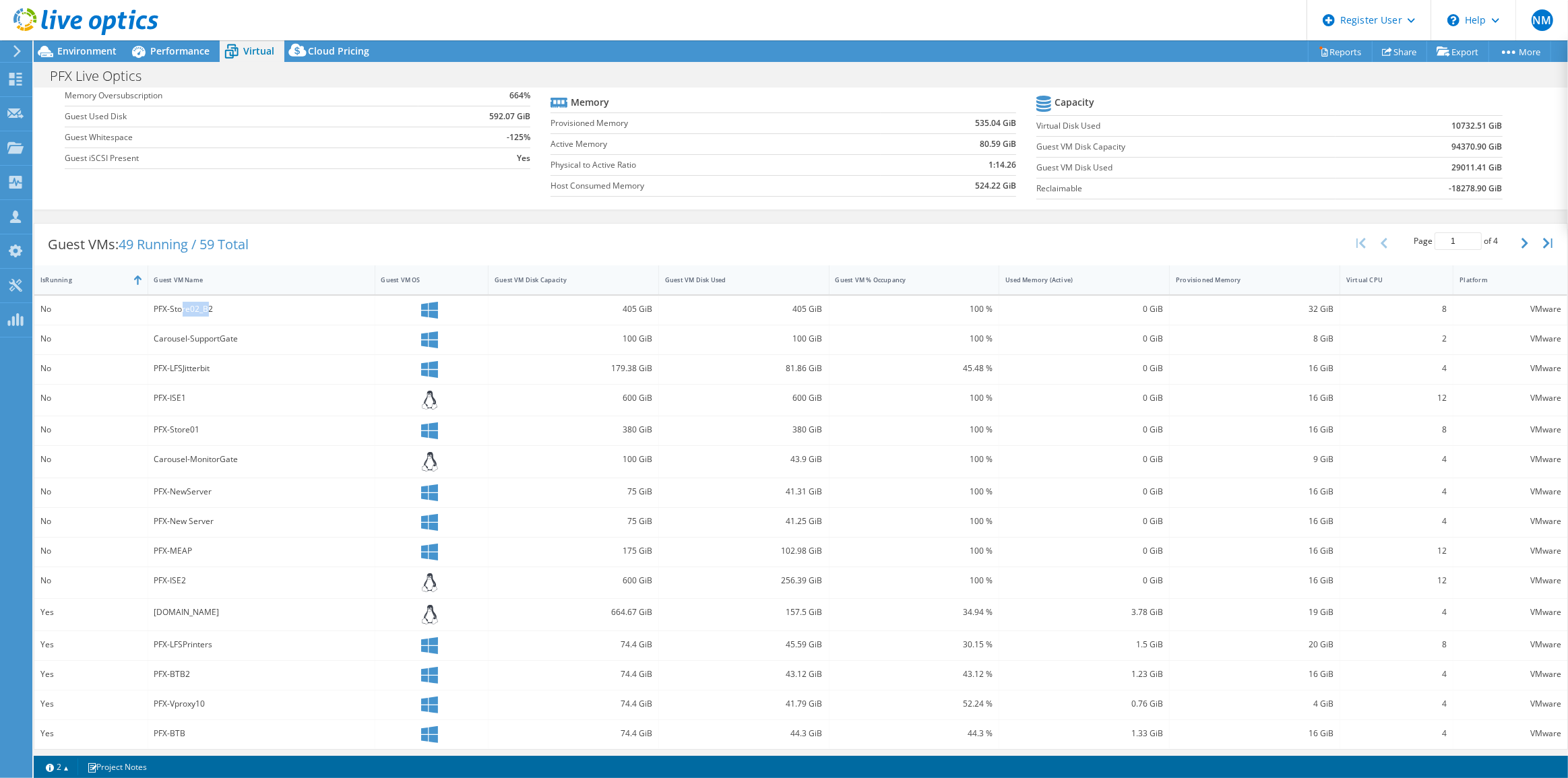
click at [205, 309] on div "PFX-Store02_B2" at bounding box center [261, 309] width 214 height 15
drag, startPoint x: 182, startPoint y: 367, endPoint x: 213, endPoint y: 377, distance: 32.6
click at [213, 377] on div "PFX-LFSJitterbit" at bounding box center [261, 369] width 227 height 29
drag, startPoint x: 168, startPoint y: 402, endPoint x: 184, endPoint y: 405, distance: 16.3
click at [184, 405] on div "PFX-ISE1" at bounding box center [261, 400] width 227 height 32
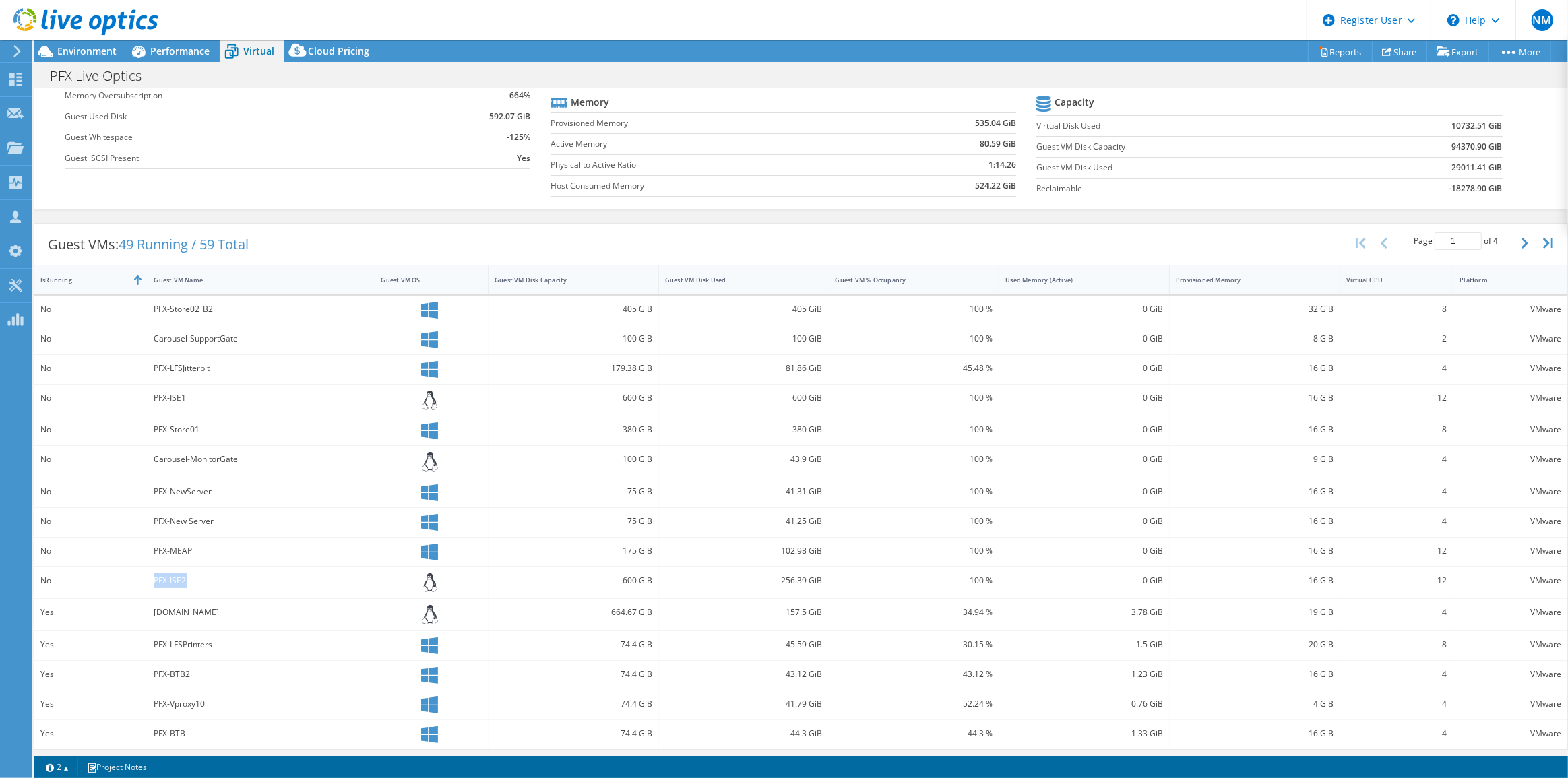
drag, startPoint x: 152, startPoint y: 582, endPoint x: 196, endPoint y: 573, distance: 44.9
click at [196, 573] on div "PFX-ISE2" at bounding box center [261, 583] width 227 height 32
click at [302, 575] on div "PFX-ISE2" at bounding box center [261, 580] width 214 height 15
click at [108, 50] on span "Environment" at bounding box center [87, 51] width 60 height 13
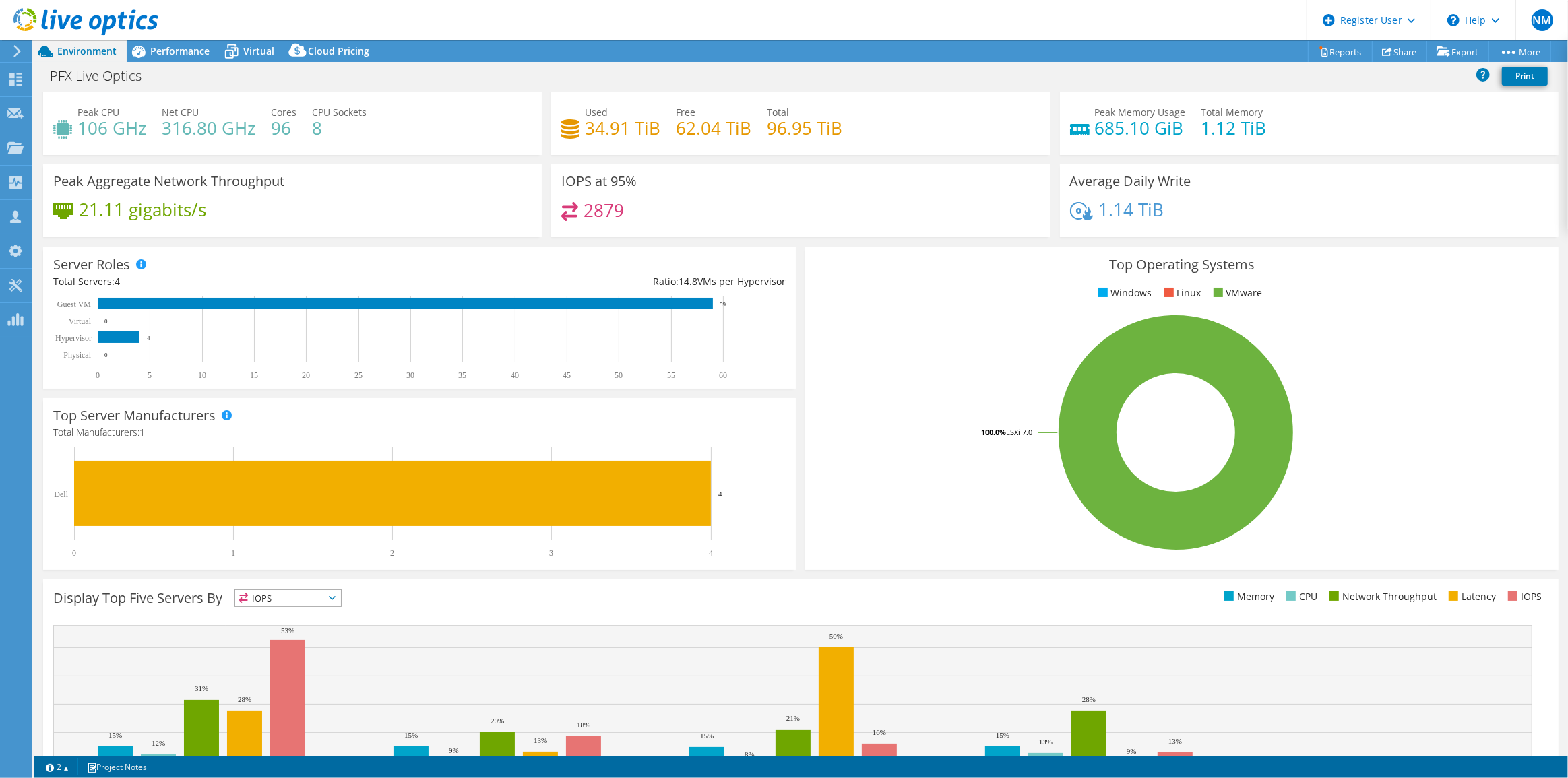
scroll to position [0, 0]
